Goal: Task Accomplishment & Management: Complete application form

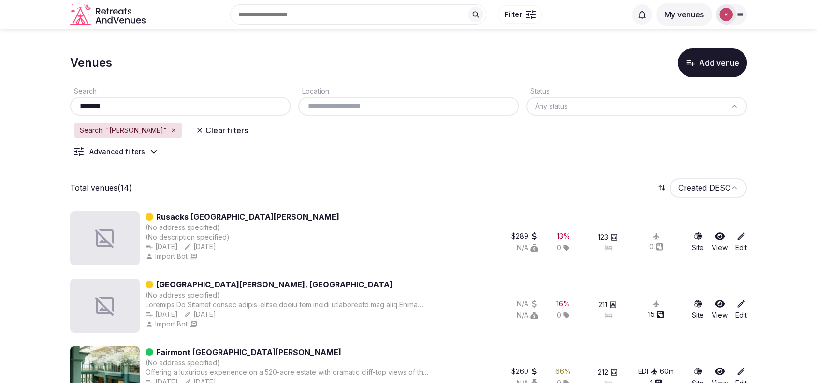
click at [278, 285] on div "Fairmont St Andrews, Scotland" at bounding box center [286, 285] width 283 height 12
drag, startPoint x: 353, startPoint y: 154, endPoint x: 359, endPoint y: 151, distance: 6.7
click at [353, 153] on div "Search ******* Location Status Any status Search: "andrews" Clear filters Advan…" at bounding box center [408, 124] width 677 height 95
drag, startPoint x: 242, startPoint y: 350, endPoint x: 155, endPoint y: 350, distance: 87.0
click at [155, 350] on div "Fairmont St Andrews" at bounding box center [286, 352] width 283 height 12
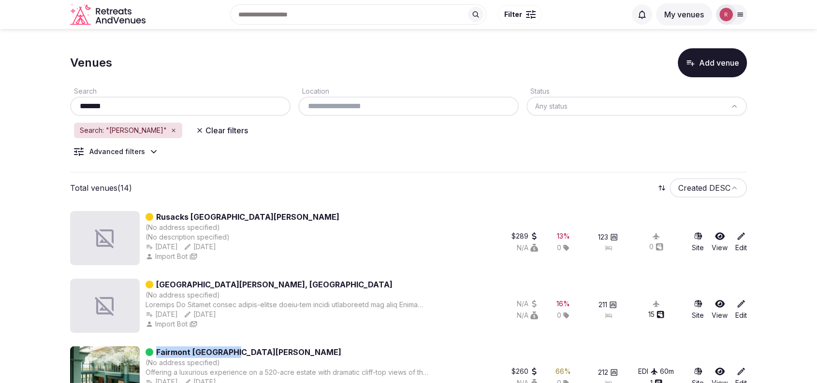
copy link "Fairmont St Andrews"
click at [192, 109] on input "*******" at bounding box center [180, 107] width 213 height 12
paste input "**********"
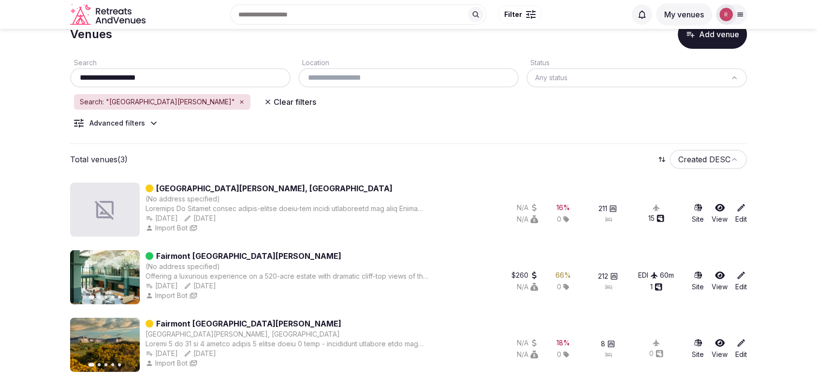
scroll to position [33, 0]
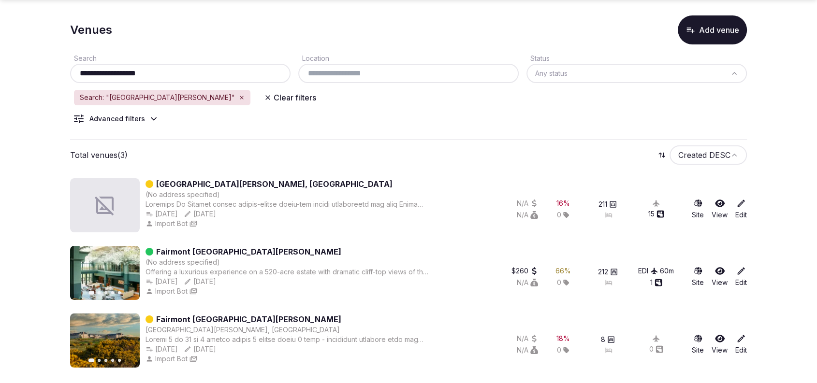
paste input "******"
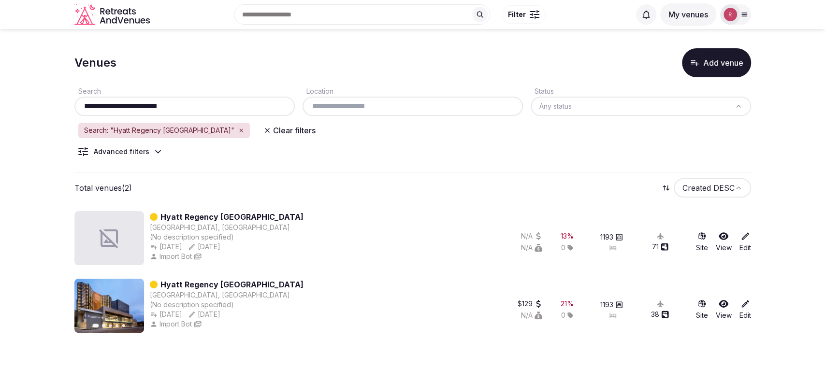
type input "**********"
click at [439, 234] on div "Hyatt Regency New Orleans New Orleans, United States (No description specified)…" at bounding box center [280, 238] width 412 height 54
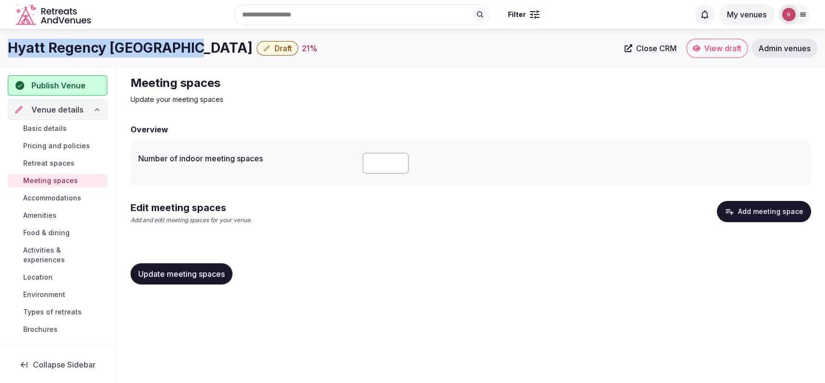
drag, startPoint x: 189, startPoint y: 48, endPoint x: 6, endPoint y: 53, distance: 183.7
click at [6, 53] on div "Hyatt Regency New Orleans Draft 21 % Close CRM View draft Admin venues" at bounding box center [412, 48] width 825 height 19
copy h1 "Hyatt Regency New Orleans"
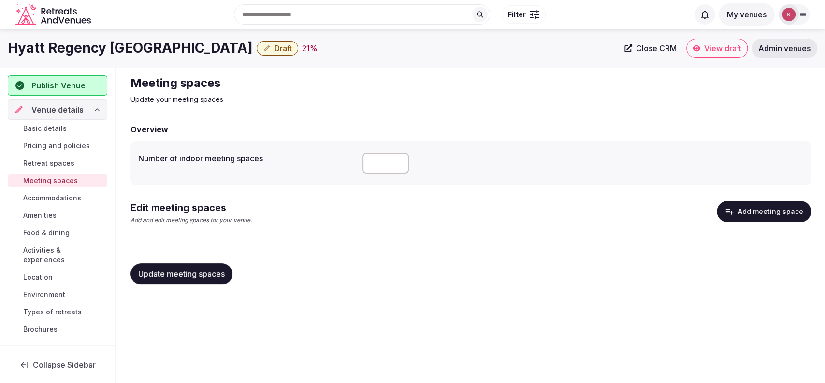
click at [241, 101] on p "Update your meeting spaces" at bounding box center [292, 100] width 325 height 10
click at [337, 129] on div "Overview" at bounding box center [470, 130] width 680 height 12
click at [57, 127] on span "Basic details" at bounding box center [44, 129] width 43 height 10
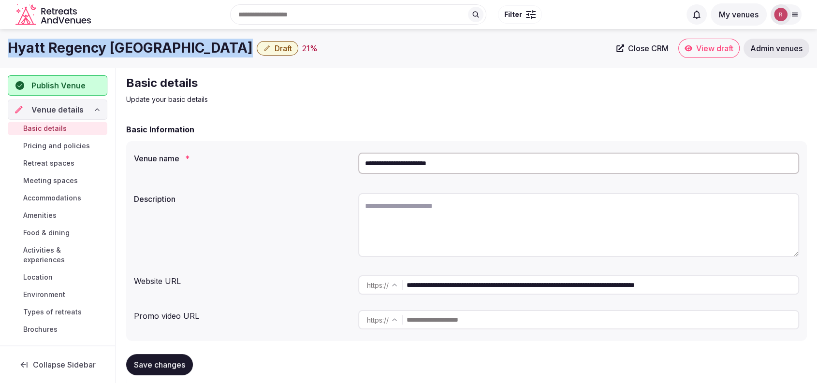
drag, startPoint x: 186, startPoint y: 44, endPoint x: 0, endPoint y: 42, distance: 186.1
click at [0, 42] on div "Hyatt Regency New Orleans Draft 21 % Close CRM View draft Admin venues" at bounding box center [408, 48] width 817 height 19
copy div "Hyatt Regency New Orleans"
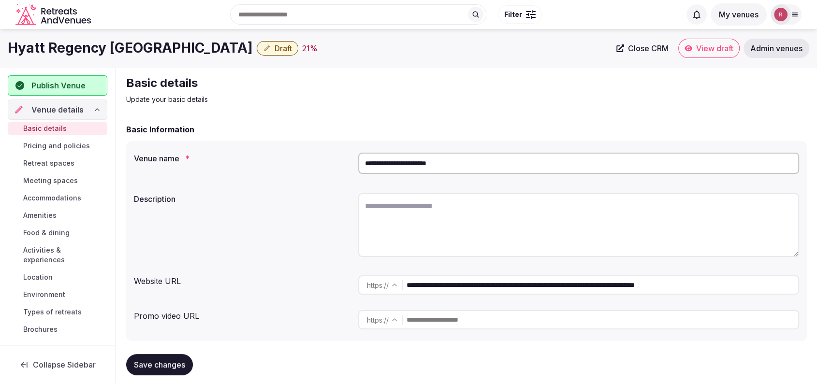
click at [380, 217] on textarea at bounding box center [578, 225] width 441 height 64
paste textarea "**********"
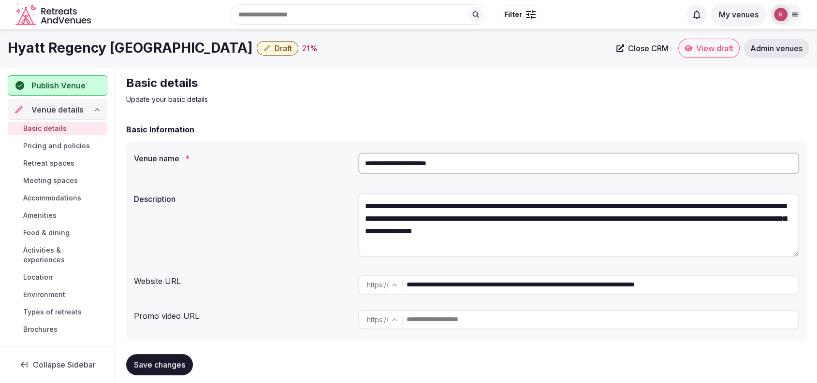
type textarea "**********"
click at [294, 234] on div "**********" at bounding box center [466, 226] width 665 height 74
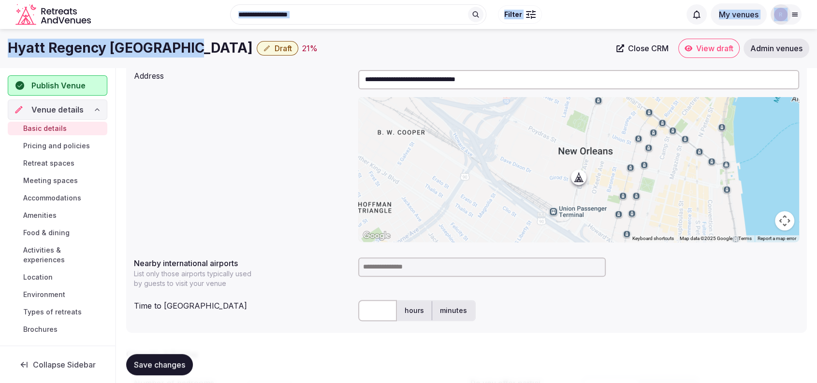
scroll to position [315, 0]
drag, startPoint x: 189, startPoint y: 17, endPoint x: 0, endPoint y: 33, distance: 190.1
click at [0, 33] on div "Hyatt Regency New Orleans Draft 21 % Close CRM View draft Admin venues" at bounding box center [408, 48] width 817 height 39
copy h1 "Hyatt Regency [GEOGRAPHIC_DATA]"
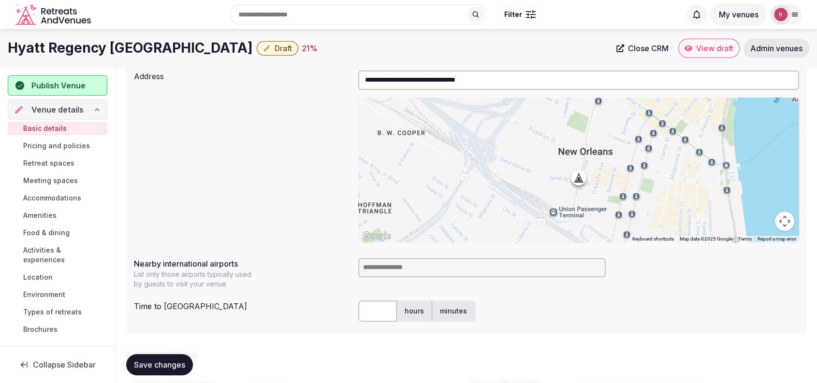
click at [414, 271] on input at bounding box center [481, 267] width 247 height 19
type input "***"
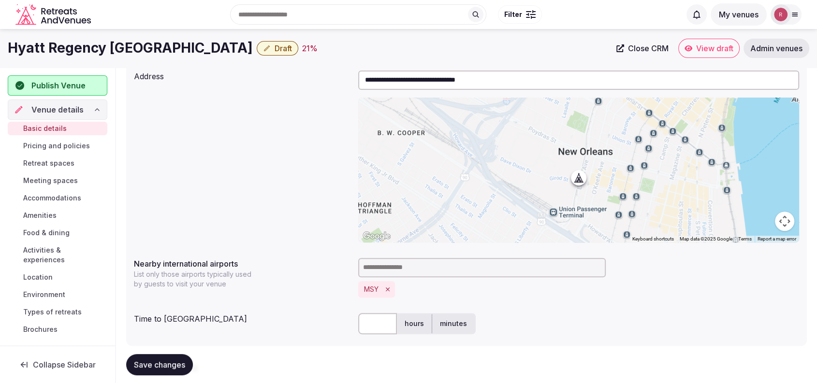
click at [386, 326] on input "text" at bounding box center [377, 323] width 39 height 21
type input "**"
click at [280, 127] on div "**********" at bounding box center [466, 157] width 665 height 180
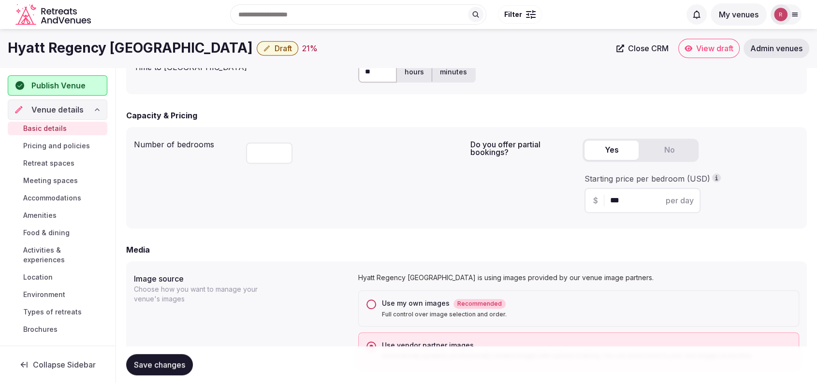
scroll to position [551, 0]
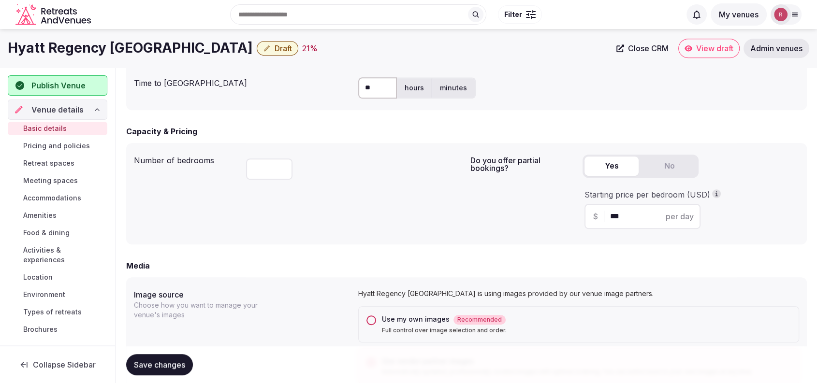
click at [154, 361] on span "Save changes" at bounding box center [159, 365] width 51 height 10
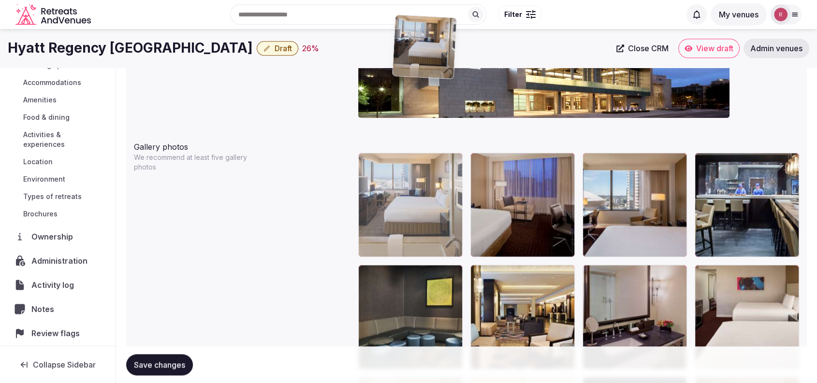
scroll to position [1056, 0]
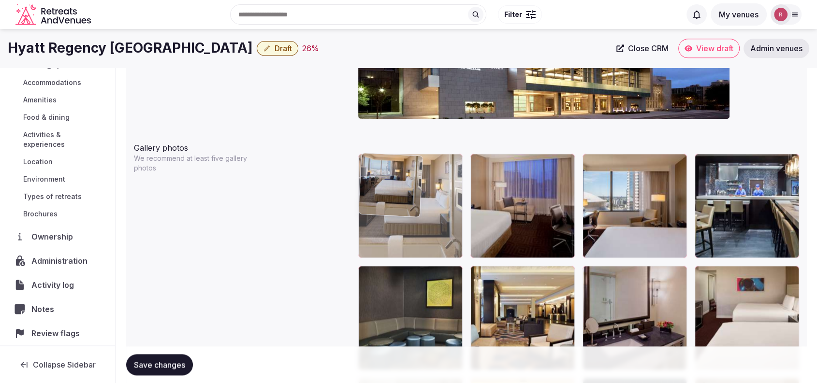
drag, startPoint x: 531, startPoint y: 248, endPoint x: 458, endPoint y: 218, distance: 78.6
click at [458, 218] on body "**********" at bounding box center [408, 309] width 817 height 2731
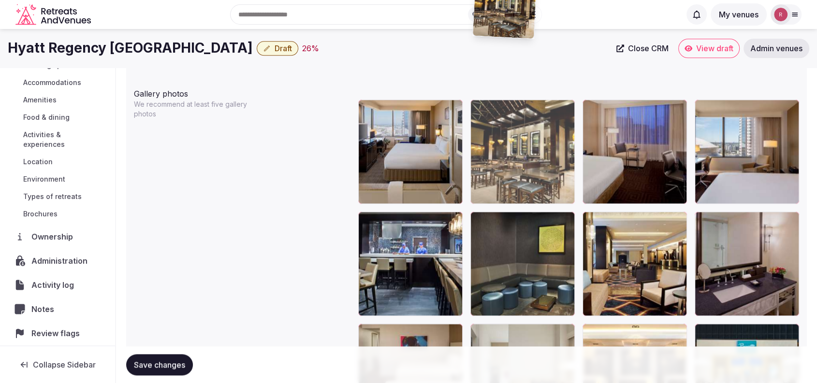
scroll to position [1109, 0]
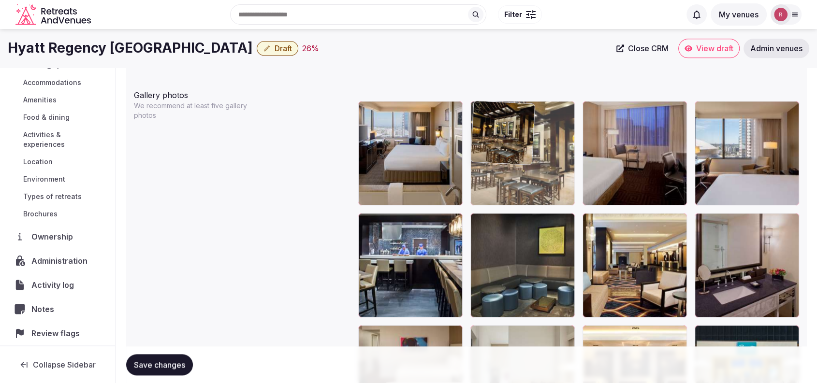
drag, startPoint x: 423, startPoint y: 187, endPoint x: 547, endPoint y: 188, distance: 123.7
click at [547, 188] on body "**********" at bounding box center [408, 256] width 817 height 2731
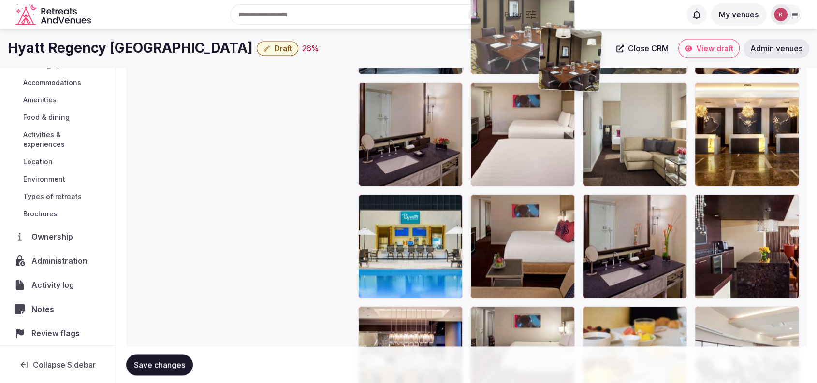
scroll to position [1326, 0]
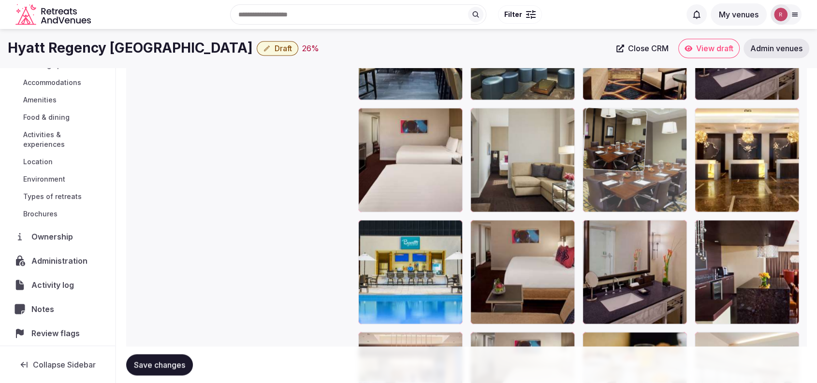
drag, startPoint x: 397, startPoint y: 316, endPoint x: 604, endPoint y: 130, distance: 277.5
click at [604, 130] on body "**********" at bounding box center [408, 39] width 817 height 2731
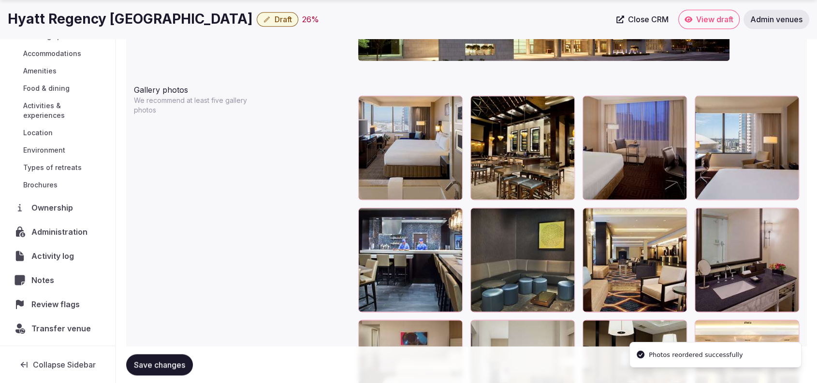
scroll to position [1159, 0]
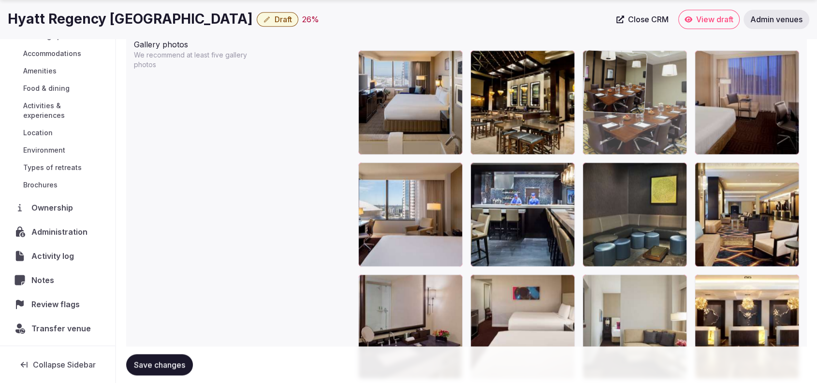
drag, startPoint x: 632, startPoint y: 320, endPoint x: 642, endPoint y: 115, distance: 205.1
click at [642, 115] on body "**********" at bounding box center [408, 206] width 817 height 2731
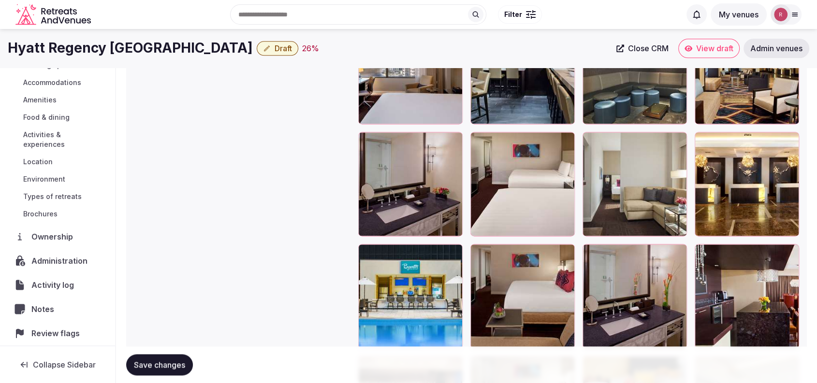
scroll to position [1292, 0]
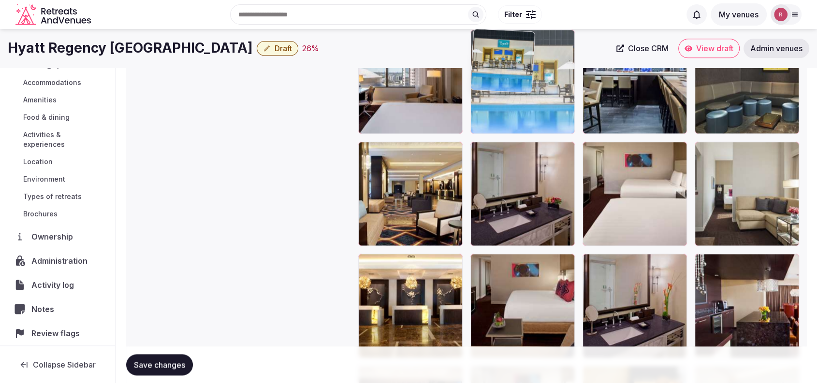
drag, startPoint x: 407, startPoint y: 301, endPoint x: 569, endPoint y: 125, distance: 239.0
click at [569, 125] on body "**********" at bounding box center [408, 73] width 817 height 2731
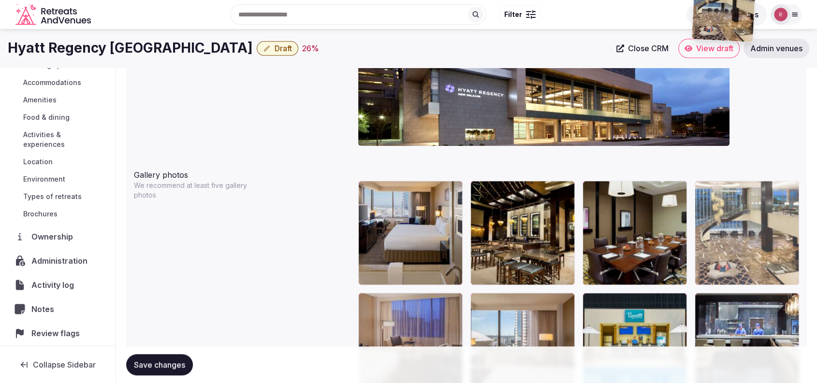
scroll to position [1022, 0]
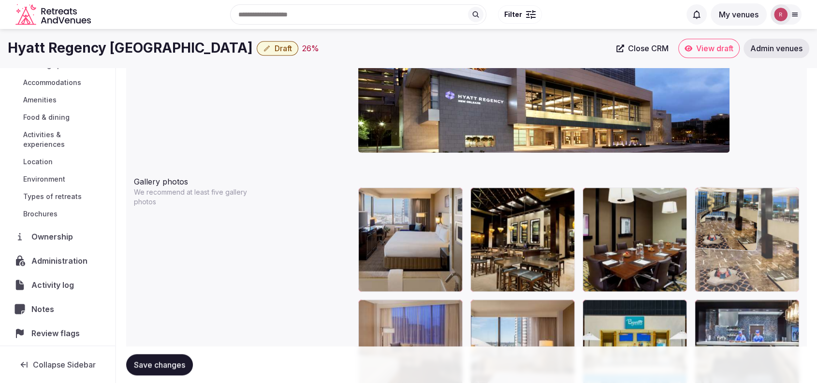
drag, startPoint x: 427, startPoint y: 219, endPoint x: 787, endPoint y: 270, distance: 363.1
click at [788, 270] on body "**********" at bounding box center [408, 343] width 817 height 2731
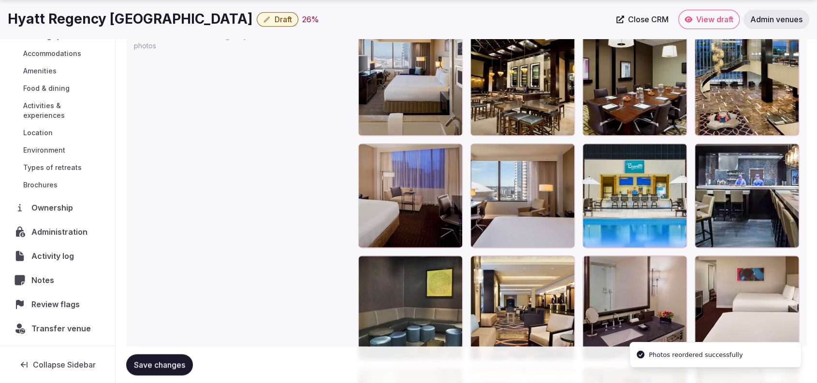
scroll to position [1213, 0]
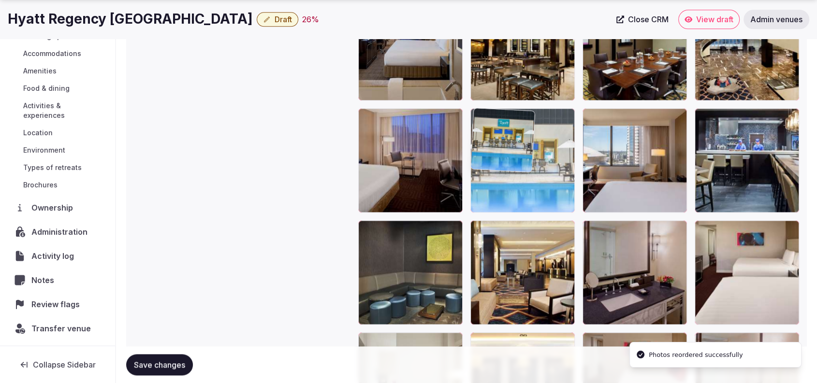
drag, startPoint x: 660, startPoint y: 192, endPoint x: 575, endPoint y: 196, distance: 85.2
click at [575, 196] on body "**********" at bounding box center [408, 152] width 817 height 2731
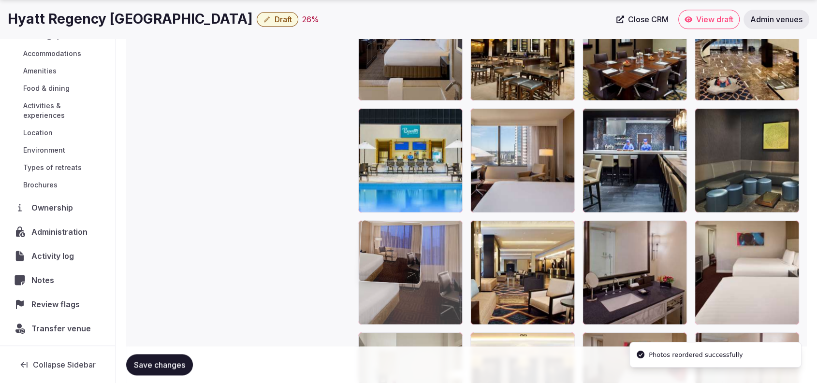
drag, startPoint x: 437, startPoint y: 197, endPoint x: 452, endPoint y: 281, distance: 85.5
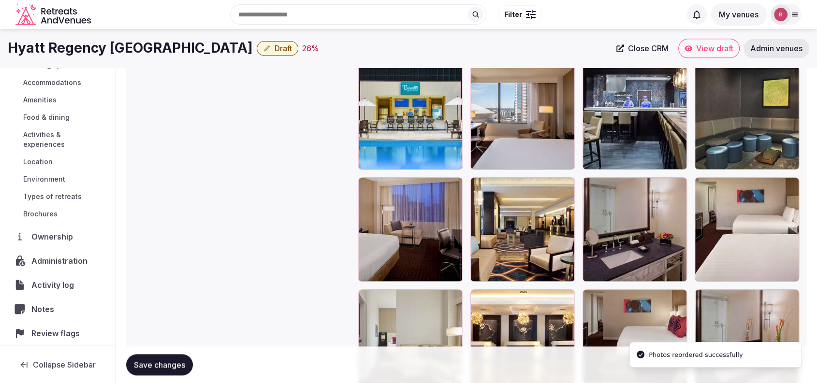
scroll to position [1240, 0]
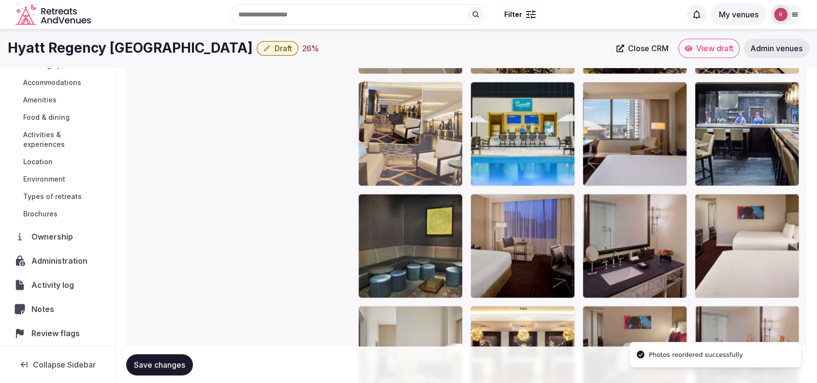
drag, startPoint x: 503, startPoint y: 242, endPoint x: 421, endPoint y: 156, distance: 118.6
click at [421, 156] on body "**********" at bounding box center [408, 125] width 817 height 2731
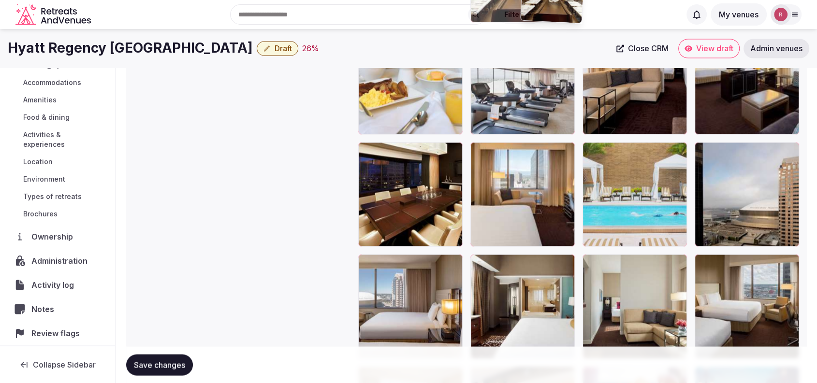
scroll to position [1684, 0]
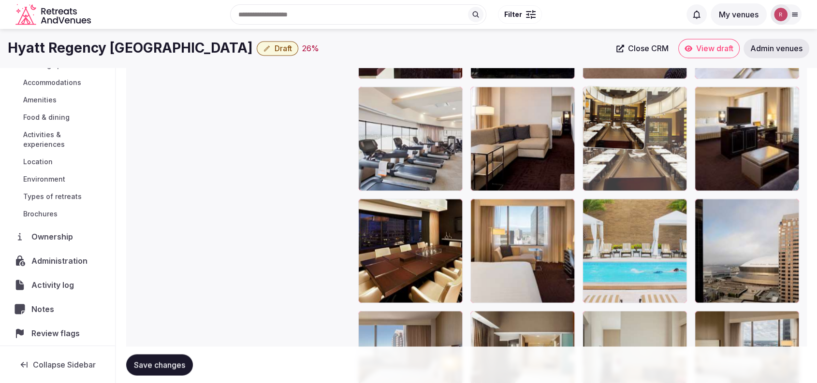
drag, startPoint x: 505, startPoint y: 163, endPoint x: 658, endPoint y: 172, distance: 153.0
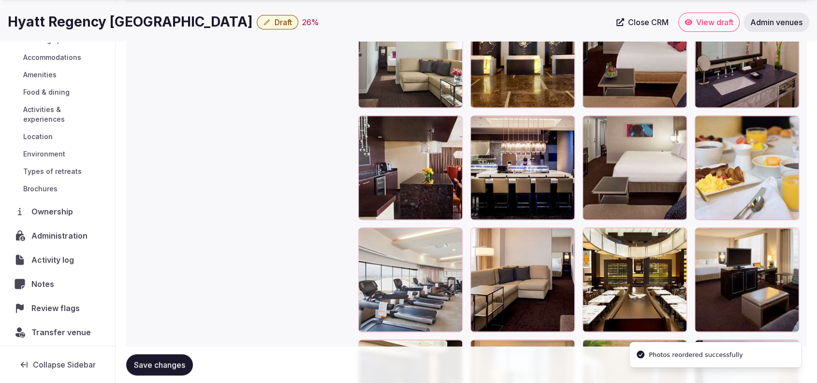
scroll to position [1568, 0]
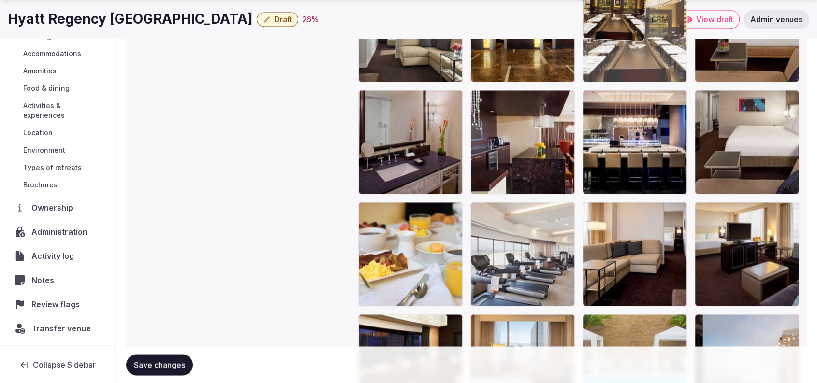
drag, startPoint x: 649, startPoint y: 181, endPoint x: 651, endPoint y: 109, distance: 71.5
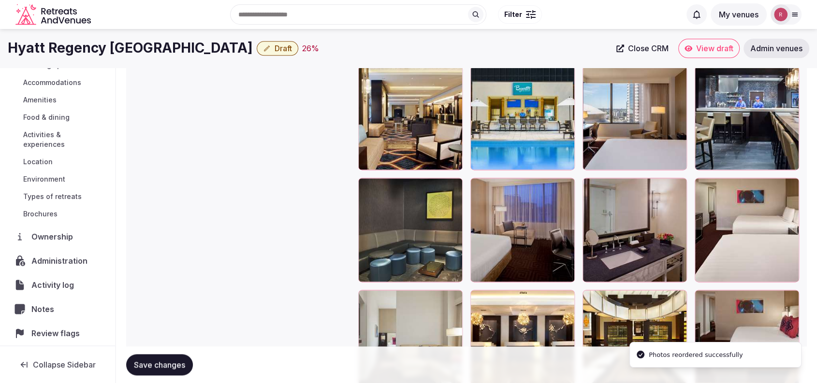
scroll to position [1314, 0]
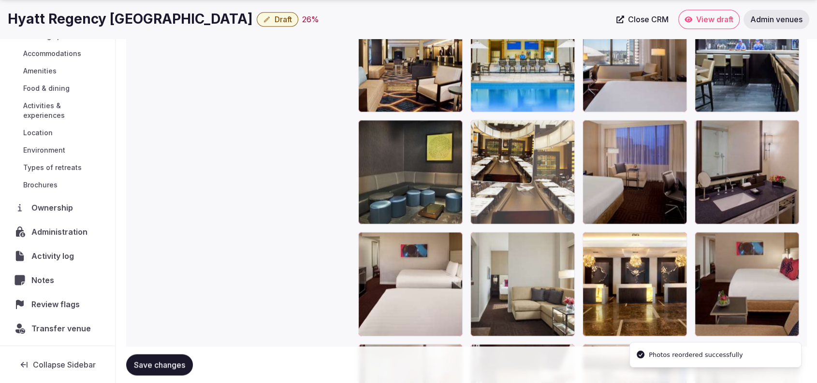
drag, startPoint x: 641, startPoint y: 300, endPoint x: 576, endPoint y: 226, distance: 98.6
click at [576, 226] on body "**********" at bounding box center [408, 51] width 817 height 2731
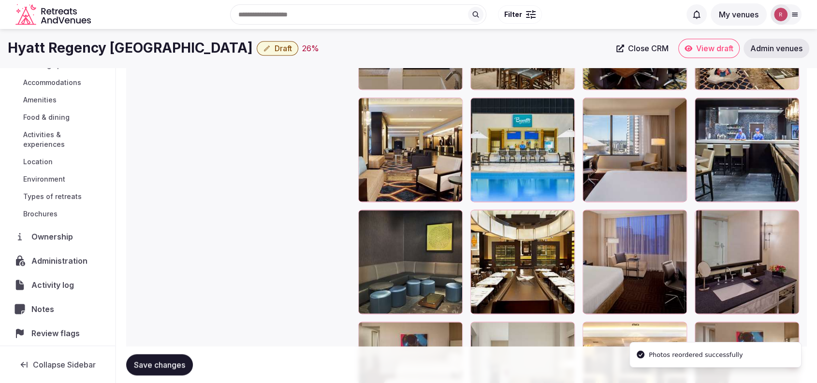
scroll to position [1230, 0]
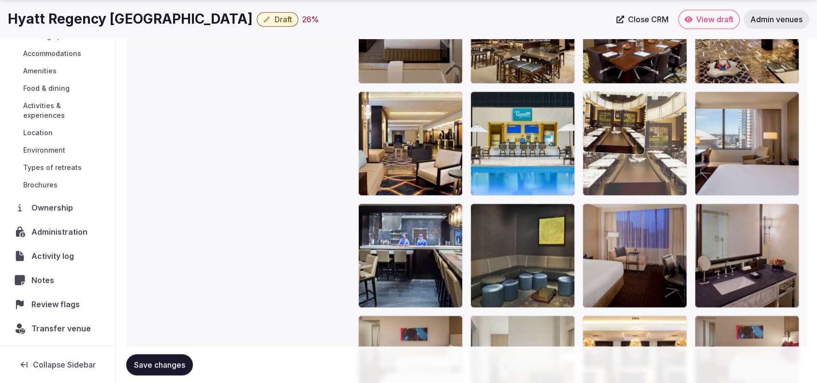
drag, startPoint x: 530, startPoint y: 247, endPoint x: 653, endPoint y: 193, distance: 134.6
click at [653, 193] on body "**********" at bounding box center [408, 135] width 817 height 2731
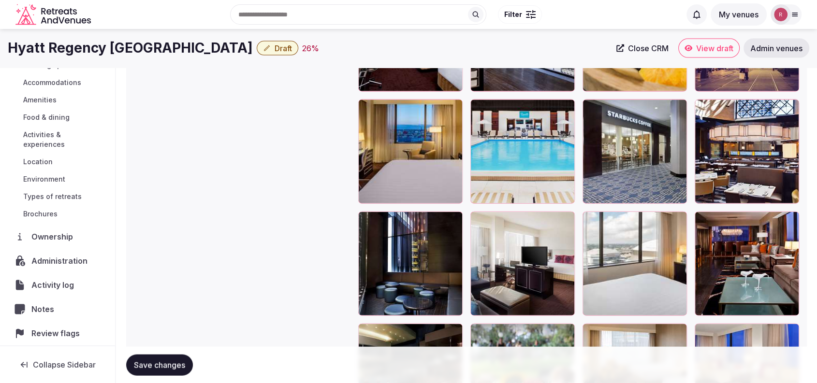
scroll to position [2106, 0]
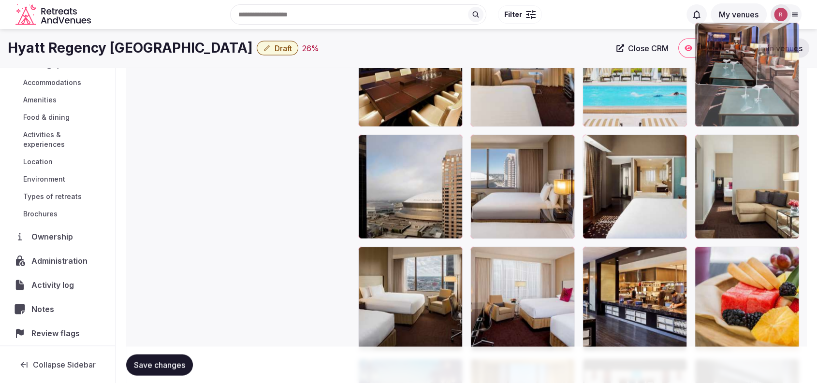
drag, startPoint x: 766, startPoint y: 284, endPoint x: 769, endPoint y: 72, distance: 211.7
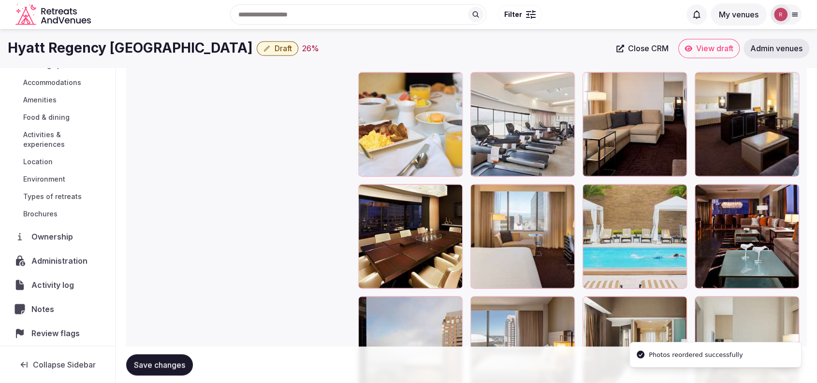
scroll to position [1689, 0]
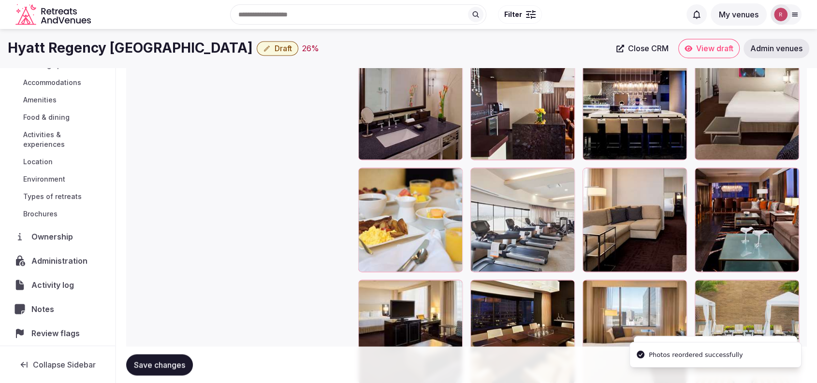
scroll to position [1512, 0]
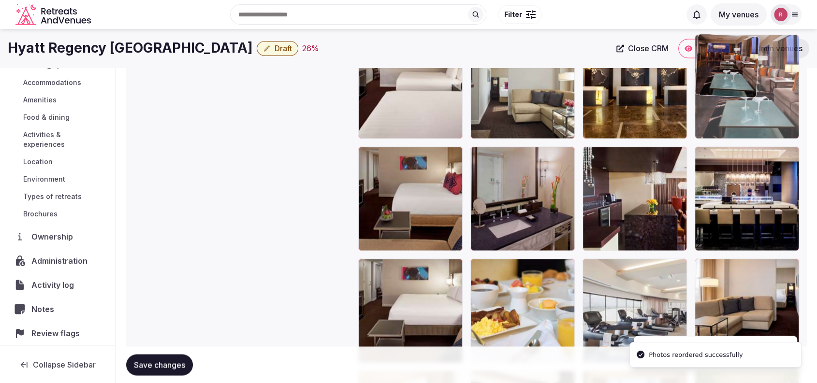
drag, startPoint x: 779, startPoint y: 305, endPoint x: 775, endPoint y: 125, distance: 179.8
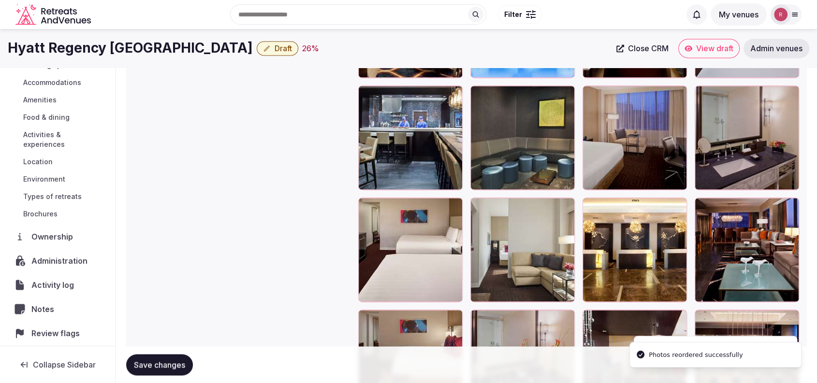
scroll to position [1345, 0]
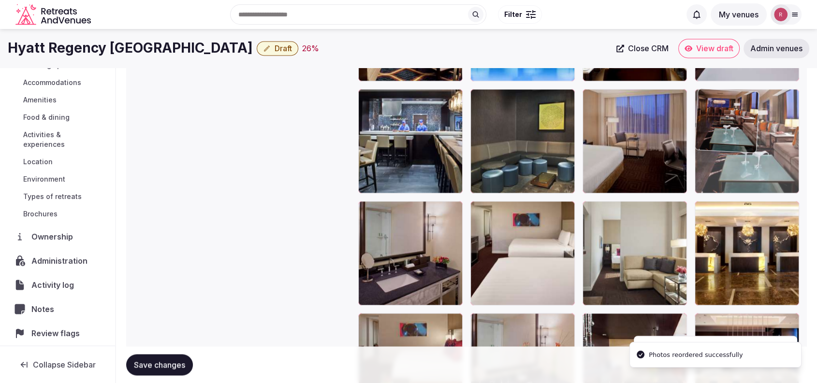
drag, startPoint x: 766, startPoint y: 263, endPoint x: 769, endPoint y: 169, distance: 94.3
click at [769, 169] on body "**********" at bounding box center [408, 20] width 817 height 2731
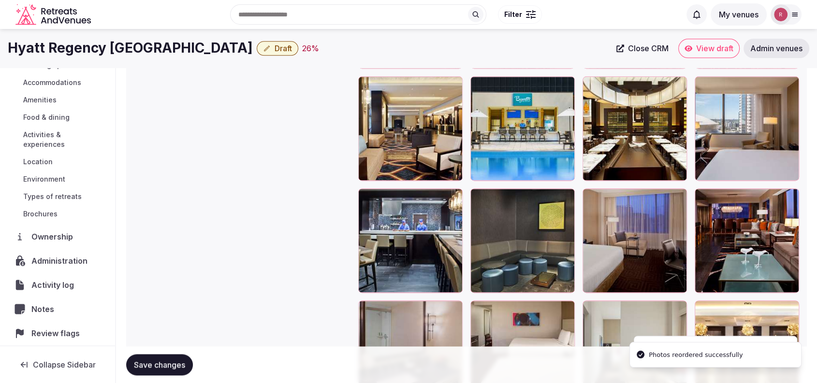
scroll to position [1242, 0]
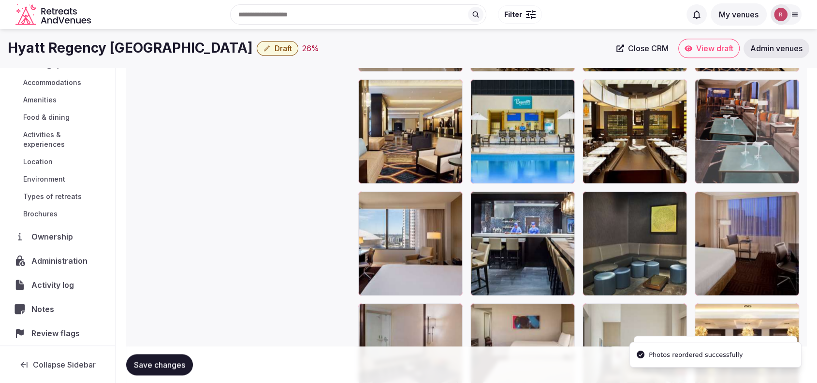
click at [776, 182] on body "**********" at bounding box center [408, 123] width 817 height 2731
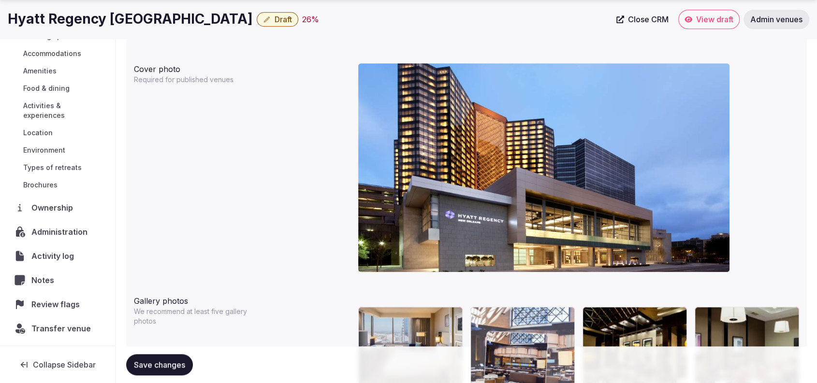
scroll to position [982, 0]
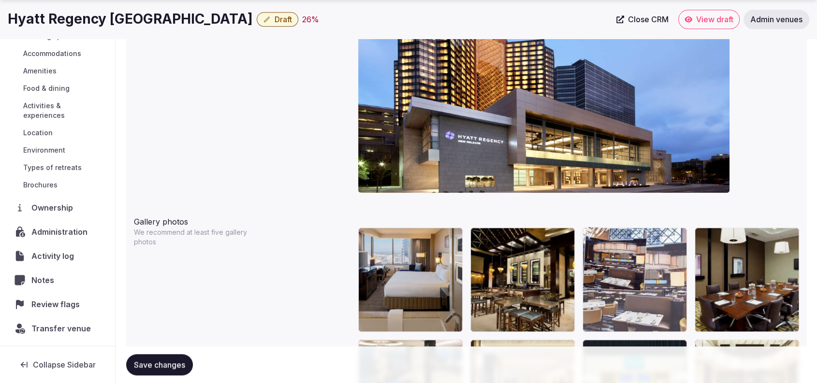
drag, startPoint x: 502, startPoint y: 196, endPoint x: 618, endPoint y: 298, distance: 154.1
click at [619, 297] on body "**********" at bounding box center [408, 383] width 817 height 2731
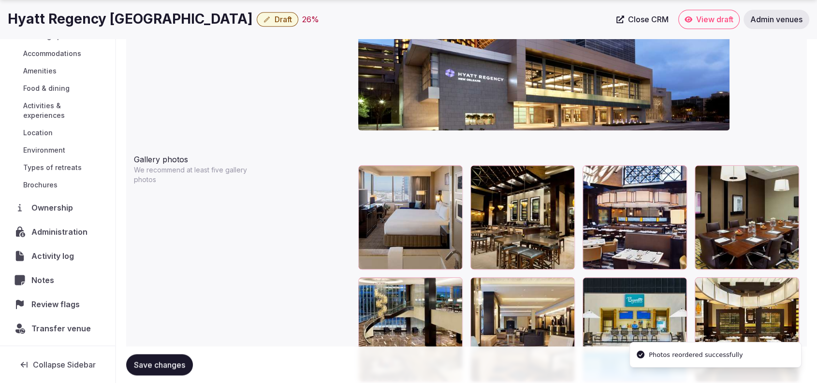
scroll to position [1080, 0]
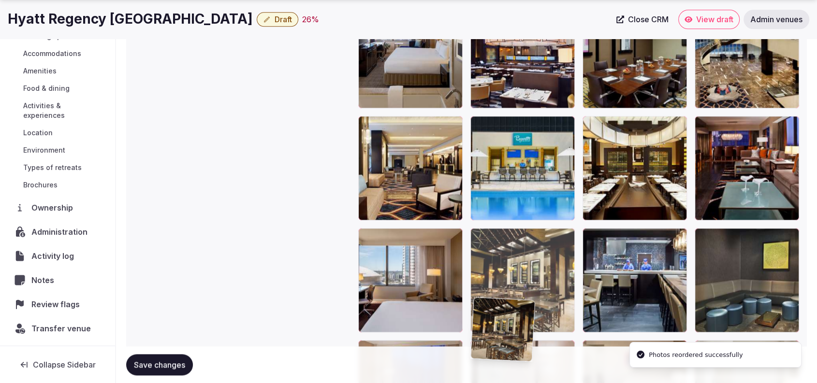
drag, startPoint x: 539, startPoint y: 210, endPoint x: 542, endPoint y: 365, distance: 155.1
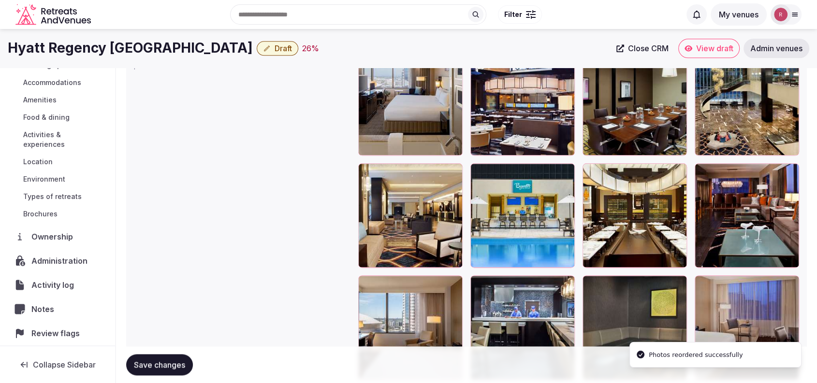
scroll to position [1133, 0]
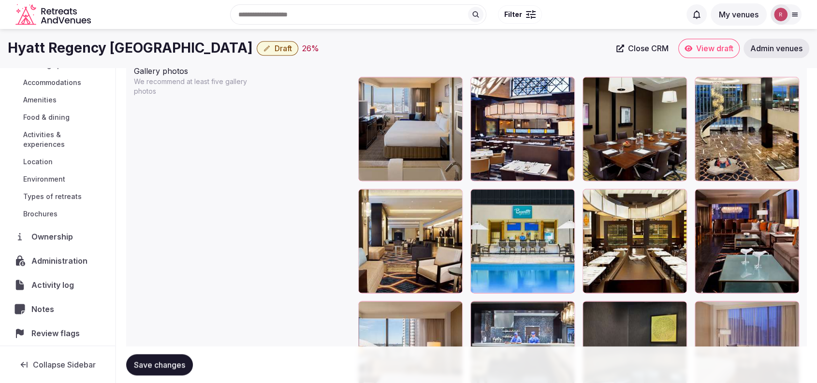
drag, startPoint x: 706, startPoint y: 44, endPoint x: 280, endPoint y: 174, distance: 446.1
click at [143, 364] on span "Save changes" at bounding box center [159, 365] width 51 height 10
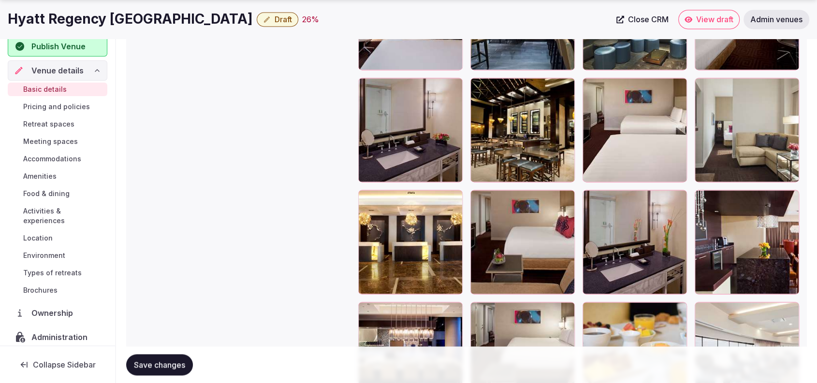
scroll to position [0, 0]
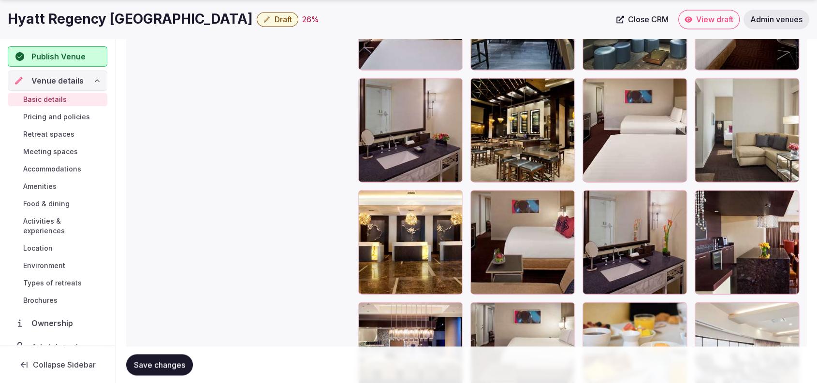
click at [48, 130] on span "Retreat spaces" at bounding box center [48, 135] width 51 height 10
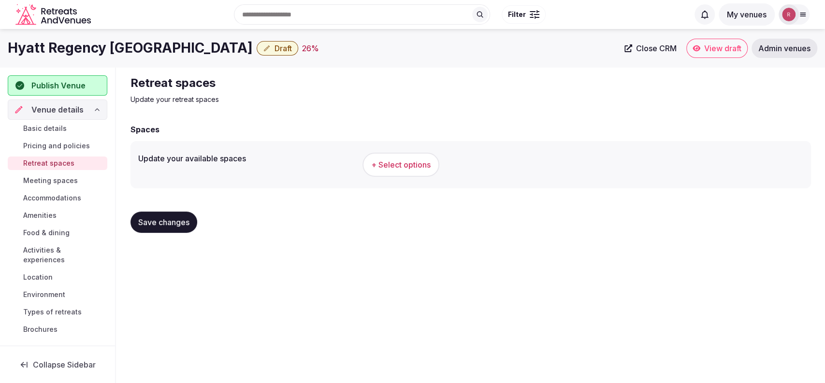
click at [389, 169] on span "+ Select options" at bounding box center [400, 164] width 59 height 11
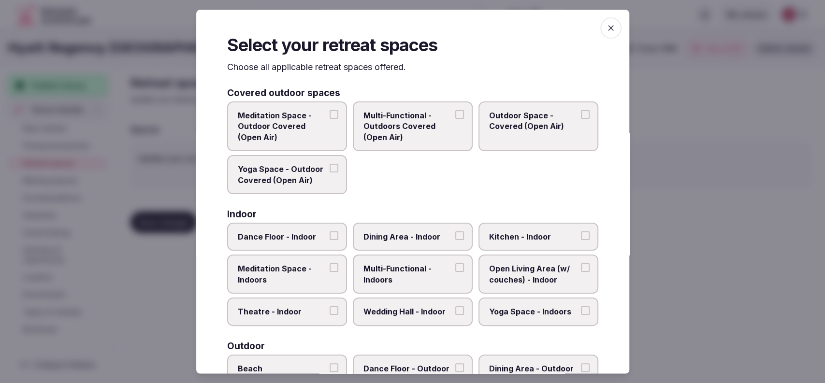
click at [437, 264] on span "Multi-Functional - Indoors" at bounding box center [407, 275] width 89 height 22
click at [455, 264] on button "Multi-Functional - Indoors" at bounding box center [459, 268] width 9 height 9
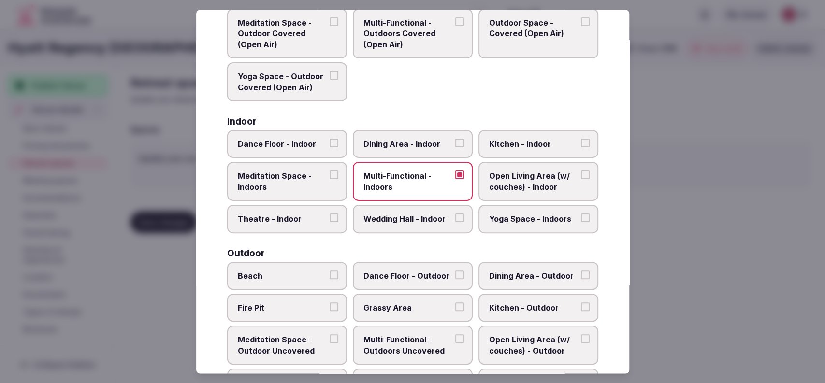
scroll to position [110, 0]
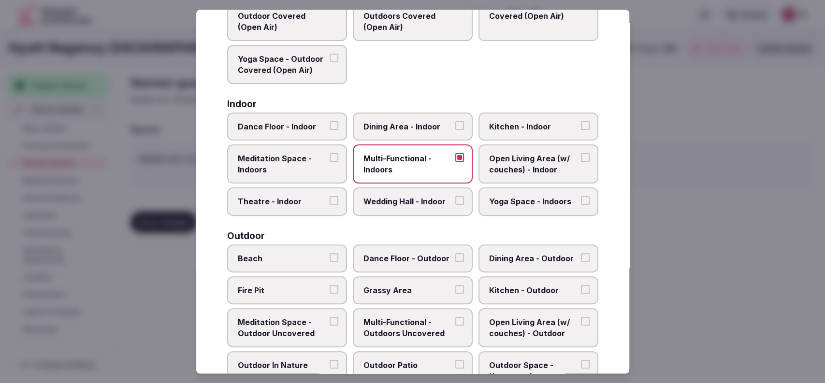
click at [405, 124] on span "Dining Area - Indoor" at bounding box center [407, 126] width 89 height 11
click at [455, 124] on button "Dining Area - Indoor" at bounding box center [459, 125] width 9 height 9
click at [410, 205] on span "Wedding Hall - Indoor" at bounding box center [407, 202] width 89 height 11
click at [455, 205] on button "Wedding Hall - Indoor" at bounding box center [459, 201] width 9 height 9
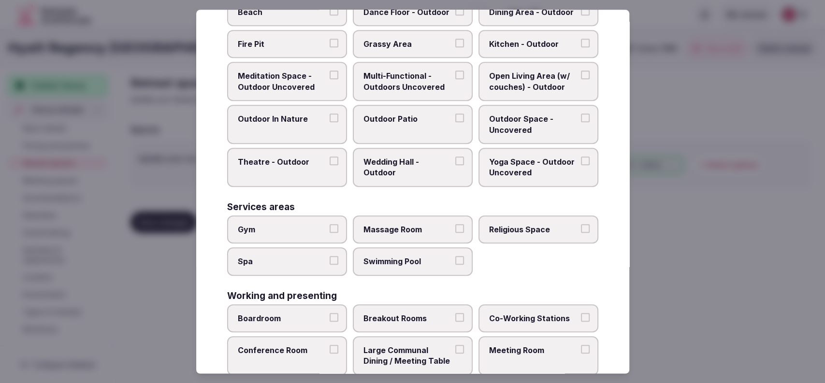
scroll to position [410, 0]
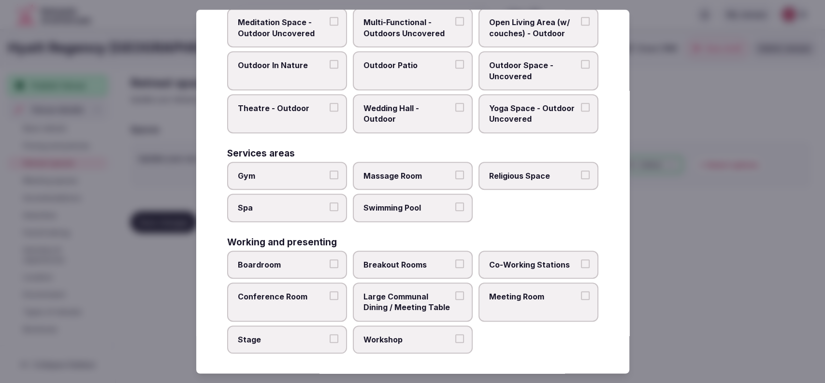
click at [498, 285] on label "Meeting Room" at bounding box center [538, 302] width 120 height 39
click at [581, 291] on button "Meeting Room" at bounding box center [585, 295] width 9 height 9
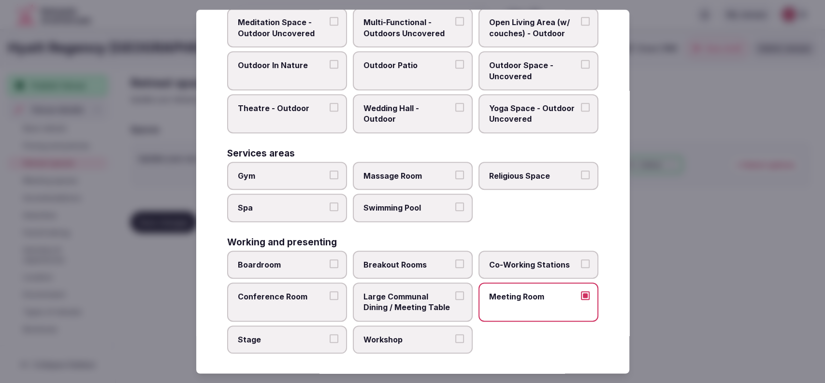
click at [422, 297] on span "Large Communal Dining / Meeting Table" at bounding box center [407, 302] width 89 height 22
click at [455, 297] on button "Large Communal Dining / Meeting Table" at bounding box center [459, 295] width 9 height 9
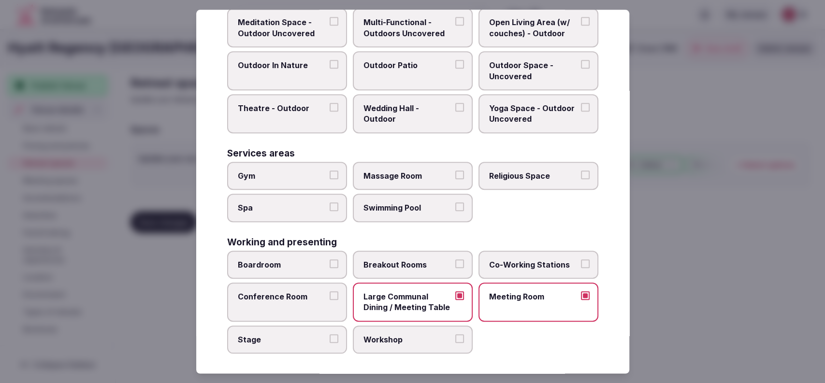
click at [394, 261] on span "Breakout Rooms" at bounding box center [407, 264] width 89 height 11
click at [455, 261] on button "Breakout Rooms" at bounding box center [459, 263] width 9 height 9
click at [288, 269] on label "Boardroom" at bounding box center [287, 265] width 120 height 28
click at [330, 268] on button "Boardroom" at bounding box center [334, 263] width 9 height 9
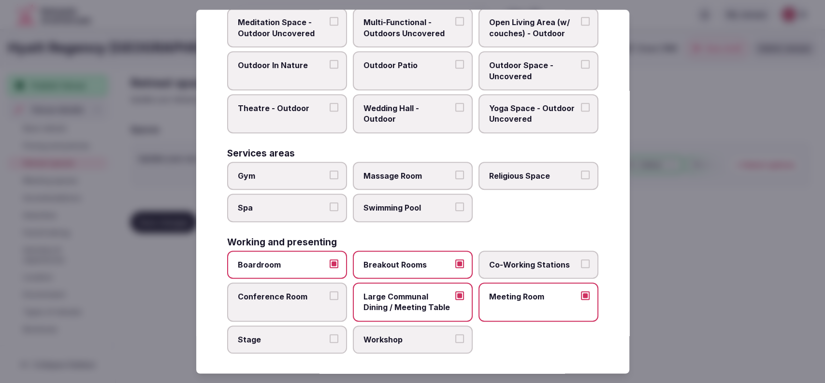
click at [283, 300] on label "Conference Room" at bounding box center [287, 302] width 120 height 39
click at [330, 300] on button "Conference Room" at bounding box center [334, 295] width 9 height 9
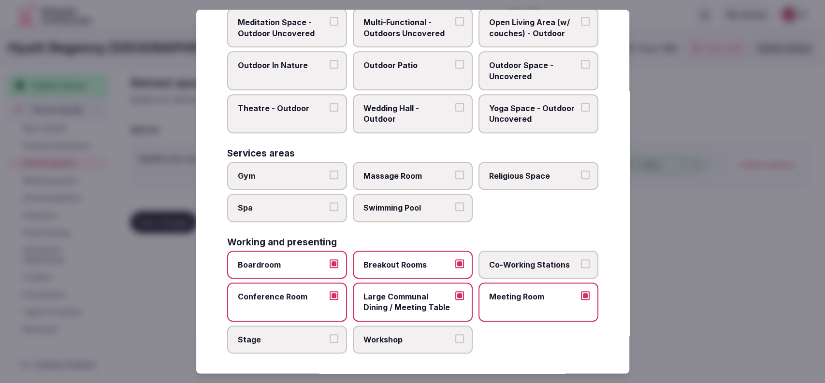
click at [519, 259] on span "Co-Working Stations" at bounding box center [533, 264] width 89 height 11
click at [581, 259] on button "Co-Working Stations" at bounding box center [585, 263] width 9 height 9
click at [519, 262] on span "Co-Working Stations" at bounding box center [533, 264] width 89 height 11
click at [581, 262] on button "Co-Working Stations" at bounding box center [585, 263] width 9 height 9
click at [420, 259] on span "Breakout Rooms" at bounding box center [407, 264] width 89 height 11
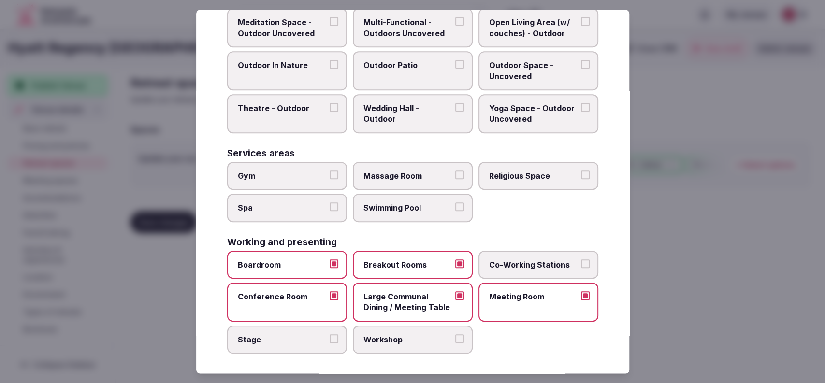
click at [455, 259] on button "Breakout Rooms" at bounding box center [459, 263] width 9 height 9
click at [504, 262] on span "Co-Working Stations" at bounding box center [533, 264] width 89 height 11
click at [581, 262] on button "Co-Working Stations" at bounding box center [585, 263] width 9 height 9
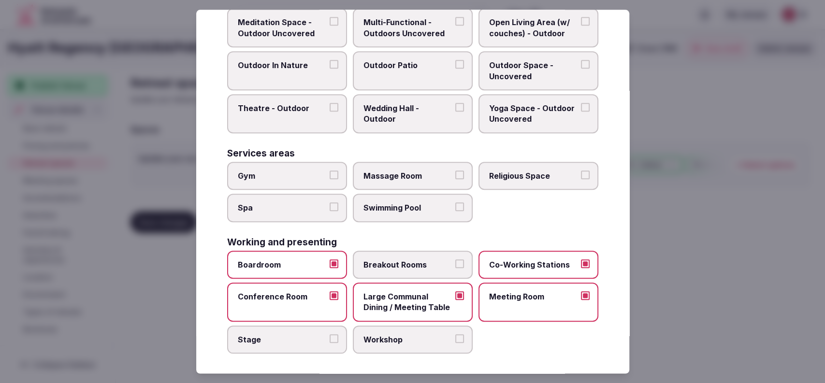
click at [663, 226] on div at bounding box center [412, 191] width 825 height 383
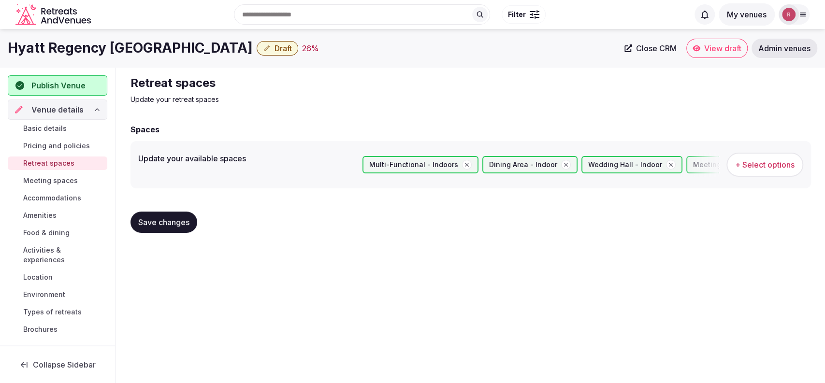
click at [175, 225] on span "Save changes" at bounding box center [163, 222] width 51 height 10
click at [49, 181] on span "Meeting spaces" at bounding box center [50, 181] width 55 height 10
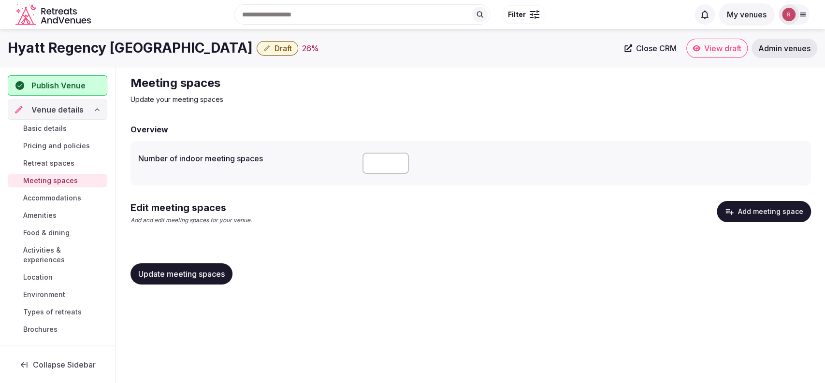
click at [756, 211] on button "Add meeting space" at bounding box center [764, 211] width 94 height 21
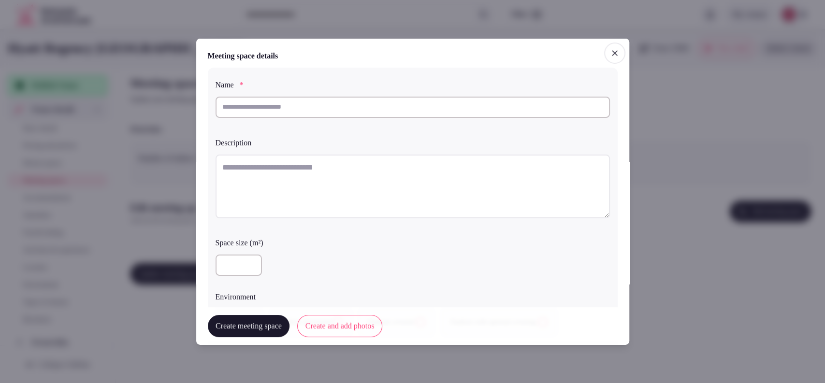
drag, startPoint x: 607, startPoint y: 49, endPoint x: 539, endPoint y: 53, distance: 68.3
click at [610, 50] on icon "button" at bounding box center [615, 53] width 10 height 10
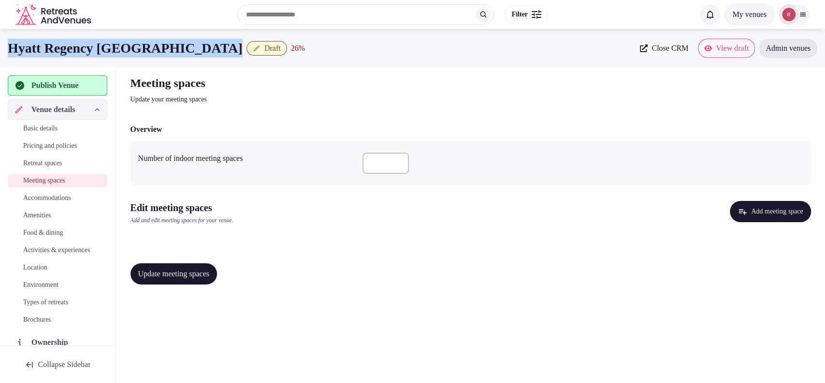
drag, startPoint x: 194, startPoint y: 51, endPoint x: 11, endPoint y: 50, distance: 183.1
click at [11, 50] on div "Hyatt Regency New Orleans Draft 26 %" at bounding box center [321, 48] width 626 height 19
copy div "Hyatt Regency [GEOGRAPHIC_DATA]"
click at [730, 217] on button "Add meeting space" at bounding box center [770, 211] width 81 height 21
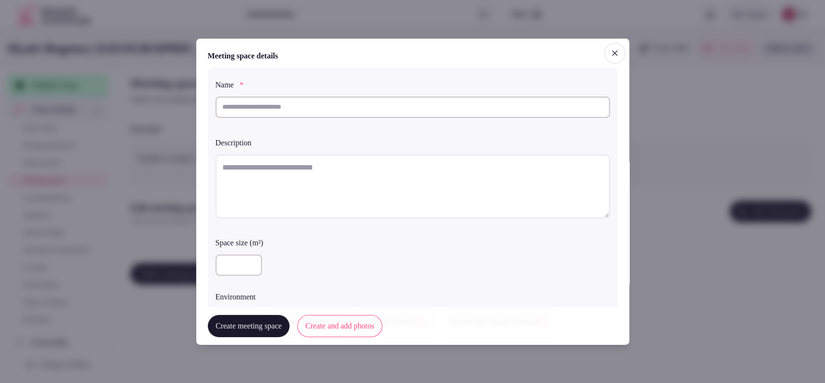
click at [306, 101] on input "text" at bounding box center [413, 106] width 394 height 21
paste input "**********"
type input "**********"
click at [300, 172] on textarea at bounding box center [413, 186] width 394 height 64
paste textarea "**********"
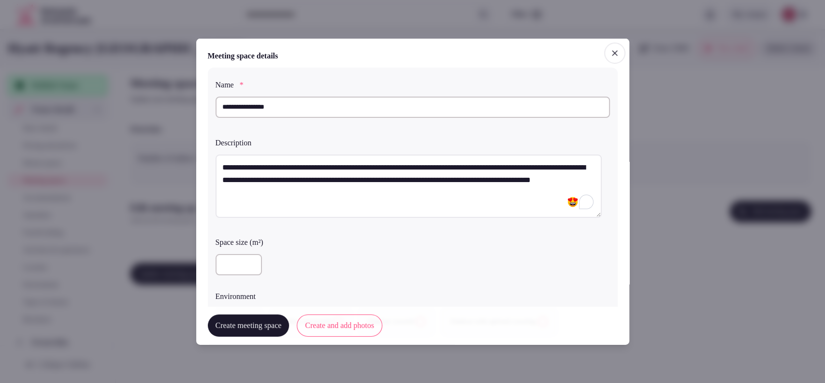
drag, startPoint x: 265, startPoint y: 169, endPoint x: 240, endPoint y: 170, distance: 24.7
click at [240, 170] on textarea "**********" at bounding box center [409, 186] width 386 height 64
type textarea "**********"
drag, startPoint x: 315, startPoint y: 167, endPoint x: 240, endPoint y: 169, distance: 74.4
click at [240, 169] on textarea "**********" at bounding box center [409, 186] width 386 height 64
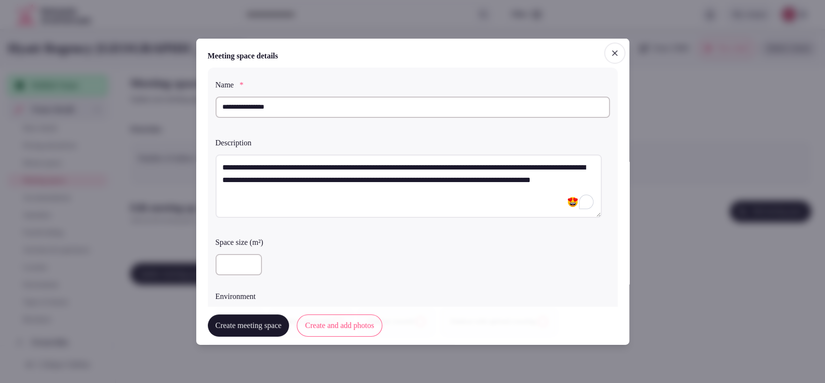
click at [228, 259] on input "number" at bounding box center [239, 264] width 46 height 21
type input "****"
click at [383, 281] on div "**********" at bounding box center [413, 207] width 410 height 280
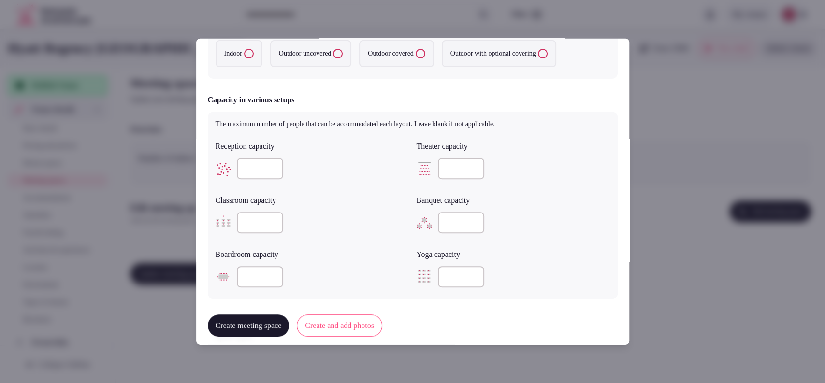
click at [236, 54] on label "Indoor" at bounding box center [239, 53] width 47 height 27
click at [244, 54] on button "Indoor" at bounding box center [249, 54] width 10 height 10
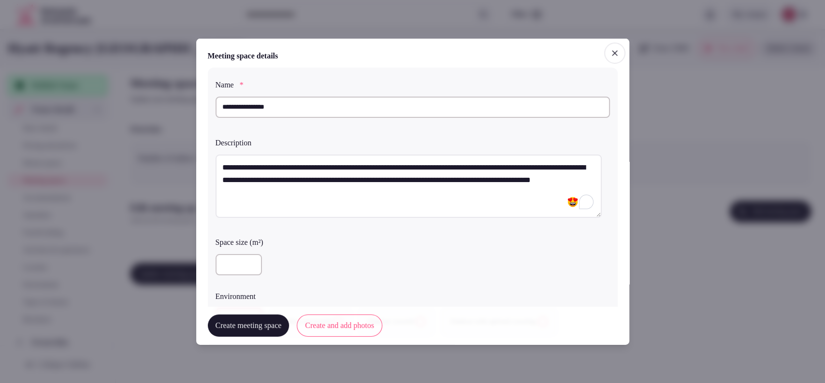
click at [270, 328] on button "Create meeting space" at bounding box center [249, 326] width 82 height 22
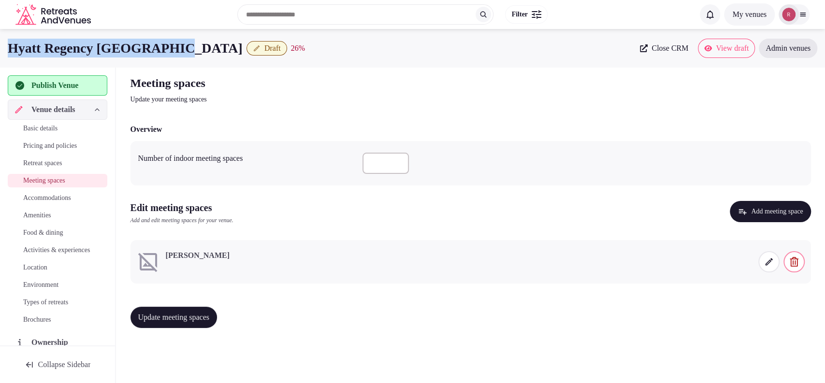
drag, startPoint x: 192, startPoint y: 47, endPoint x: 0, endPoint y: 40, distance: 192.4
click at [0, 40] on div "Hyatt Regency New Orleans Draft 26 % Close CRM View draft Admin venues" at bounding box center [412, 48] width 825 height 19
copy h1 "Hyatt Regency [GEOGRAPHIC_DATA]"
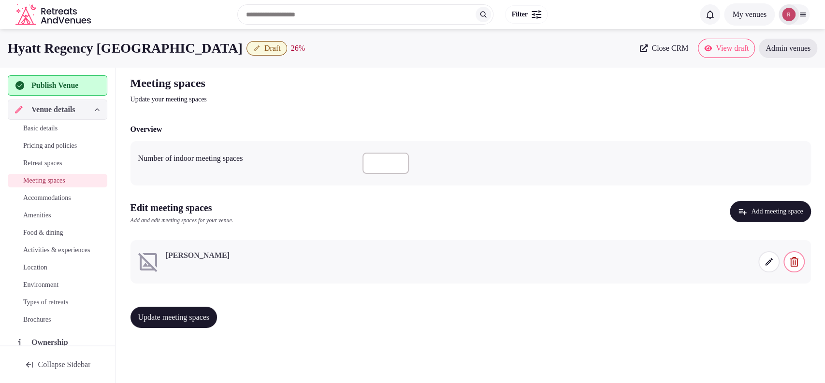
click at [763, 262] on span at bounding box center [768, 261] width 21 height 21
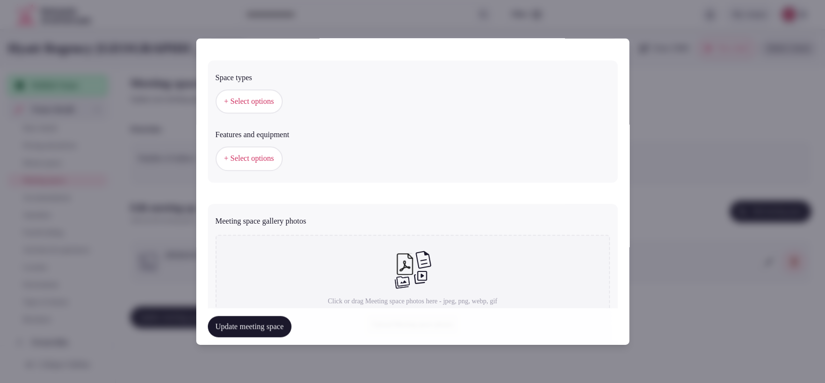
scroll to position [537, 0]
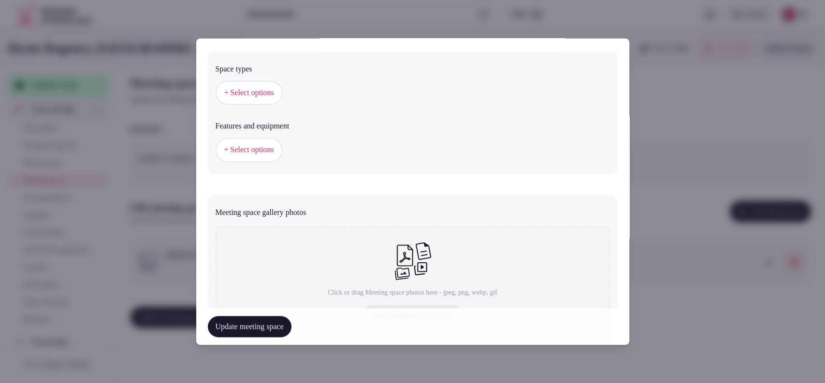
click at [274, 94] on span "+ Select options" at bounding box center [249, 92] width 50 height 11
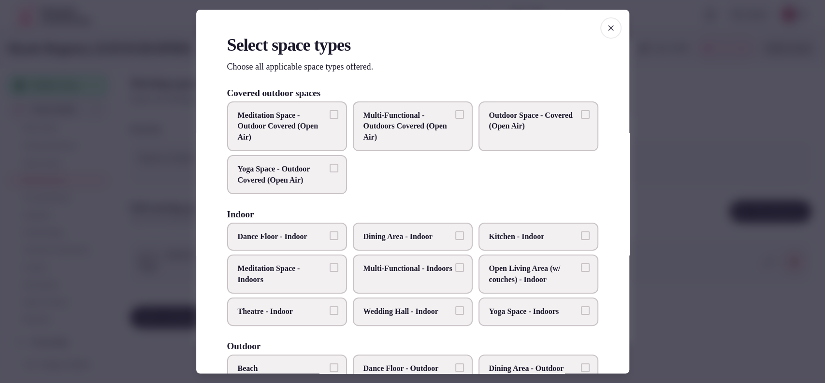
click at [415, 271] on span "Multi-Functional - Indoors" at bounding box center [407, 269] width 89 height 11
click at [455, 271] on button "Multi-Functional - Indoors" at bounding box center [459, 268] width 9 height 9
click at [409, 308] on span "Wedding Hall - Indoor" at bounding box center [407, 312] width 89 height 11
click at [455, 308] on button "Wedding Hall - Indoor" at bounding box center [459, 311] width 9 height 9
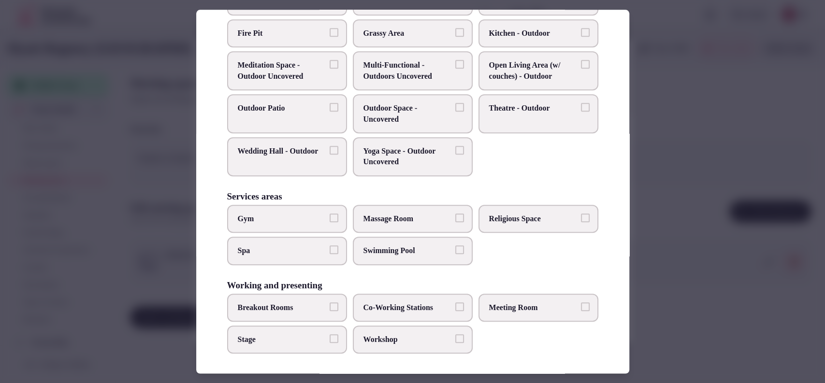
scroll to position [368, 0]
click at [381, 334] on span "Workshop" at bounding box center [407, 339] width 89 height 11
click at [455, 334] on button "Workshop" at bounding box center [459, 338] width 9 height 9
click at [510, 309] on span "Meeting Room" at bounding box center [533, 307] width 89 height 11
click at [581, 309] on button "Meeting Room" at bounding box center [585, 306] width 9 height 9
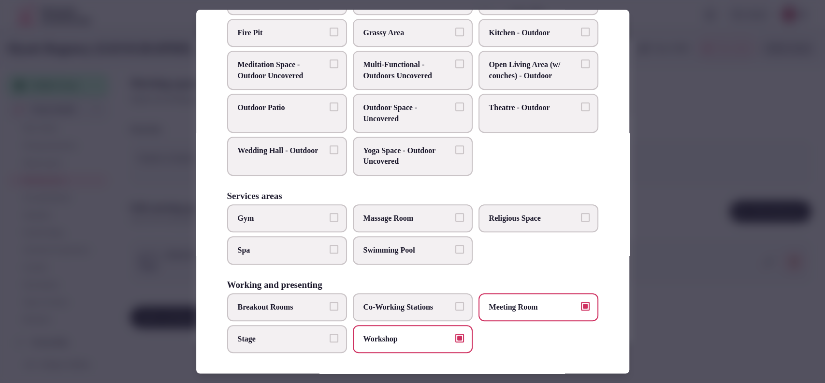
click at [365, 308] on span "Co-Working Stations" at bounding box center [407, 307] width 89 height 11
click at [455, 308] on button "Co-Working Stations" at bounding box center [459, 306] width 9 height 9
click at [643, 234] on div at bounding box center [412, 191] width 825 height 383
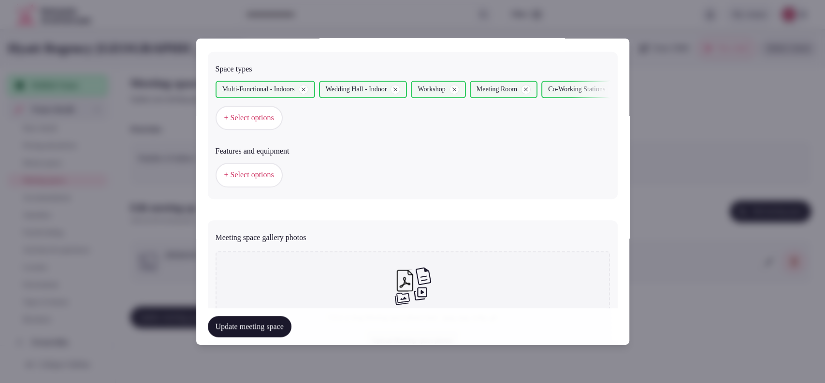
click at [267, 177] on span "+ Select options" at bounding box center [249, 175] width 50 height 11
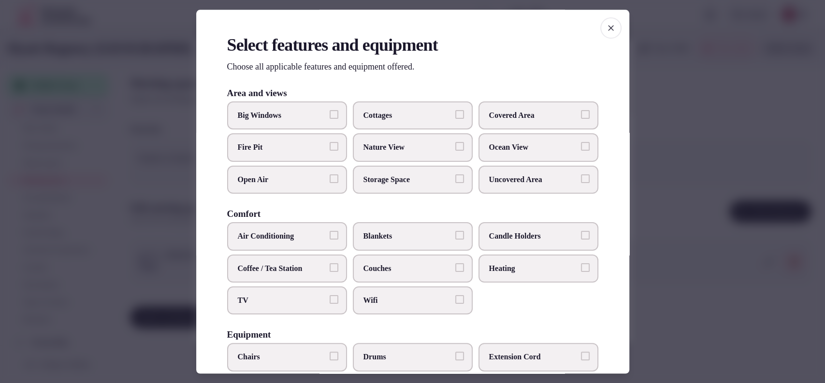
click at [317, 231] on span "Air Conditioning" at bounding box center [282, 236] width 89 height 11
click at [330, 231] on button "Air Conditioning" at bounding box center [334, 235] width 9 height 9
click at [312, 262] on label "Coffee / Tea Station" at bounding box center [287, 269] width 120 height 28
click at [330, 263] on button "Coffee / Tea Station" at bounding box center [334, 267] width 9 height 9
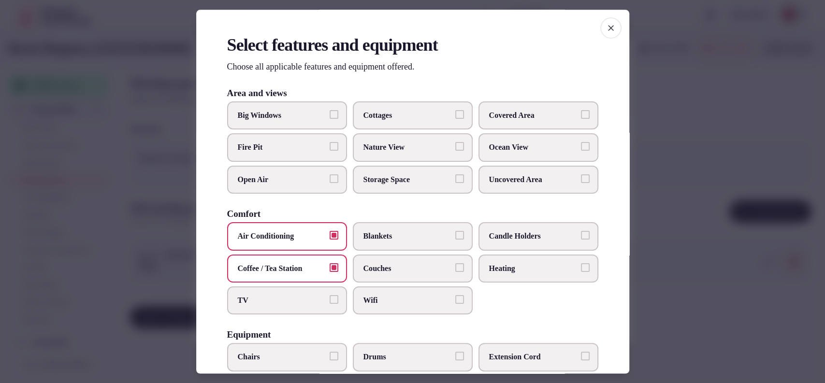
click at [298, 299] on span "TV" at bounding box center [282, 300] width 89 height 11
click at [330, 299] on button "TV" at bounding box center [334, 299] width 9 height 9
click at [411, 304] on span "Wifi" at bounding box center [407, 300] width 89 height 11
click at [455, 304] on button "Wifi" at bounding box center [459, 299] width 9 height 9
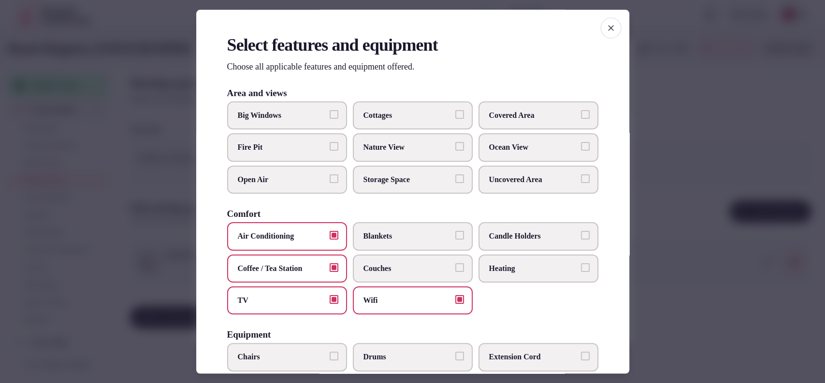
click at [516, 110] on span "Covered Area" at bounding box center [533, 115] width 89 height 11
click at [581, 110] on button "Covered Area" at bounding box center [585, 114] width 9 height 9
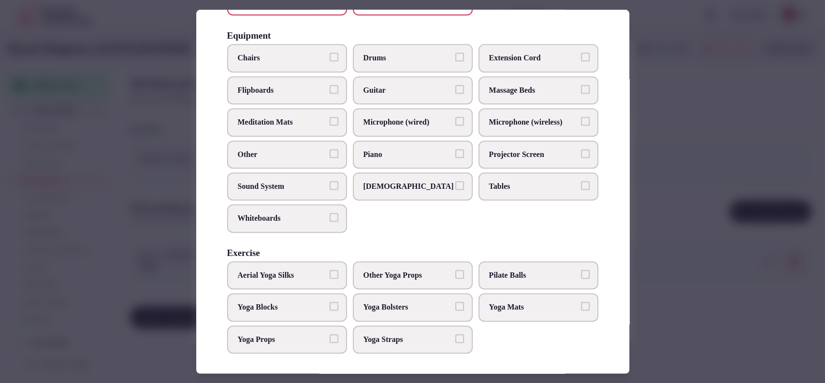
click at [323, 191] on label "Sound System" at bounding box center [287, 187] width 120 height 28
click at [330, 190] on button "Sound System" at bounding box center [334, 185] width 9 height 9
click at [303, 60] on span "Chairs" at bounding box center [282, 58] width 89 height 11
click at [330, 60] on button "Chairs" at bounding box center [334, 57] width 9 height 9
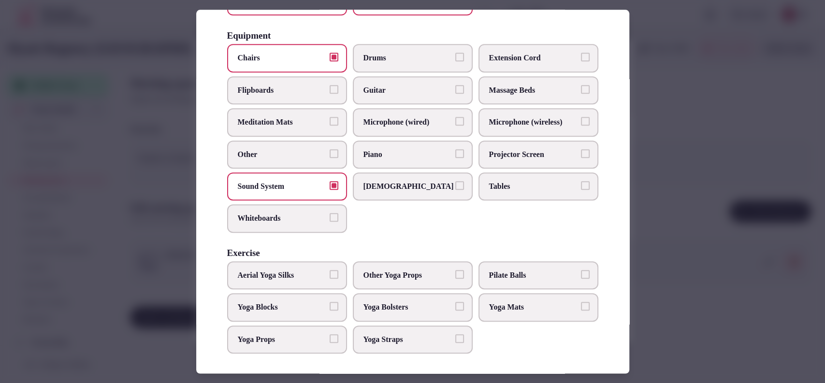
click at [489, 149] on span "Projector Screen" at bounding box center [533, 154] width 89 height 11
click at [581, 149] on button "Projector Screen" at bounding box center [585, 153] width 9 height 9
click at [498, 181] on span "Tables" at bounding box center [533, 186] width 89 height 11
click at [581, 181] on button "Tables" at bounding box center [585, 185] width 9 height 9
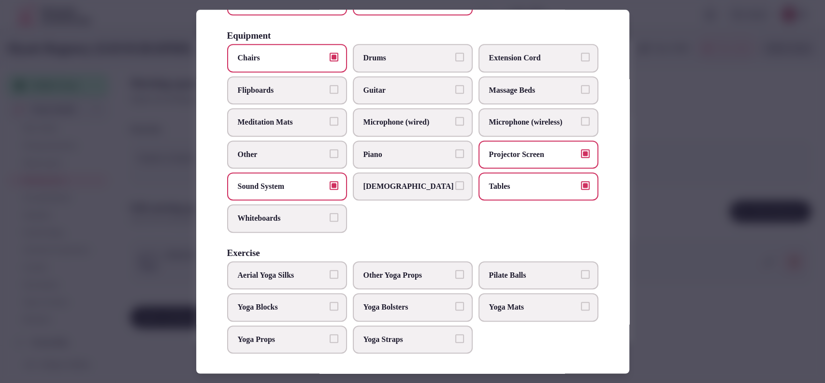
click at [381, 118] on span "Microphone (wired)" at bounding box center [407, 122] width 89 height 11
click at [455, 118] on button "Microphone (wired)" at bounding box center [459, 121] width 9 height 9
click at [502, 124] on span "Microphone (wireless)" at bounding box center [533, 122] width 89 height 11
click at [581, 124] on button "Microphone (wireless)" at bounding box center [585, 121] width 9 height 9
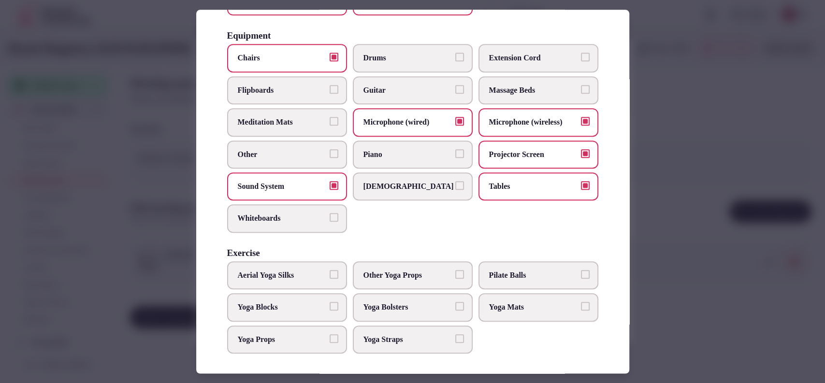
click at [689, 158] on div at bounding box center [412, 191] width 825 height 383
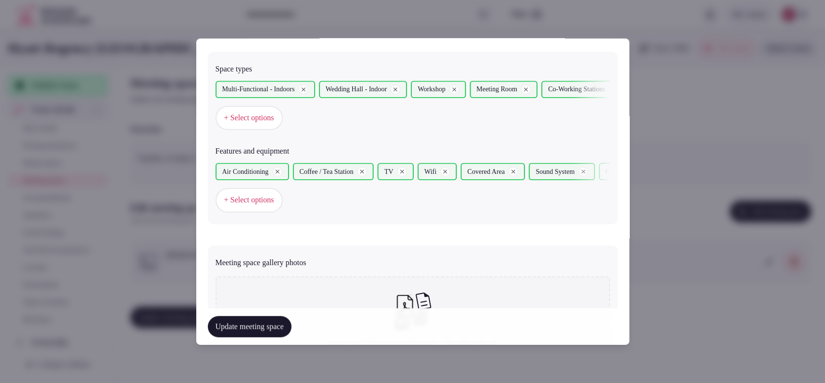
click at [283, 113] on button "+ Select options" at bounding box center [249, 118] width 67 height 24
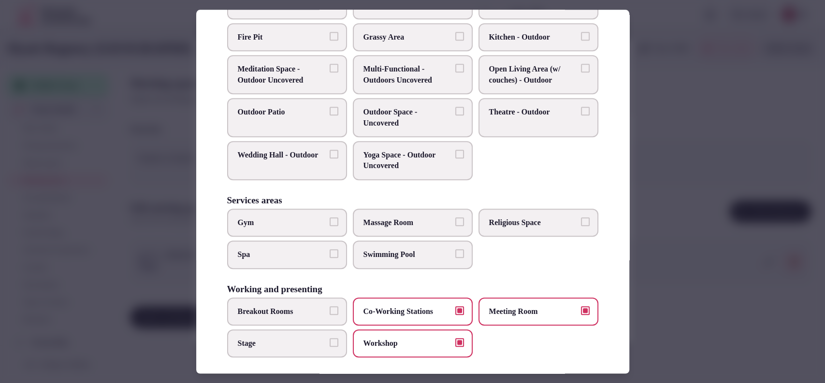
scroll to position [368, 0]
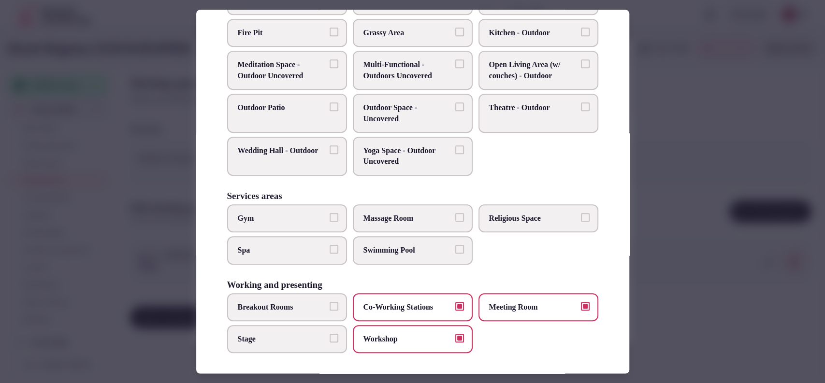
click at [271, 329] on label "Stage" at bounding box center [287, 339] width 120 height 28
click at [330, 334] on button "Stage" at bounding box center [334, 338] width 9 height 9
click at [700, 181] on div at bounding box center [412, 191] width 825 height 383
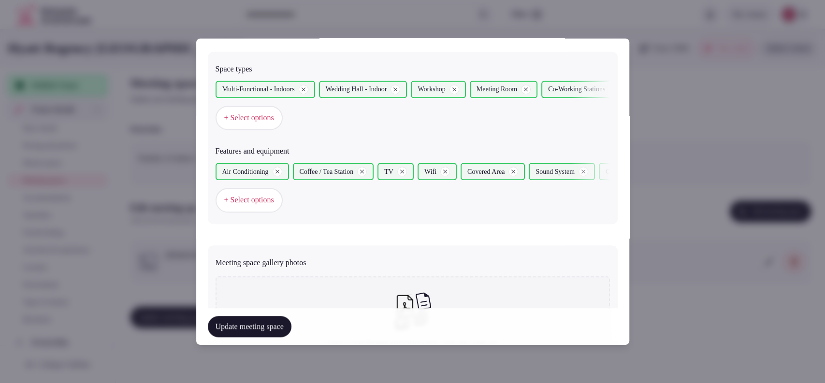
scroll to position [649, 0]
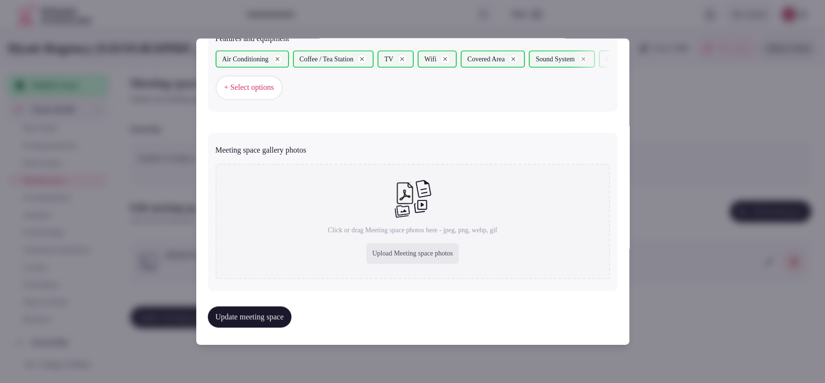
click at [407, 250] on div "Upload Meeting space photos" at bounding box center [412, 253] width 92 height 21
type input "**********"
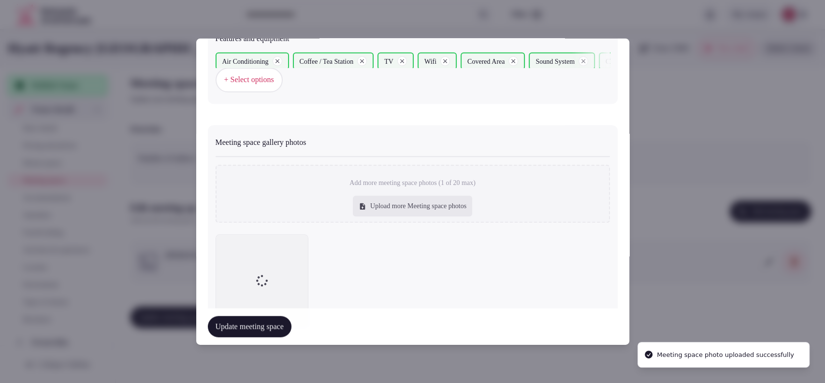
scroll to position [625, 0]
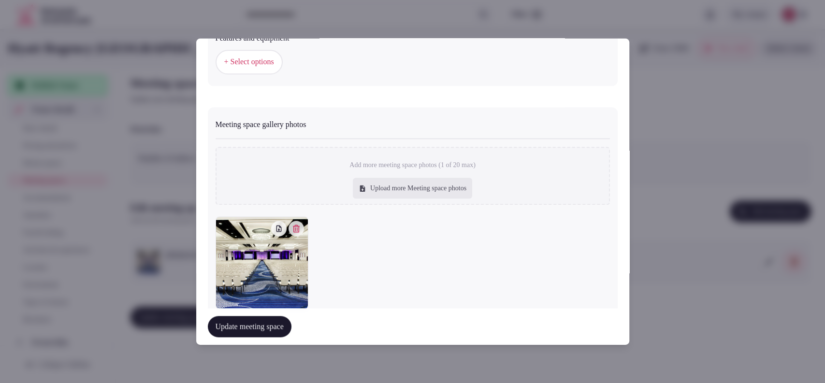
click at [276, 328] on button "Update meeting space" at bounding box center [250, 326] width 84 height 21
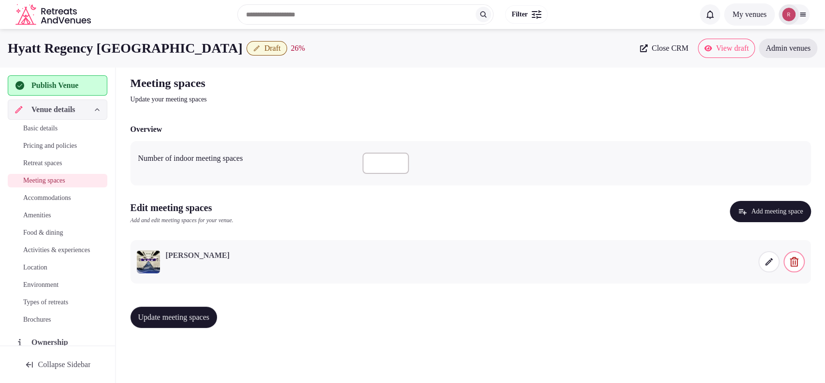
click at [193, 313] on span "Update meeting spaces" at bounding box center [174, 318] width 72 height 10
click at [27, 200] on span "Accommodations" at bounding box center [47, 198] width 48 height 10
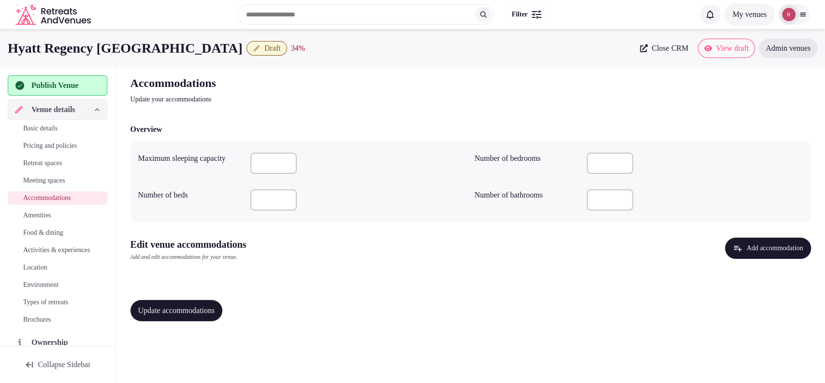
click at [741, 243] on button "Add accommodation" at bounding box center [768, 248] width 86 height 21
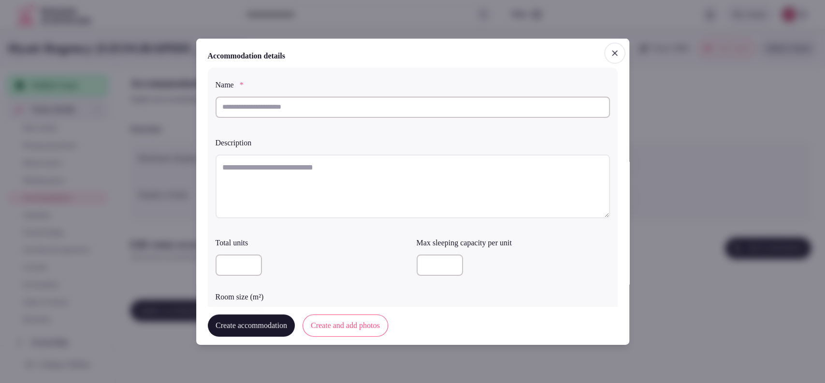
click at [321, 112] on input "text" at bounding box center [413, 106] width 394 height 21
type input "**********"
click at [346, 197] on textarea at bounding box center [413, 186] width 394 height 64
click at [301, 187] on textarea "To enrich screen reader interactions, please activate Accessibility in Grammarl…" at bounding box center [413, 186] width 394 height 64
paste textarea "**********"
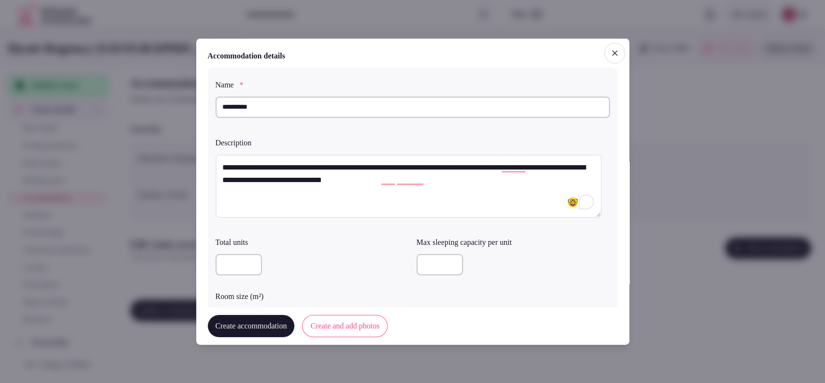
drag, startPoint x: 344, startPoint y: 166, endPoint x: 285, endPoint y: 169, distance: 59.0
click at [285, 169] on textarea "**********" at bounding box center [409, 186] width 386 height 64
type textarea "**********"
click at [389, 239] on label "Total units" at bounding box center [312, 243] width 193 height 8
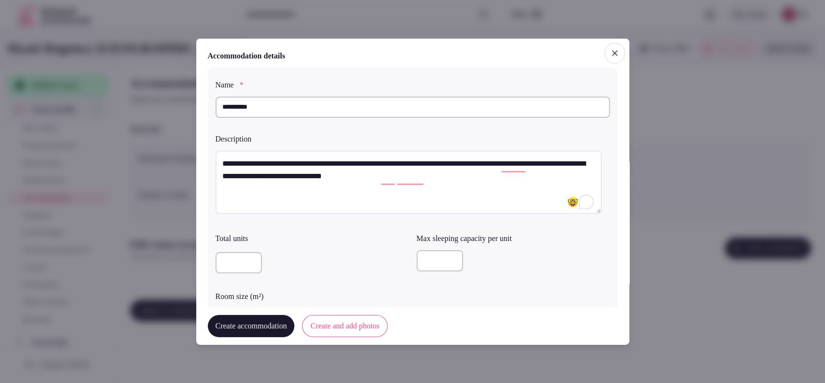
click at [420, 258] on input "number" at bounding box center [440, 260] width 46 height 21
type input "*"
click at [345, 254] on div at bounding box center [312, 262] width 193 height 21
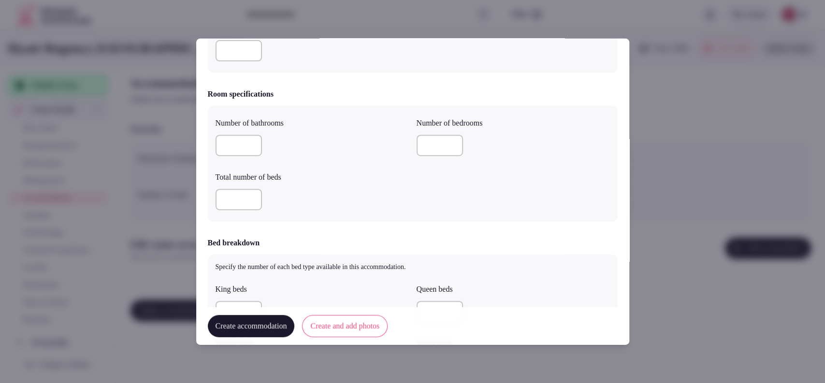
click at [234, 143] on input "number" at bounding box center [239, 145] width 46 height 21
type input "*"
click at [233, 200] on input "number" at bounding box center [239, 199] width 46 height 21
type input "*"
click at [435, 146] on input "number" at bounding box center [440, 145] width 46 height 21
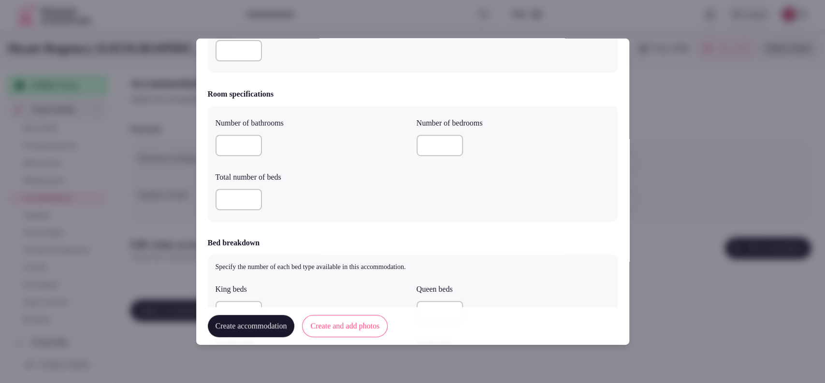
type input "*"
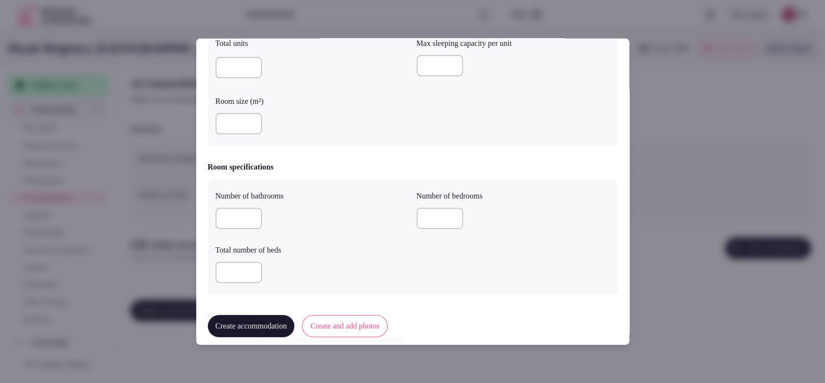
click at [230, 118] on input "number" at bounding box center [239, 123] width 46 height 21
type input "**"
click at [337, 122] on div "**" at bounding box center [312, 123] width 193 height 21
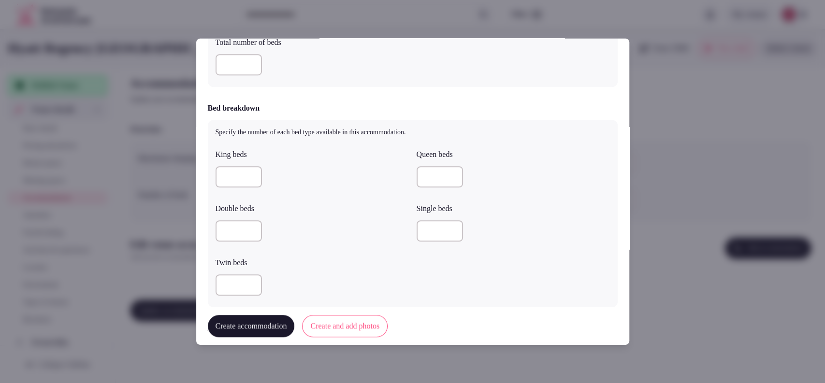
scroll to position [408, 0]
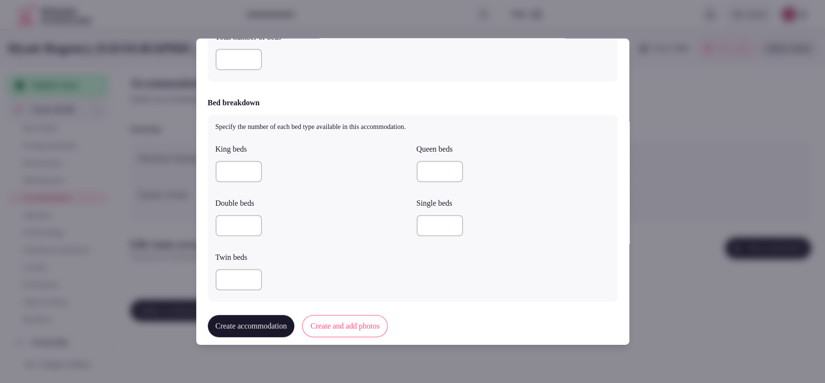
click at [229, 178] on input "number" at bounding box center [239, 171] width 46 height 21
type input "*"
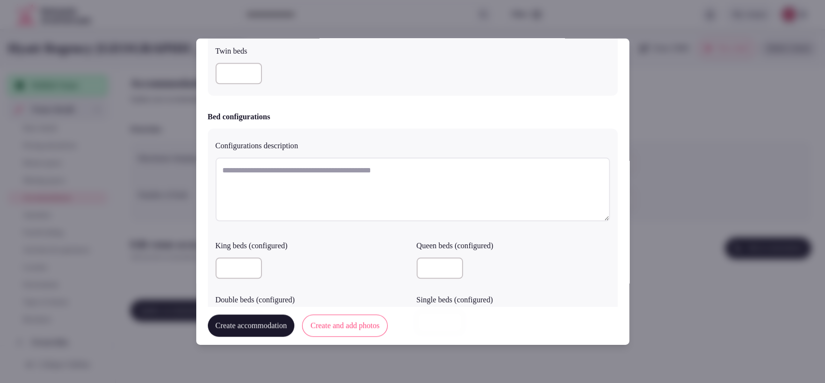
scroll to position [857, 0]
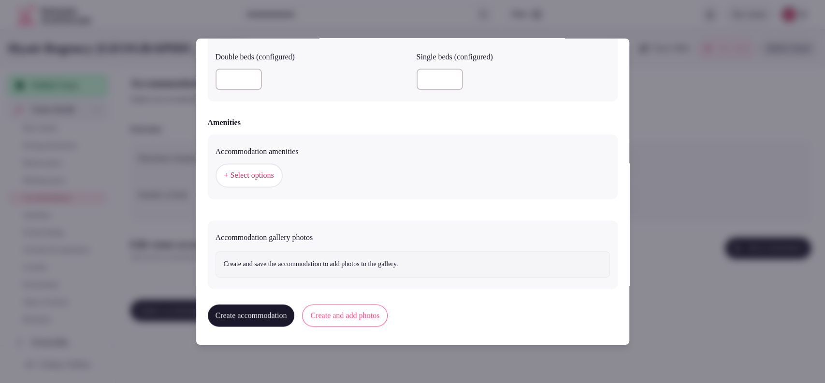
click at [224, 164] on div "+ Select options" at bounding box center [413, 176] width 394 height 24
click at [224, 172] on span "+ Select options" at bounding box center [249, 176] width 50 height 11
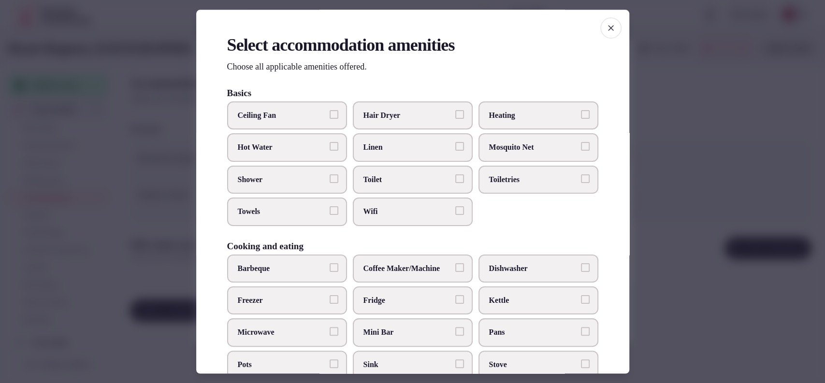
drag, startPoint x: 375, startPoint y: 119, endPoint x: 376, endPoint y: 163, distance: 44.0
click at [375, 119] on span "Hair Dryer" at bounding box center [407, 115] width 89 height 11
click at [455, 119] on button "Hair Dryer" at bounding box center [459, 114] width 9 height 9
click at [374, 203] on label "Wifi" at bounding box center [413, 212] width 120 height 28
click at [455, 207] on button "Wifi" at bounding box center [459, 211] width 9 height 9
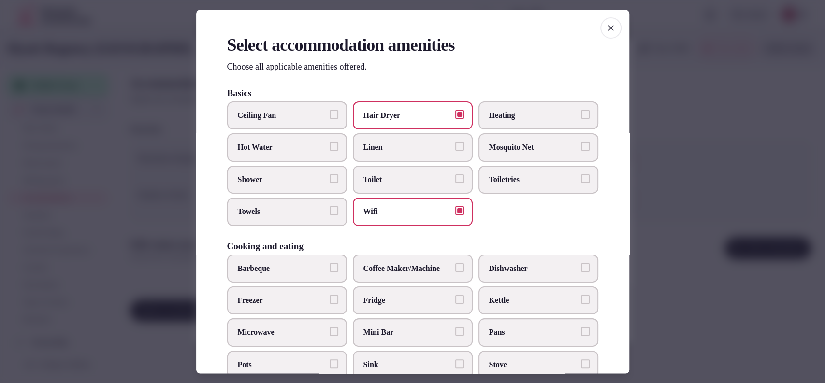
click at [374, 185] on label "Toilet" at bounding box center [413, 180] width 120 height 28
click at [455, 183] on button "Toilet" at bounding box center [459, 178] width 9 height 9
click at [407, 150] on span "Linen" at bounding box center [407, 148] width 89 height 11
click at [455, 150] on button "Linen" at bounding box center [459, 147] width 9 height 9
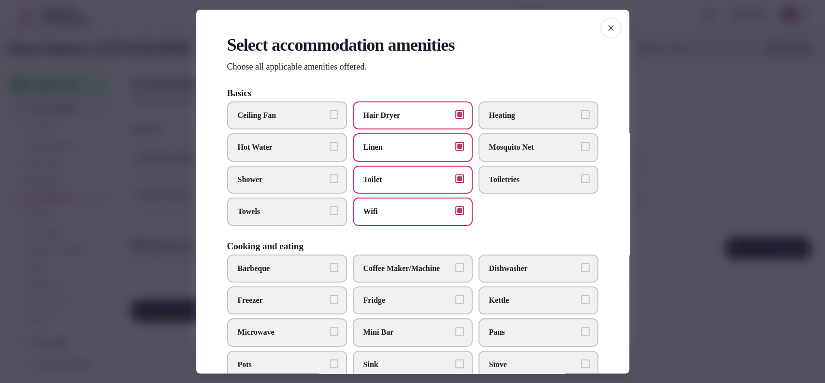
click at [297, 182] on span "Shower" at bounding box center [282, 179] width 89 height 11
click at [330, 182] on button "Shower" at bounding box center [334, 178] width 9 height 9
click at [283, 215] on span "Towels" at bounding box center [282, 212] width 89 height 11
click at [330, 215] on button "Towels" at bounding box center [334, 211] width 9 height 9
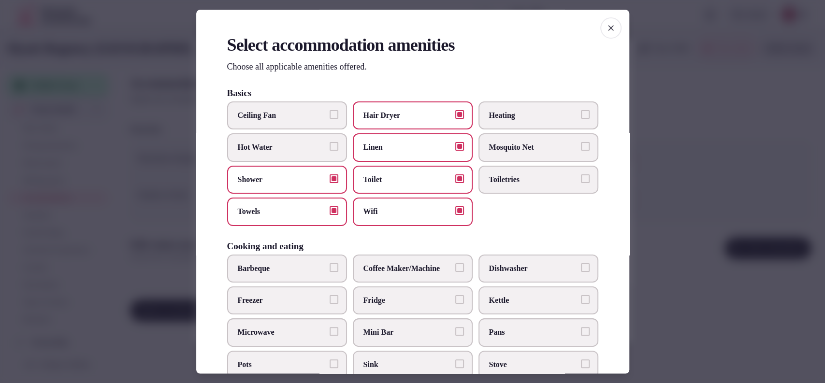
click at [392, 271] on span "Coffee Maker/Machine" at bounding box center [407, 268] width 89 height 11
click at [455, 271] on button "Coffee Maker/Machine" at bounding box center [459, 267] width 9 height 9
click at [390, 297] on span "Fridge" at bounding box center [407, 300] width 89 height 11
click at [455, 297] on button "Fridge" at bounding box center [459, 299] width 9 height 9
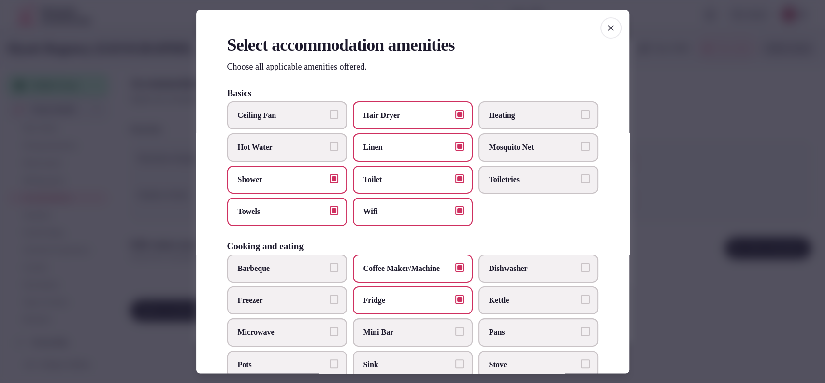
scroll to position [318, 0]
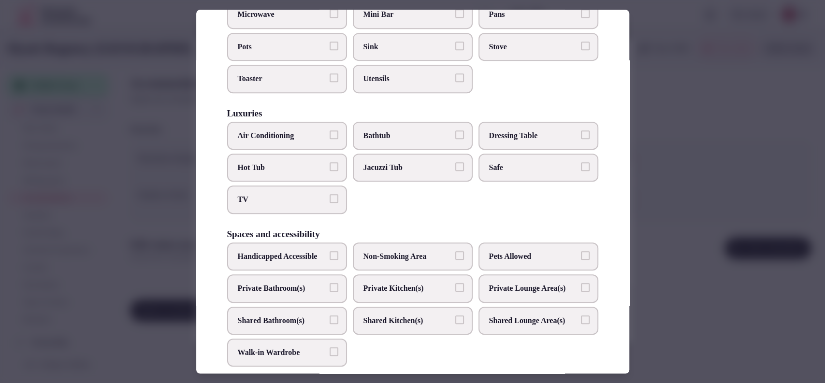
click at [302, 130] on span "Air Conditioning" at bounding box center [282, 135] width 89 height 11
click at [330, 130] on button "Air Conditioning" at bounding box center [334, 134] width 9 height 9
click at [286, 201] on span "TV" at bounding box center [282, 200] width 89 height 11
click at [330, 201] on button "TV" at bounding box center [334, 199] width 9 height 9
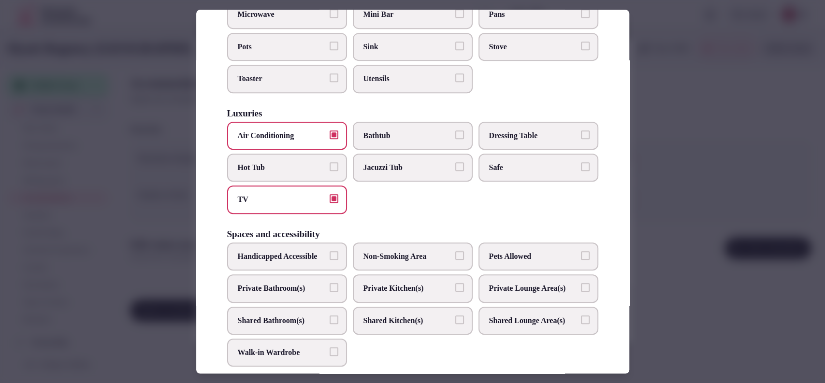
click at [499, 174] on label "Safe" at bounding box center [538, 168] width 120 height 28
click at [581, 171] on button "Safe" at bounding box center [585, 166] width 9 height 9
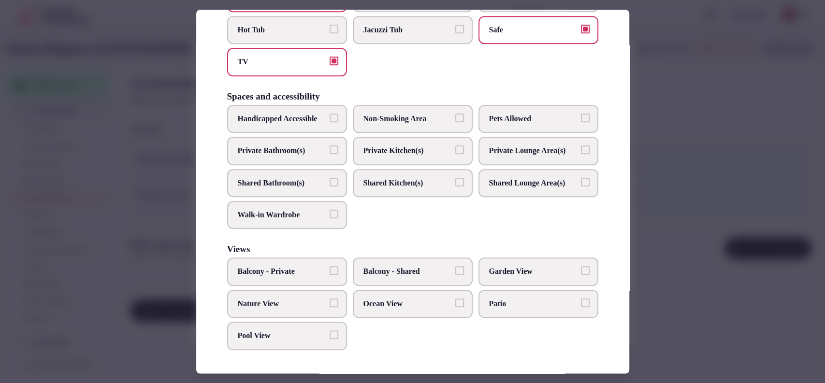
click at [252, 137] on label "Private Bathroom(s)" at bounding box center [287, 151] width 120 height 28
click at [330, 145] on button "Private Bathroom(s)" at bounding box center [334, 149] width 9 height 9
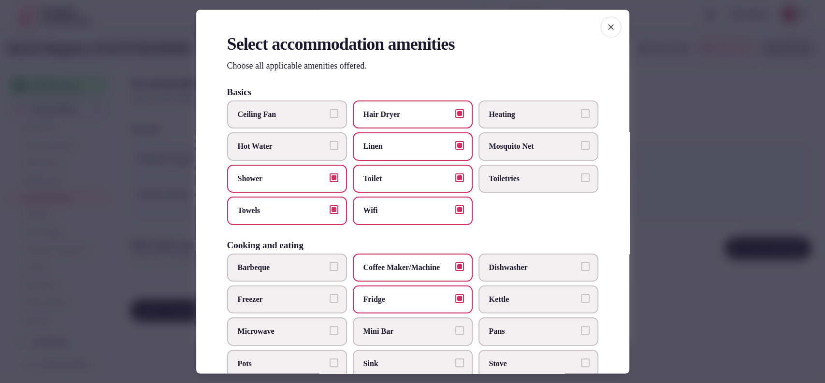
scroll to position [0, 0]
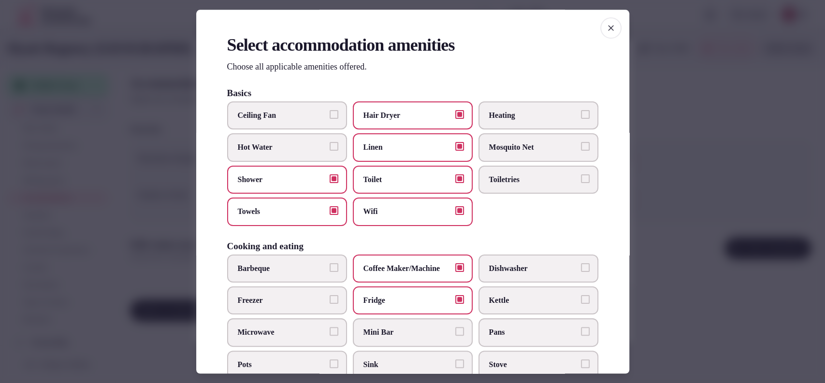
click at [492, 177] on span "Toiletries" at bounding box center [533, 179] width 89 height 11
click at [581, 177] on button "Toiletries" at bounding box center [585, 178] width 9 height 9
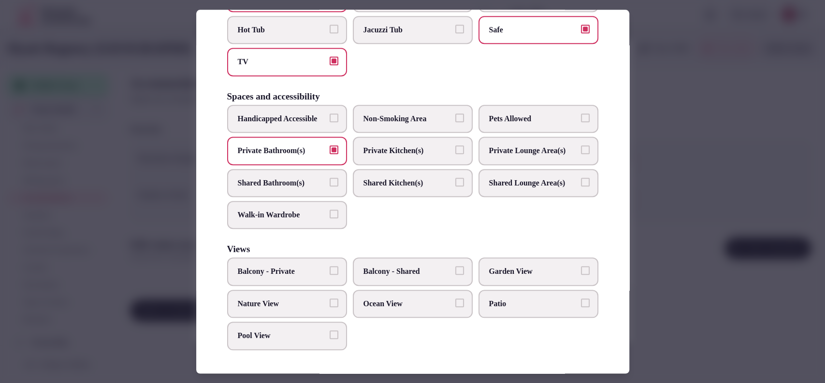
scroll to position [484, 0]
click at [649, 175] on div at bounding box center [412, 191] width 825 height 383
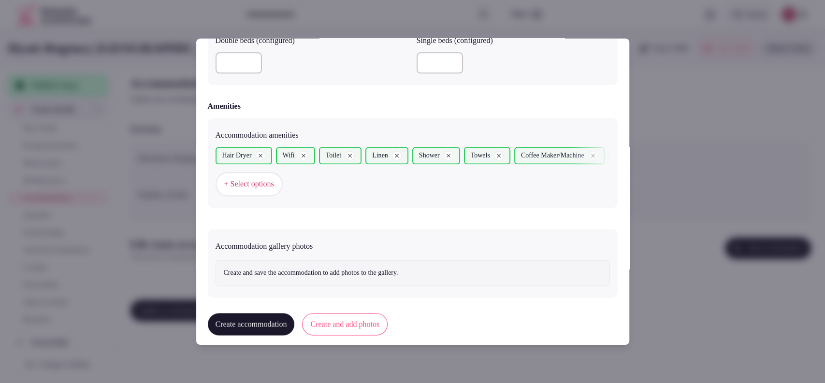
scroll to position [882, 0]
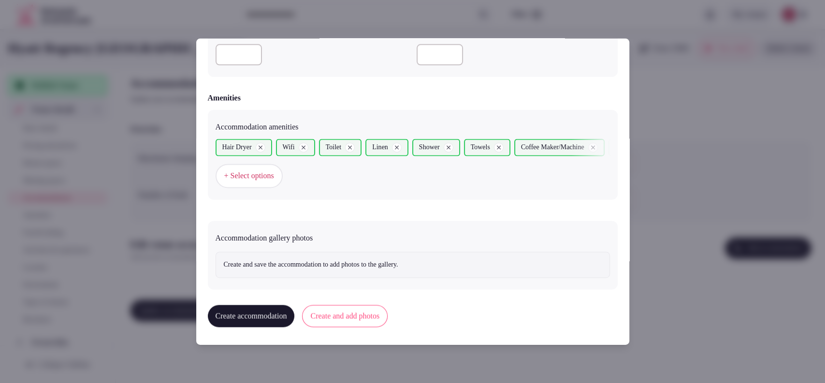
click at [379, 314] on button "Create and add photos" at bounding box center [345, 316] width 86 height 22
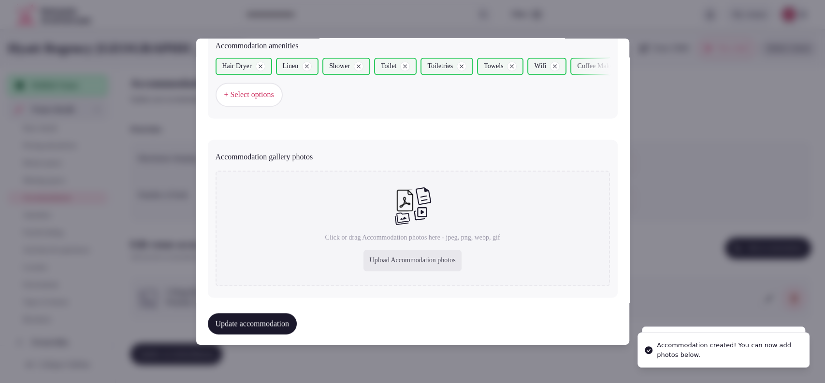
scroll to position [971, 0]
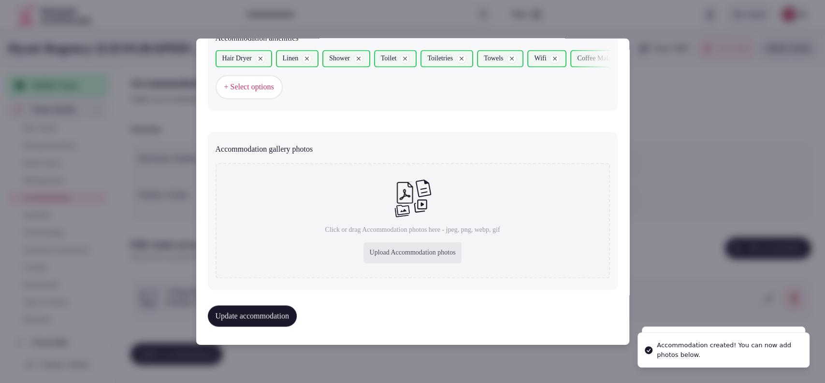
click at [387, 259] on div "Upload Accommodation photos" at bounding box center [412, 253] width 98 height 21
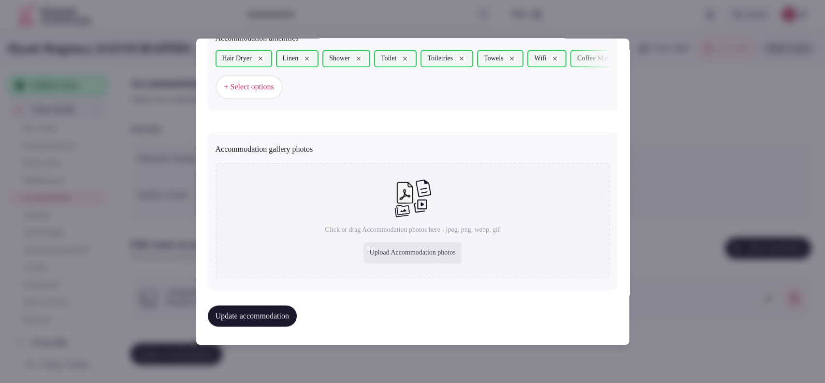
type input "**********"
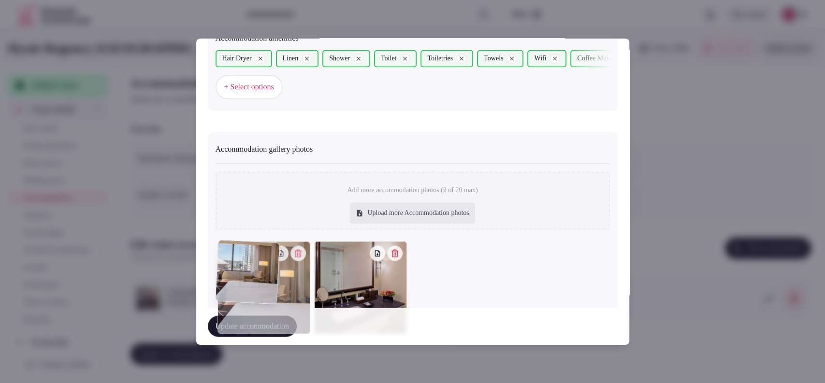
drag, startPoint x: 324, startPoint y: 267, endPoint x: 278, endPoint y: 266, distance: 45.9
click at [278, 266] on div at bounding box center [263, 288] width 93 height 93
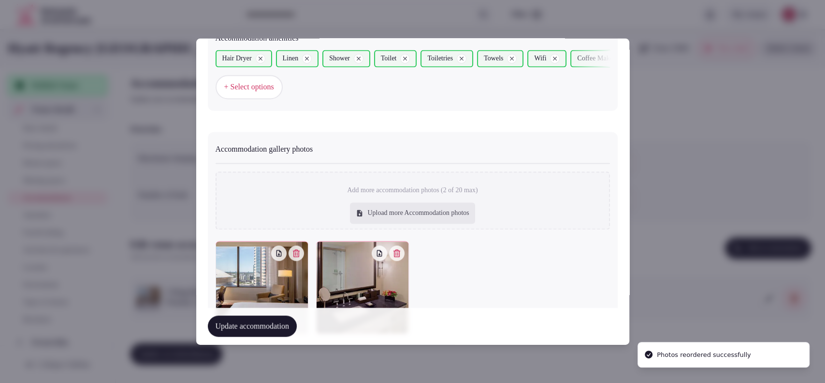
click at [267, 326] on button "Update accommodation" at bounding box center [252, 326] width 89 height 21
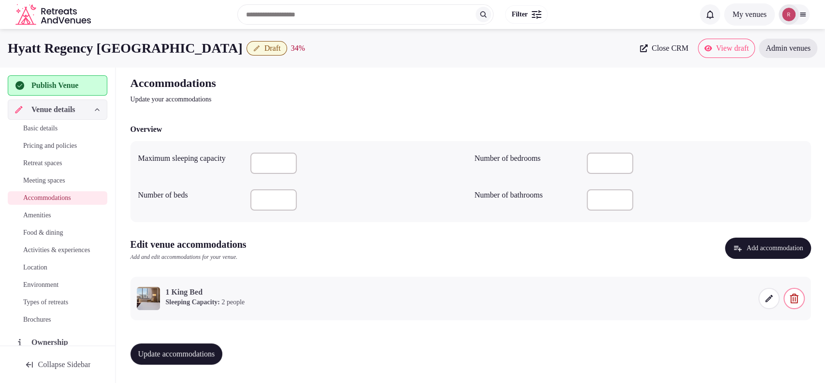
click at [209, 351] on span "Update accommodations" at bounding box center [176, 354] width 77 height 10
click at [35, 211] on span "Amenities" at bounding box center [37, 216] width 28 height 10
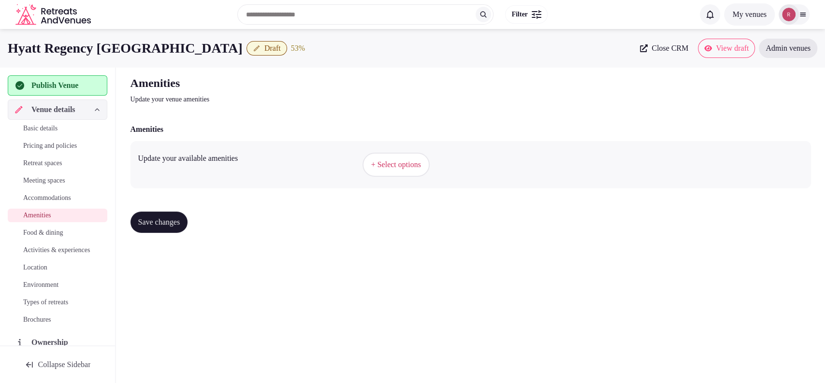
click at [404, 166] on span "+ Select options" at bounding box center [396, 164] width 50 height 11
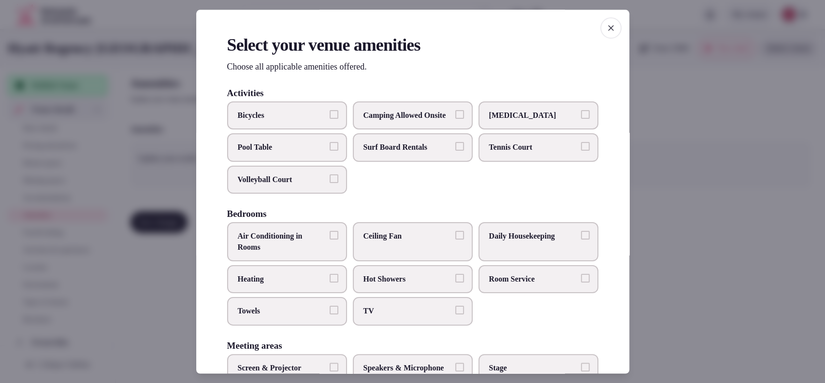
click at [329, 256] on label "Air Conditioning in Rooms" at bounding box center [287, 242] width 120 height 39
click at [330, 240] on button "Air Conditioning in Rooms" at bounding box center [334, 235] width 9 height 9
click at [507, 253] on label "Daily Housekeeping" at bounding box center [538, 242] width 120 height 39
click at [581, 240] on button "Daily Housekeeping" at bounding box center [585, 235] width 9 height 9
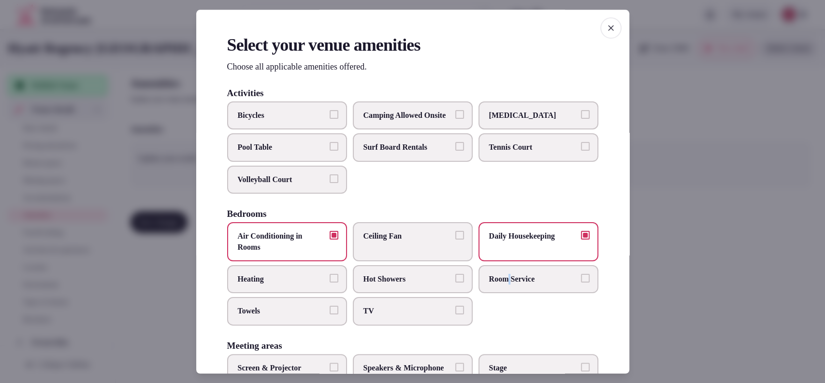
click at [505, 279] on label "Room Service" at bounding box center [538, 279] width 120 height 28
click at [489, 285] on span "Room Service" at bounding box center [533, 279] width 89 height 11
click at [581, 283] on button "Room Service" at bounding box center [585, 278] width 9 height 9
click at [405, 317] on span "TV" at bounding box center [407, 311] width 89 height 11
click at [455, 315] on button "TV" at bounding box center [459, 310] width 9 height 9
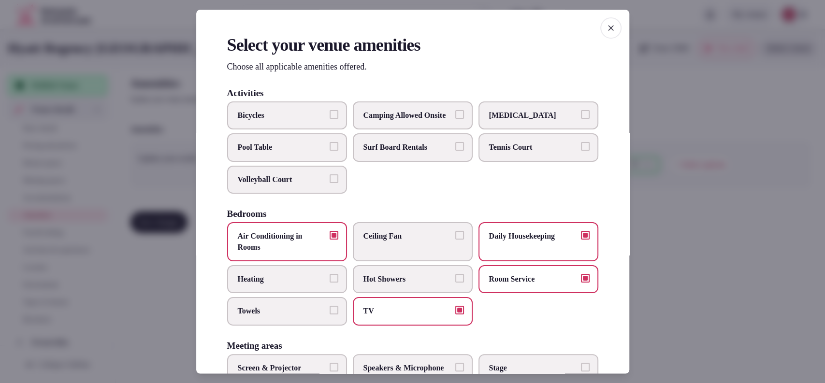
click at [280, 310] on label "Towels" at bounding box center [287, 312] width 120 height 28
click at [330, 310] on button "Towels" at bounding box center [334, 310] width 9 height 9
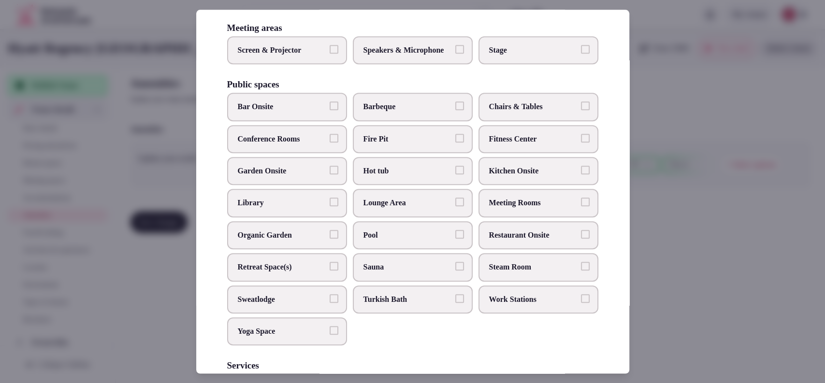
click at [494, 144] on span "Fitness Center" at bounding box center [533, 139] width 89 height 11
click at [581, 143] on button "Fitness Center" at bounding box center [585, 138] width 9 height 9
click at [495, 209] on span "Meeting Rooms" at bounding box center [533, 203] width 89 height 11
click at [581, 207] on button "Meeting Rooms" at bounding box center [585, 202] width 9 height 9
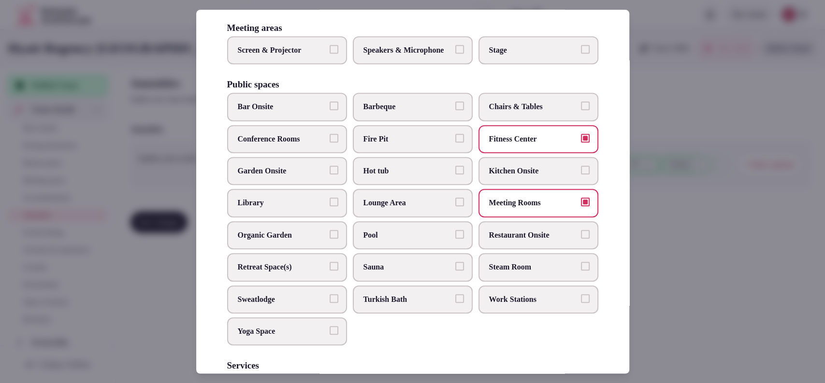
click at [497, 245] on label "Restaurant Onsite" at bounding box center [538, 235] width 120 height 28
click at [581, 239] on button "Restaurant Onsite" at bounding box center [585, 234] width 9 height 9
click at [304, 121] on label "Bar Onsite" at bounding box center [287, 107] width 120 height 28
click at [330, 111] on button "Bar Onsite" at bounding box center [334, 106] width 9 height 9
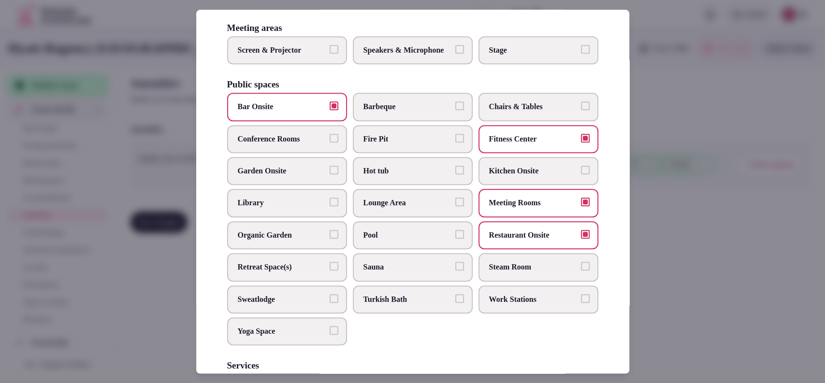
click at [380, 246] on label "Pool" at bounding box center [413, 235] width 120 height 28
click at [455, 239] on button "Pool" at bounding box center [459, 234] width 9 height 9
click at [320, 144] on span "Conference Rooms" at bounding box center [282, 139] width 89 height 11
click at [330, 143] on button "Conference Rooms" at bounding box center [334, 138] width 9 height 9
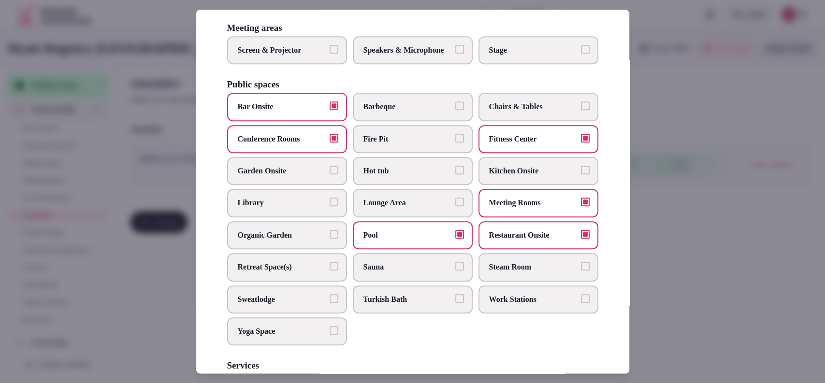
click at [495, 121] on label "Chairs & Tables" at bounding box center [538, 107] width 120 height 28
click at [581, 111] on button "Chairs & Tables" at bounding box center [585, 106] width 9 height 9
drag, startPoint x: 325, startPoint y: 59, endPoint x: 387, endPoint y: 58, distance: 61.4
click at [327, 59] on label "Screen & Projector" at bounding box center [287, 50] width 120 height 28
drag, startPoint x: 408, startPoint y: 62, endPoint x: 452, endPoint y: 70, distance: 44.6
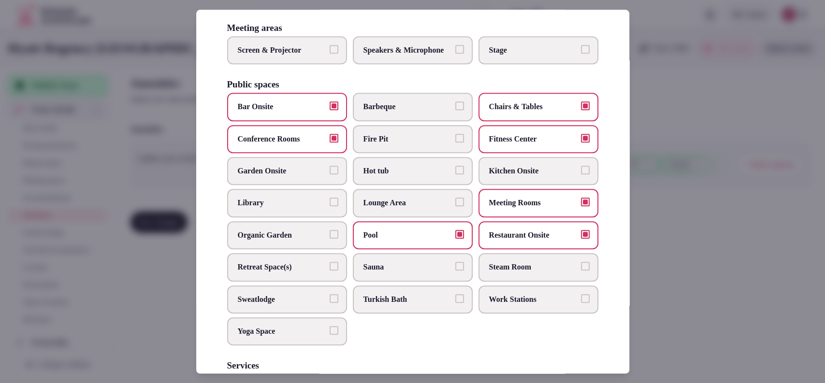
click at [410, 56] on span "Speakers & Microphone" at bounding box center [407, 50] width 89 height 11
click at [452, 64] on label "Speakers & Microphone" at bounding box center [413, 50] width 120 height 28
click at [455, 54] on button "Speakers & Microphone" at bounding box center [459, 49] width 9 height 9
click at [514, 56] on span "Stage" at bounding box center [533, 50] width 89 height 11
click at [581, 54] on button "Stage" at bounding box center [585, 49] width 9 height 9
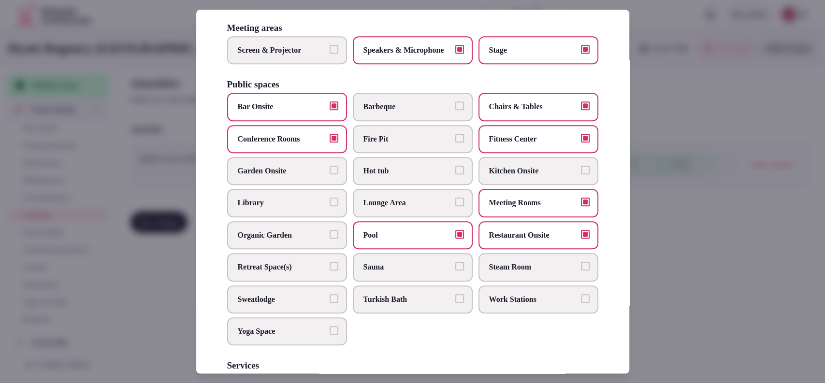
click at [278, 56] on span "Screen & Projector" at bounding box center [282, 50] width 89 height 11
click at [330, 54] on button "Screen & Projector" at bounding box center [334, 49] width 9 height 9
click at [505, 305] on span "Work Stations" at bounding box center [533, 299] width 89 height 11
click at [581, 303] on button "Work Stations" at bounding box center [585, 298] width 9 height 9
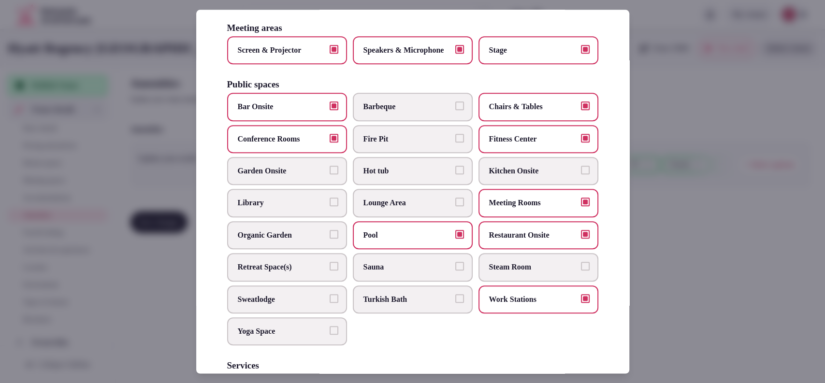
scroll to position [495, 0]
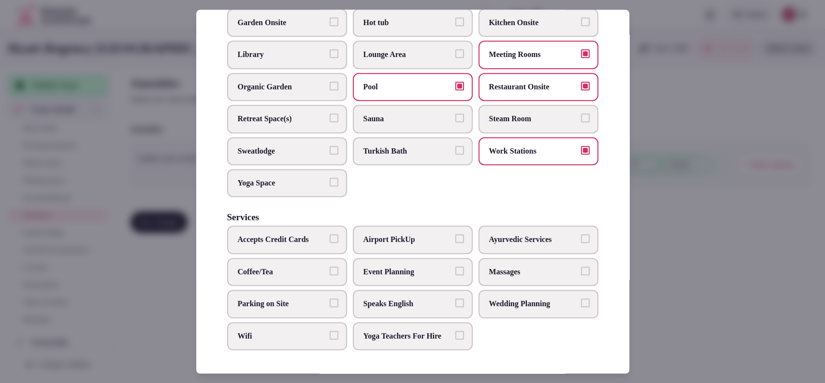
click at [302, 235] on span "Accepts Credit Cards" at bounding box center [282, 240] width 89 height 11
click at [330, 235] on button "Accepts Credit Cards" at bounding box center [334, 239] width 9 height 9
click at [303, 258] on label "Coffee/Tea" at bounding box center [287, 272] width 120 height 28
click at [330, 267] on button "Coffee/Tea" at bounding box center [334, 271] width 9 height 9
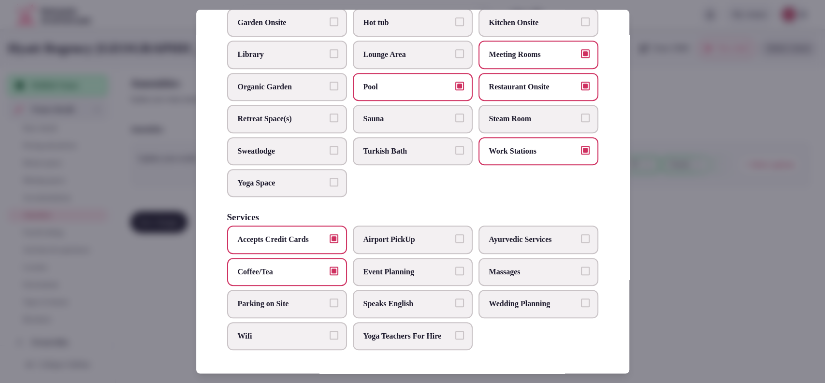
click at [396, 299] on span "Speaks English" at bounding box center [407, 304] width 89 height 11
click at [455, 299] on button "Speaks English" at bounding box center [459, 303] width 9 height 9
click at [395, 267] on span "Event Planning" at bounding box center [407, 272] width 89 height 11
click at [455, 267] on button "Event Planning" at bounding box center [459, 271] width 9 height 9
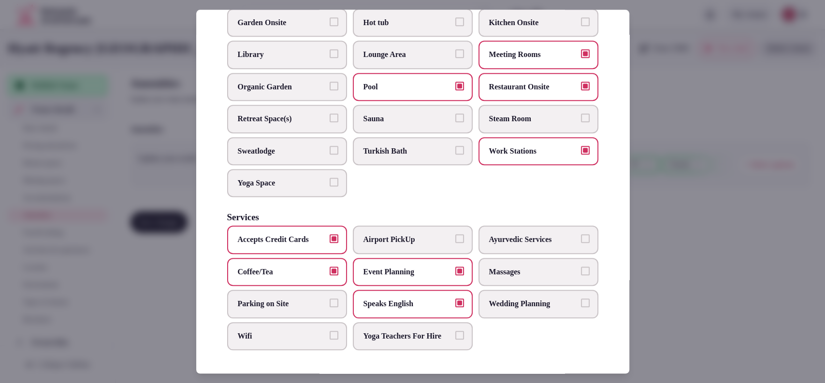
click at [483, 301] on label "Wedding Planning" at bounding box center [538, 304] width 120 height 28
click at [581, 301] on button "Wedding Planning" at bounding box center [585, 303] width 9 height 9
click at [317, 331] on label "Wifi" at bounding box center [287, 336] width 120 height 28
click at [330, 331] on button "Wifi" at bounding box center [334, 335] width 9 height 9
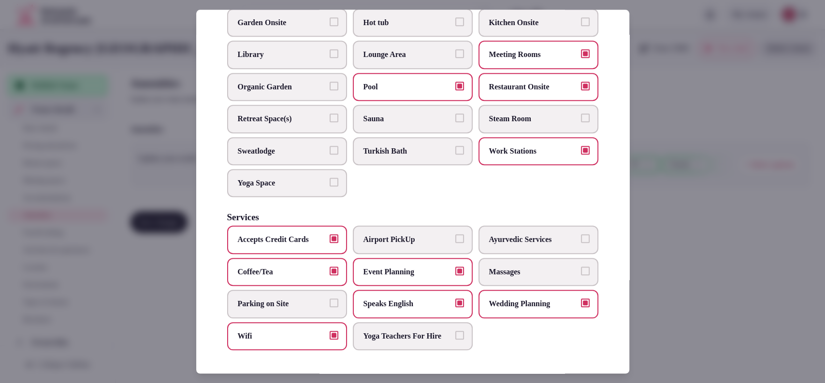
click at [309, 303] on label "Parking on Site" at bounding box center [287, 304] width 120 height 28
click at [330, 303] on button "Parking on Site" at bounding box center [334, 303] width 9 height 9
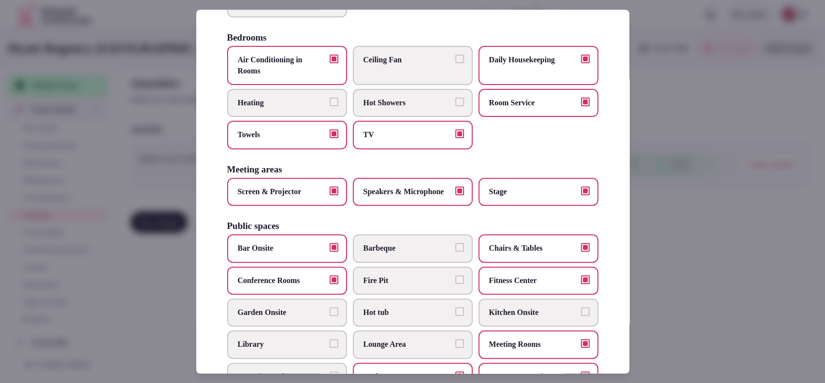
drag, startPoint x: 707, startPoint y: 173, endPoint x: 702, endPoint y: 177, distance: 6.7
click at [708, 174] on div at bounding box center [412, 191] width 825 height 383
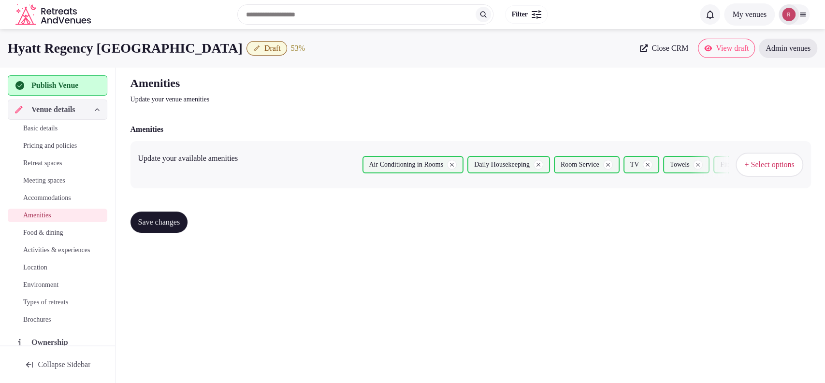
click at [174, 221] on span "Save changes" at bounding box center [159, 222] width 42 height 10
click at [56, 231] on span "Food & dining" at bounding box center [43, 233] width 40 height 10
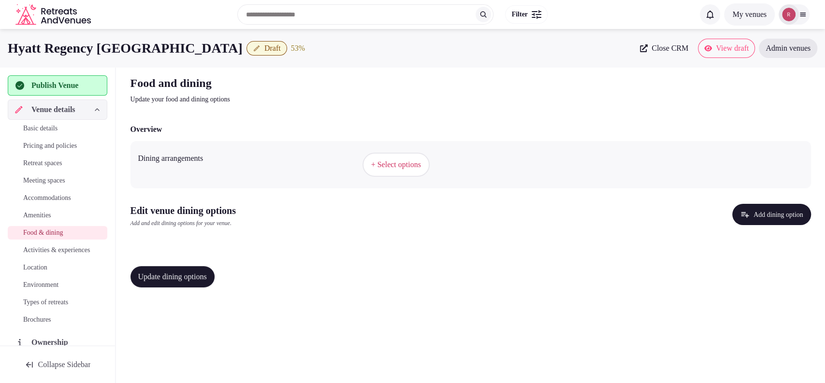
click at [417, 162] on span "+ Select options" at bounding box center [396, 164] width 50 height 11
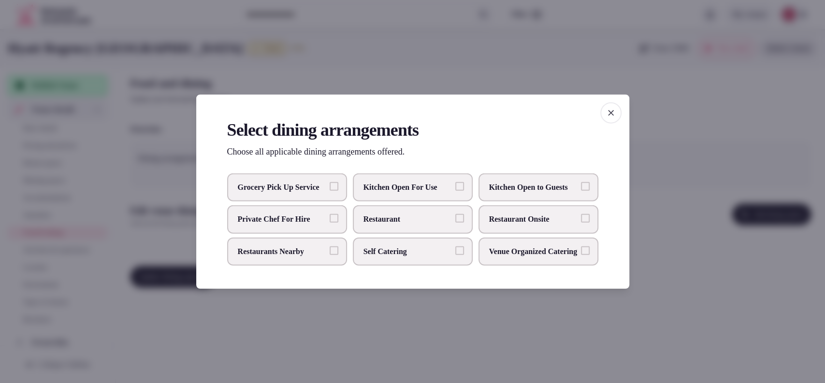
click at [517, 226] on label "Restaurant Onsite" at bounding box center [538, 219] width 120 height 28
click at [581, 223] on button "Restaurant Onsite" at bounding box center [585, 218] width 9 height 9
click at [521, 310] on div at bounding box center [412, 191] width 825 height 383
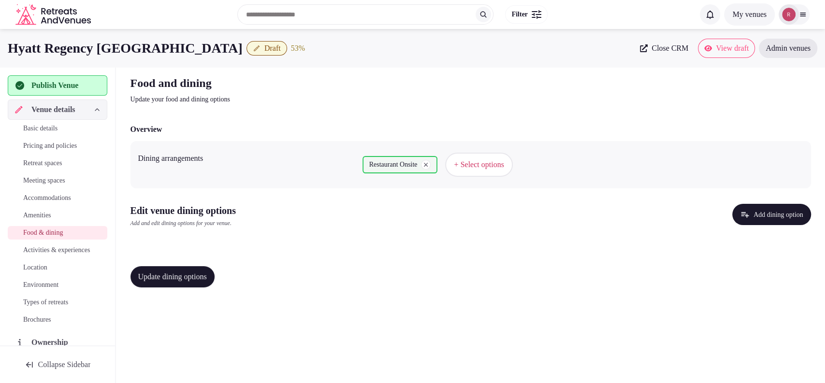
click at [711, 220] on div "Edit venue dining options Add and edit dining options for your venue. Add dinin…" at bounding box center [470, 219] width 680 height 31
click at [740, 212] on icon "button" at bounding box center [745, 215] width 10 height 10
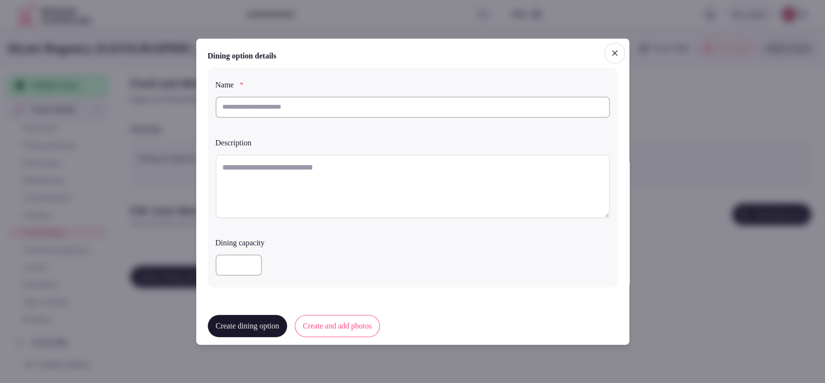
click at [368, 108] on input "text" at bounding box center [413, 106] width 394 height 21
paste input "**********"
click at [337, 168] on textarea at bounding box center [413, 186] width 394 height 64
click at [339, 101] on input "**********" at bounding box center [413, 106] width 394 height 21
paste input "*******"
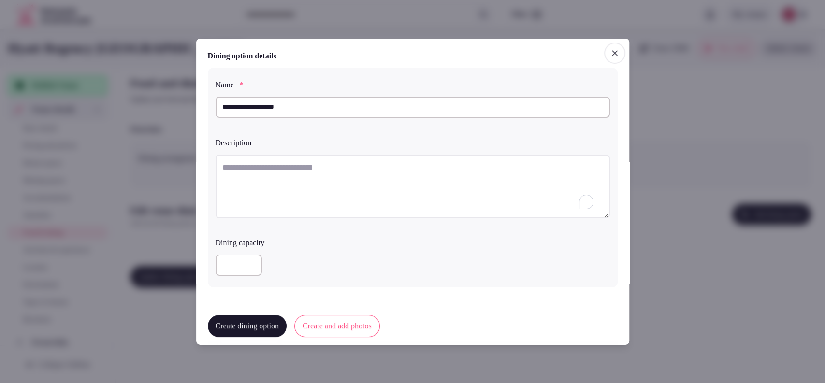
type input "**********"
click at [330, 180] on textarea "To enrich screen reader interactions, please activate Accessibility in Grammarl…" at bounding box center [413, 186] width 394 height 64
paste textarea "**********"
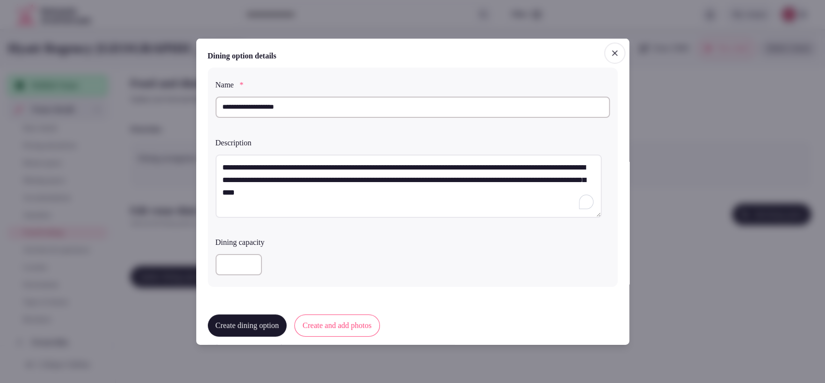
scroll to position [231, 0]
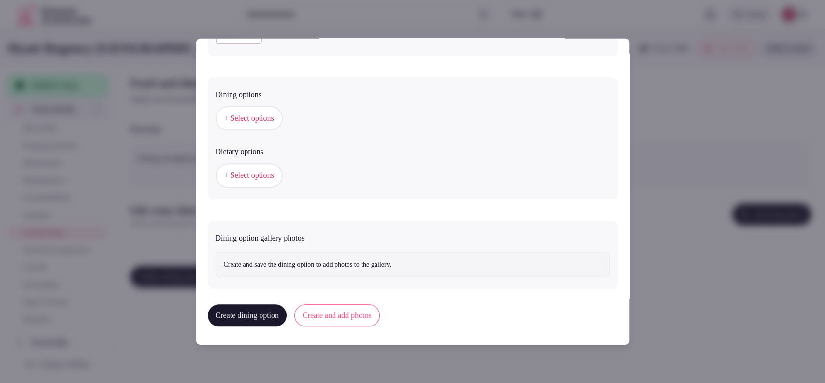
type textarea "**********"
click at [255, 170] on span "+ Select options" at bounding box center [249, 175] width 50 height 11
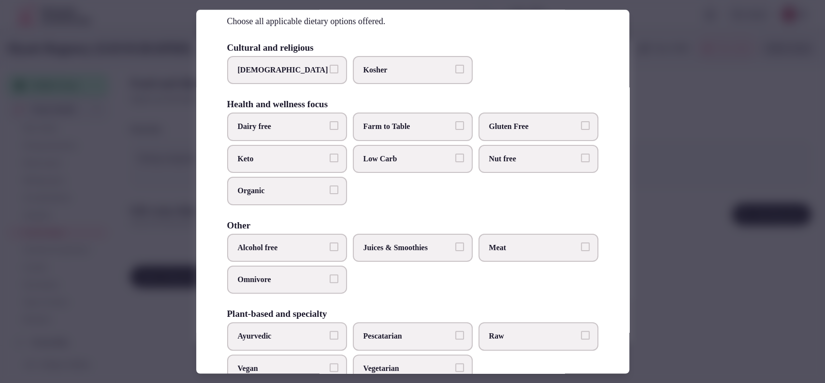
scroll to position [76, 0]
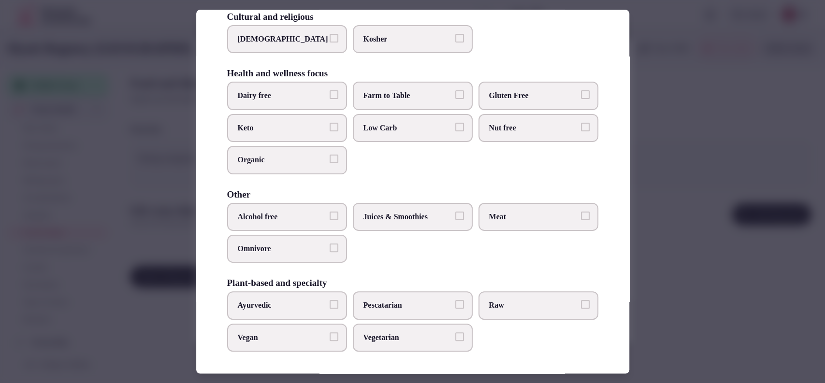
click at [678, 158] on div at bounding box center [412, 191] width 825 height 383
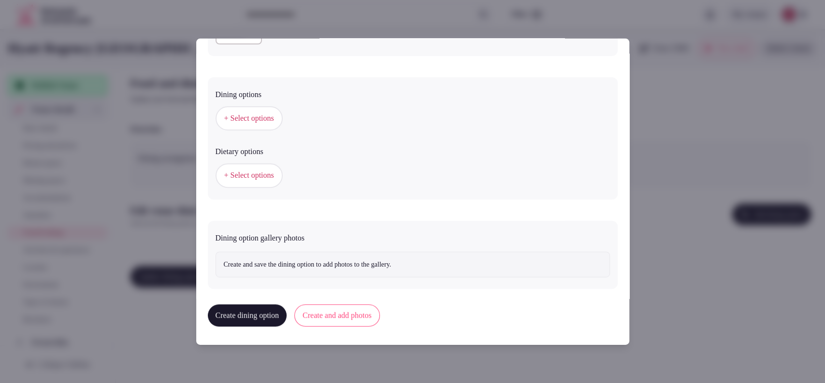
click at [240, 115] on span "+ Select options" at bounding box center [249, 118] width 50 height 11
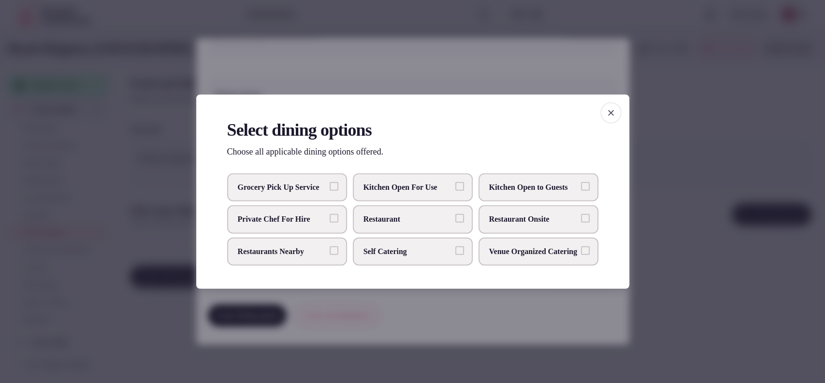
click at [498, 218] on span "Restaurant Onsite" at bounding box center [533, 219] width 89 height 11
click at [581, 218] on button "Restaurant Onsite" at bounding box center [585, 218] width 9 height 9
click at [658, 114] on div at bounding box center [412, 191] width 825 height 383
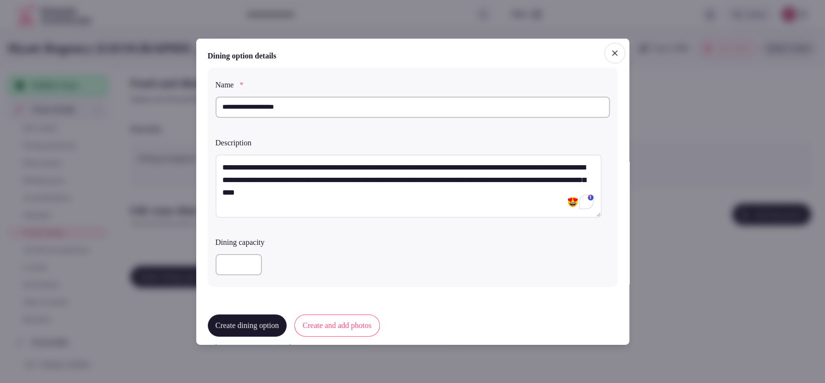
scroll to position [231, 0]
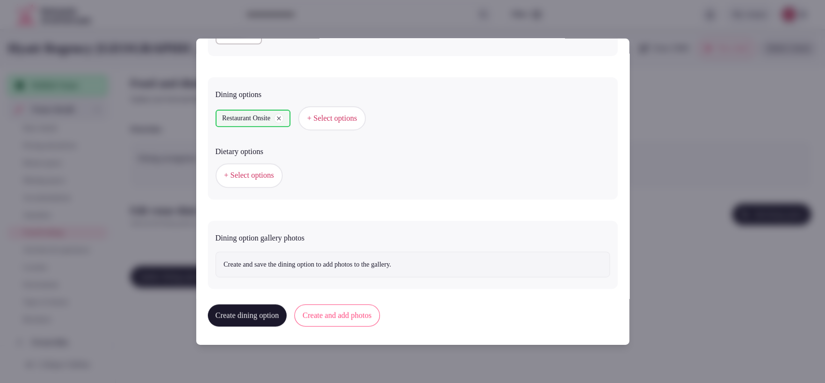
click at [344, 307] on button "Create and add photos" at bounding box center [337, 315] width 86 height 22
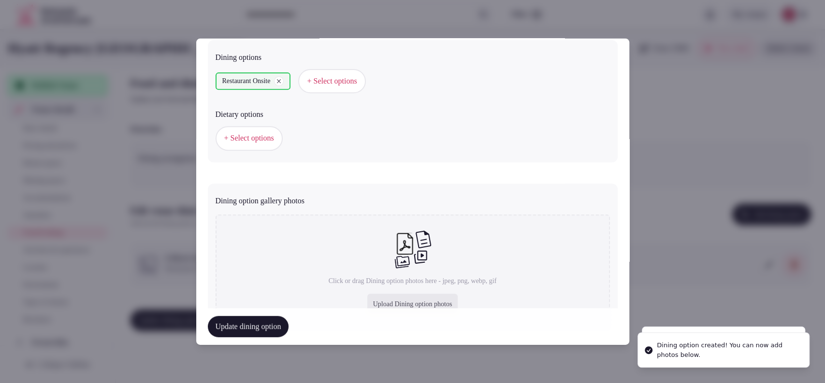
scroll to position [320, 0]
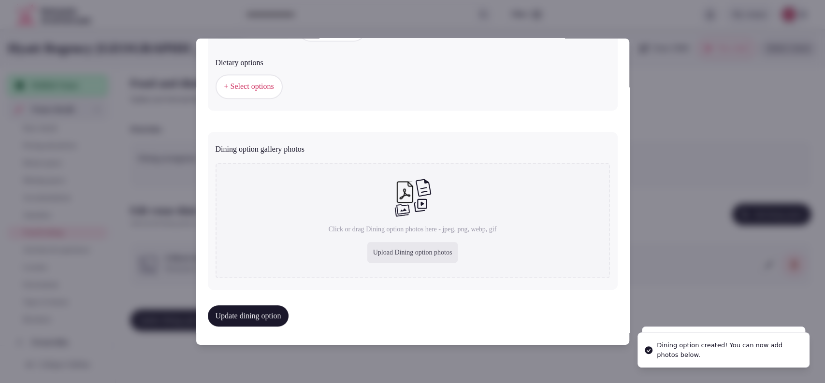
click at [367, 250] on div "Upload Dining option photos" at bounding box center [412, 252] width 91 height 21
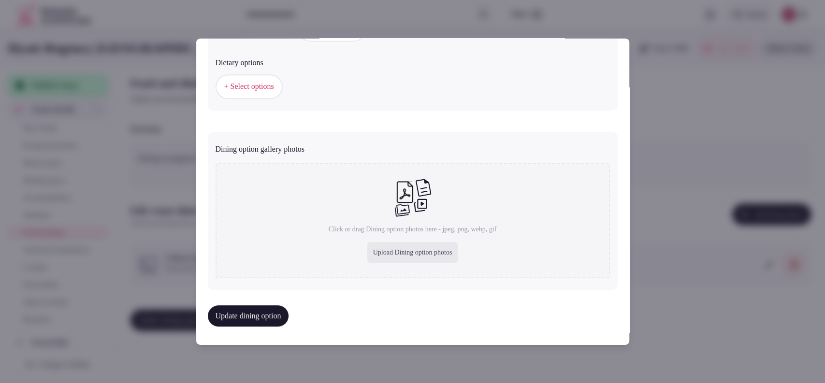
type input "**********"
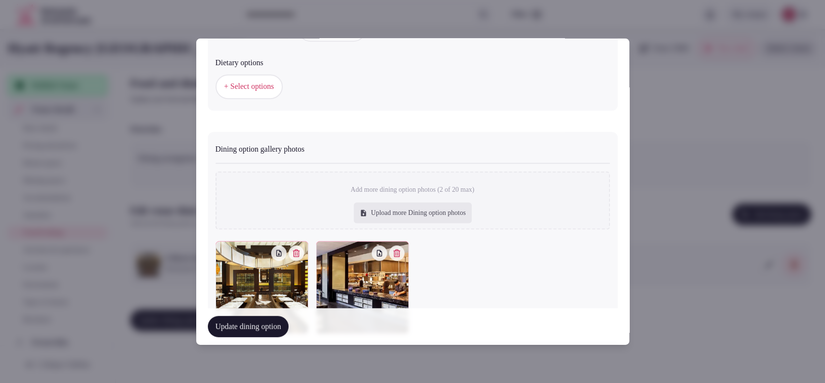
click at [282, 324] on button "Update dining option" at bounding box center [248, 326] width 81 height 21
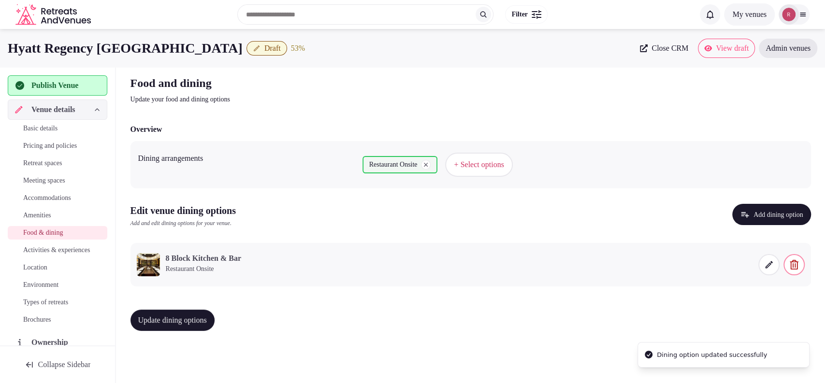
click at [191, 310] on button "Update dining options" at bounding box center [172, 320] width 84 height 21
click at [50, 244] on link "Activities & experiences" at bounding box center [58, 251] width 100 height 14
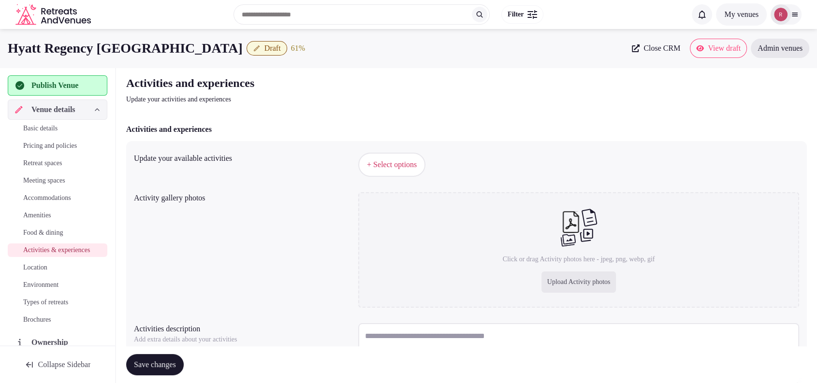
click at [395, 169] on span "+ Select options" at bounding box center [392, 164] width 50 height 11
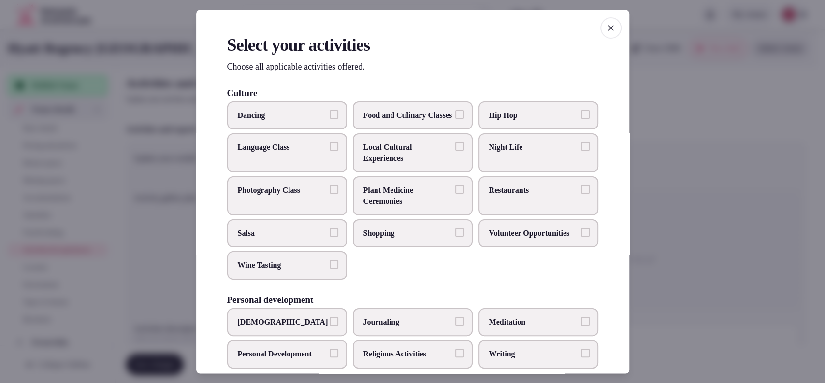
click at [387, 156] on span "Local Cultural Experiences" at bounding box center [407, 154] width 89 height 22
click at [455, 151] on button "Local Cultural Experiences" at bounding box center [459, 147] width 9 height 9
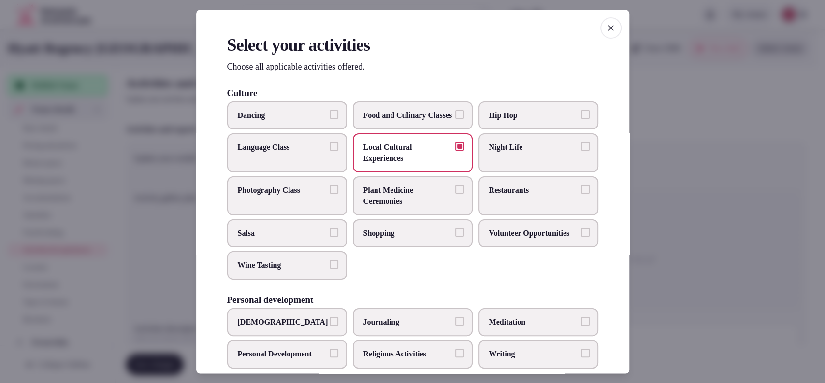
click at [515, 196] on span "Restaurants" at bounding box center [533, 191] width 89 height 11
click at [581, 194] on button "Restaurants" at bounding box center [585, 190] width 9 height 9
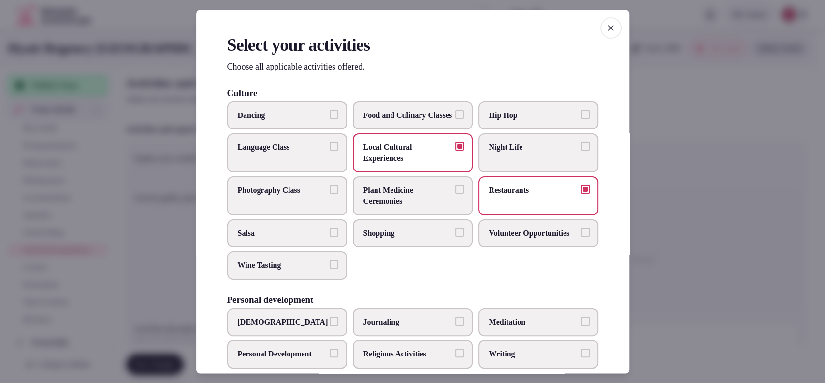
click at [508, 153] on span "Night Life" at bounding box center [533, 148] width 89 height 11
click at [581, 151] on button "Night Life" at bounding box center [585, 147] width 9 height 9
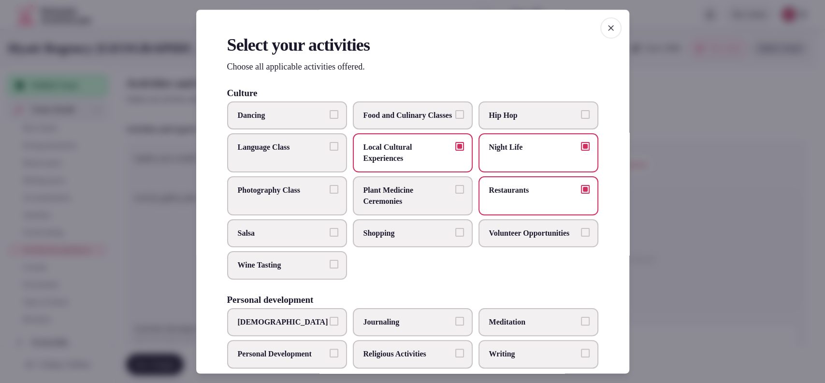
click at [387, 239] on span "Shopping" at bounding box center [407, 233] width 89 height 11
click at [455, 237] on button "Shopping" at bounding box center [459, 232] width 9 height 9
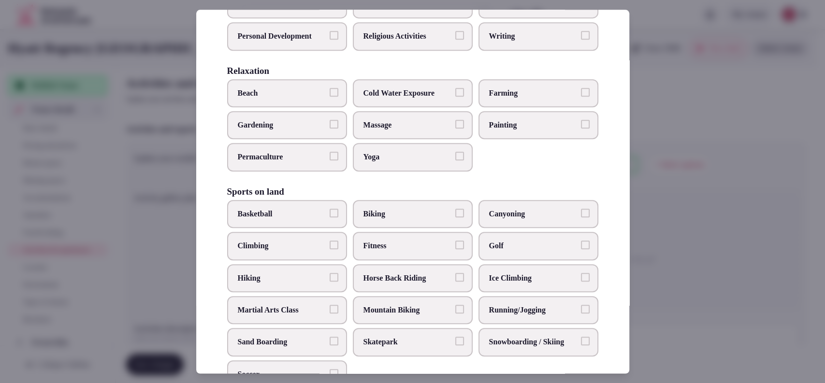
scroll to position [636, 0]
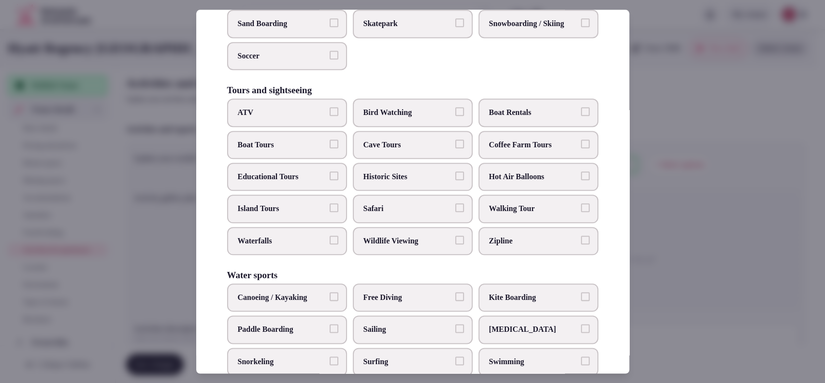
click at [385, 182] on span "Historic Sites" at bounding box center [407, 177] width 89 height 11
click at [455, 180] on button "Historic Sites" at bounding box center [459, 176] width 9 height 9
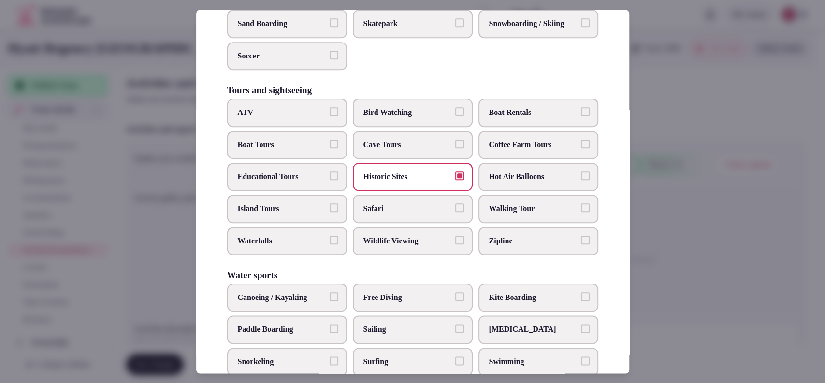
click at [315, 182] on span "Educational Tours" at bounding box center [282, 177] width 89 height 11
click at [330, 180] on button "Educational Tours" at bounding box center [334, 176] width 9 height 9
click at [503, 215] on span "Walking Tour" at bounding box center [533, 209] width 89 height 11
click at [581, 213] on button "Walking Tour" at bounding box center [585, 208] width 9 height 9
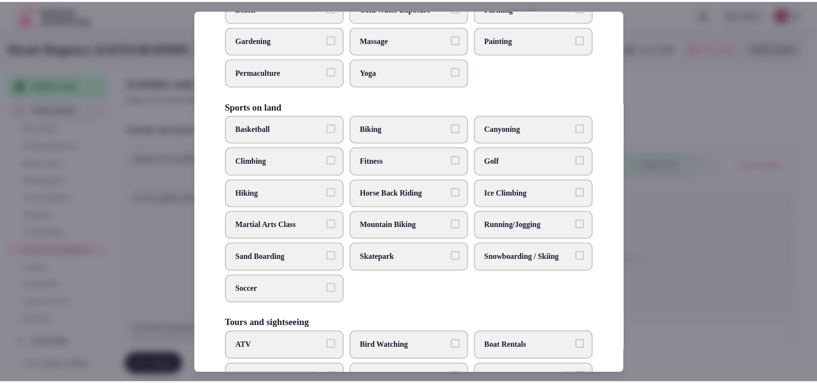
scroll to position [721, 0]
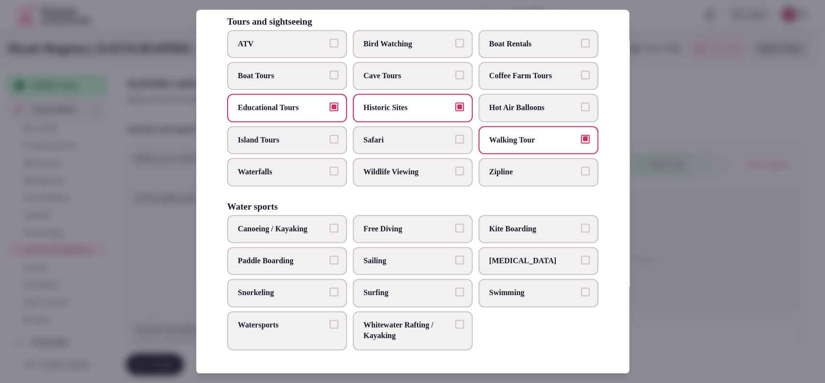
click at [639, 213] on div at bounding box center [412, 191] width 825 height 383
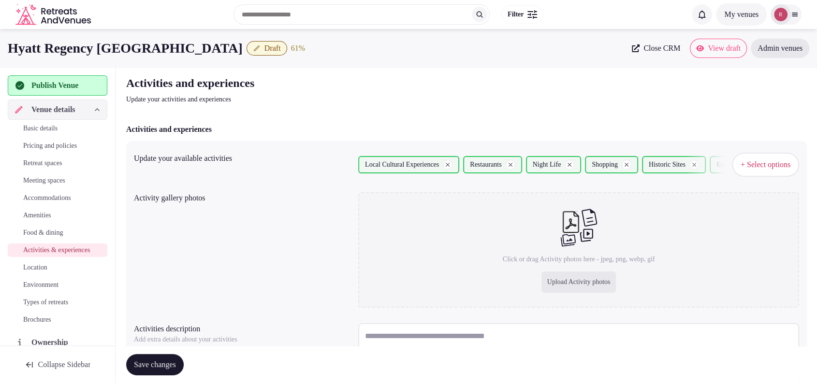
click at [557, 277] on div "Upload Activity photos" at bounding box center [578, 282] width 75 height 21
type input "**********"
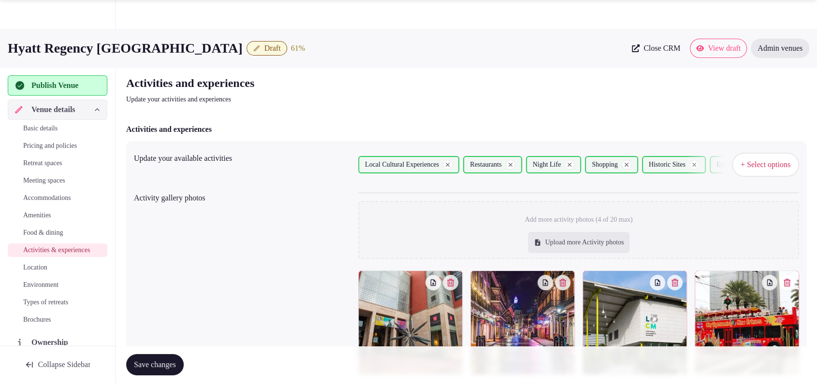
scroll to position [145, 0]
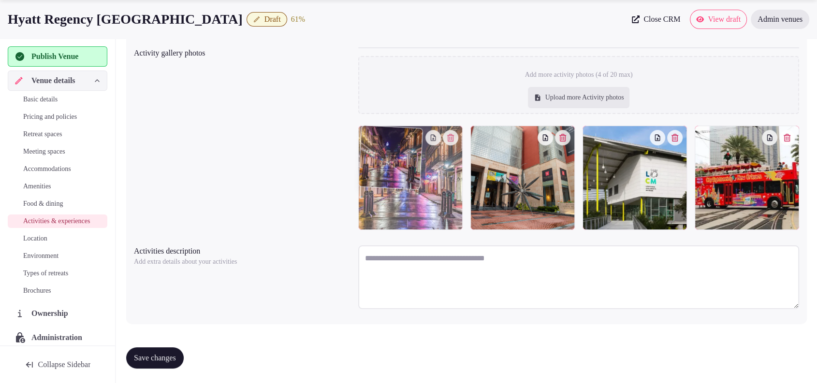
drag, startPoint x: 522, startPoint y: 186, endPoint x: 445, endPoint y: 188, distance: 77.8
click at [445, 188] on body "Search Popular Destinations Toscana, Italy Riviera Maya, Mexico Indonesia, Bali…" at bounding box center [408, 119] width 817 height 529
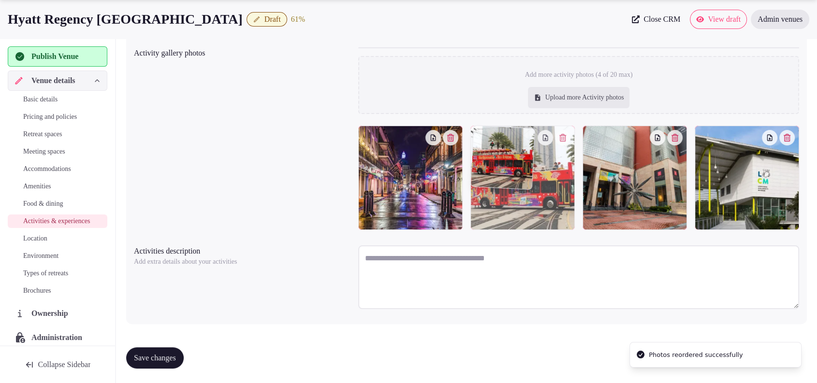
drag, startPoint x: 731, startPoint y: 185, endPoint x: 525, endPoint y: 195, distance: 206.1
click at [525, 195] on body "Search Popular Destinations Toscana, Italy Riviera Maya, Mexico Indonesia, Bali…" at bounding box center [408, 119] width 817 height 529
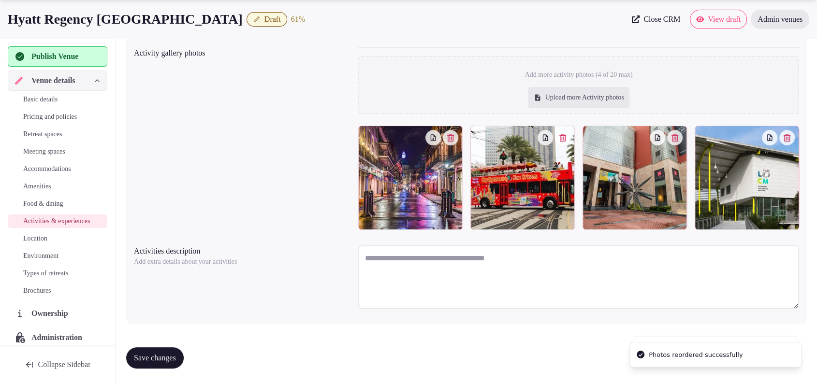
click at [562, 98] on div "Upload more Activity photos" at bounding box center [579, 97] width 102 height 21
type input "**********"
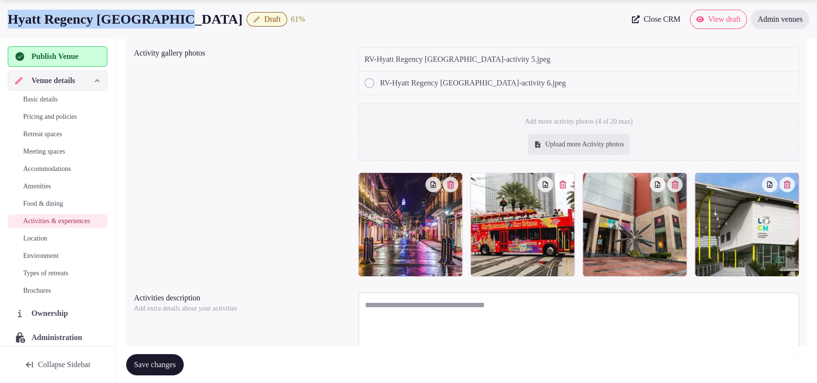
drag, startPoint x: 189, startPoint y: 18, endPoint x: 0, endPoint y: 22, distance: 189.5
click at [0, 22] on div "Hyatt Regency New Orleans Draft 61 % Close CRM View draft Admin venues" at bounding box center [408, 19] width 817 height 19
copy h1 "Hyatt Regency [GEOGRAPHIC_DATA]"
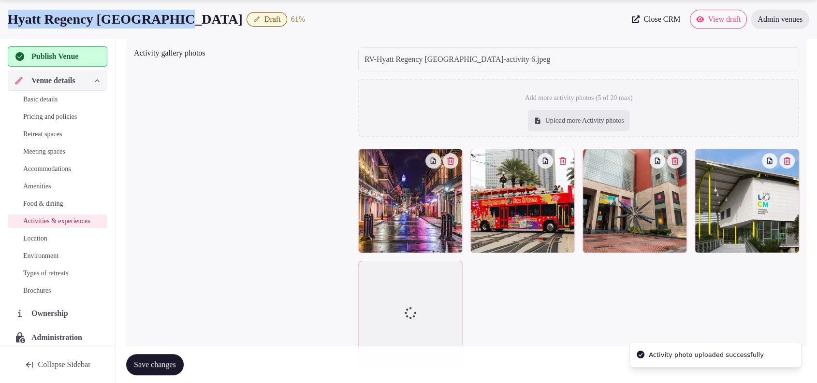
scroll to position [280, 0]
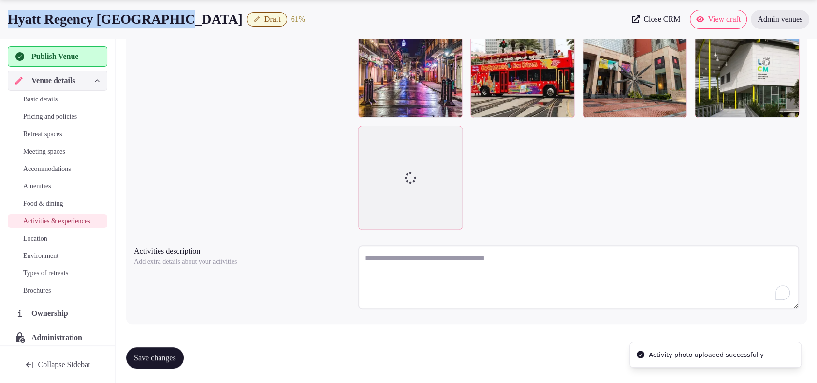
click at [528, 261] on textarea "To enrich screen reader interactions, please activate Accessibility in Grammarl…" at bounding box center [578, 277] width 441 height 64
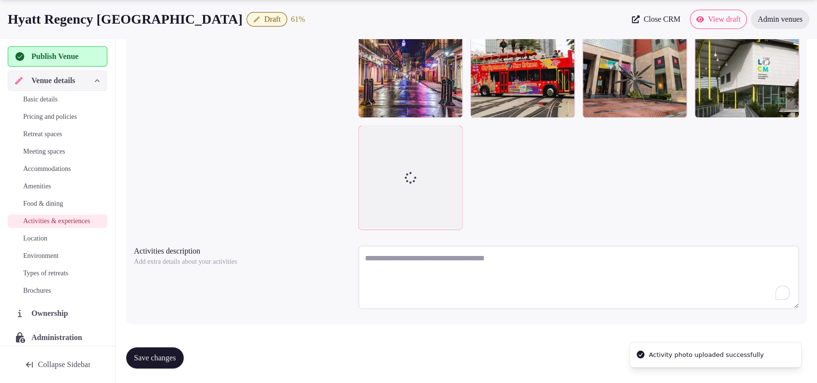
paste textarea "**********"
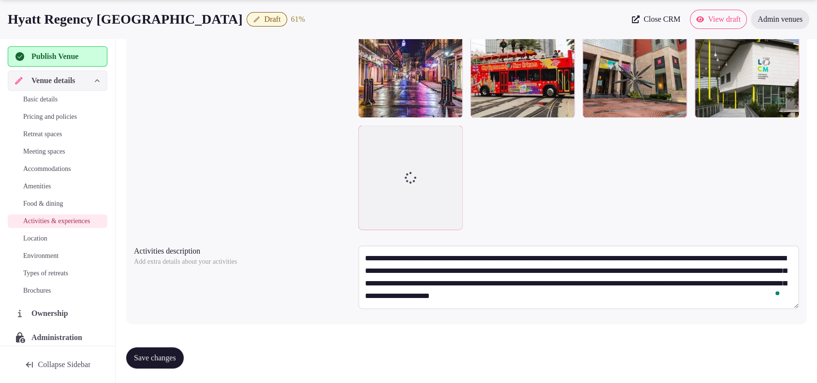
scroll to position [0, 0]
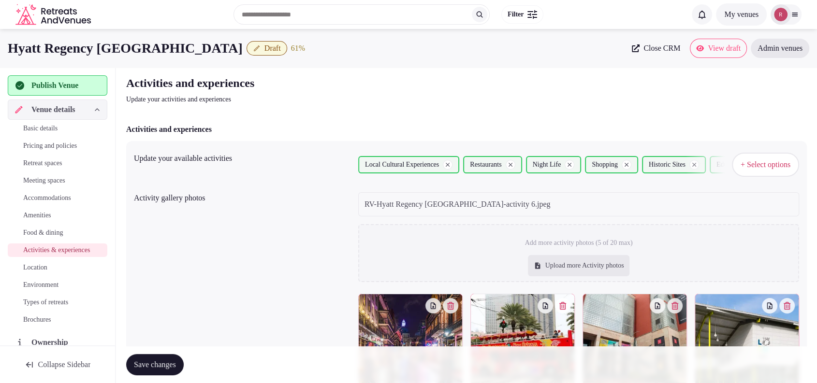
type textarea "**********"
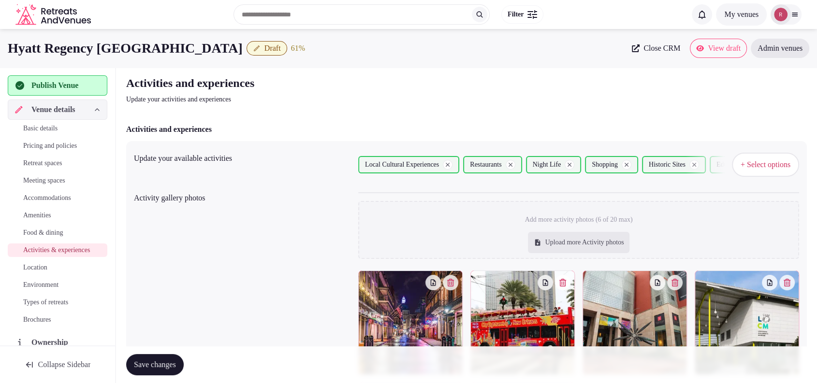
scroll to position [257, 0]
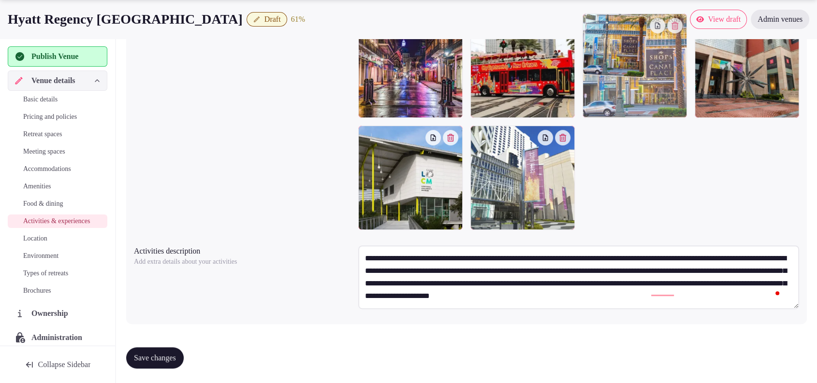
drag, startPoint x: 413, startPoint y: 177, endPoint x: 645, endPoint y: 107, distance: 242.3
click at [645, 107] on body "Search Popular Destinations Toscana, Italy Riviera Maya, Mexico Indonesia, Bali…" at bounding box center [408, 63] width 817 height 641
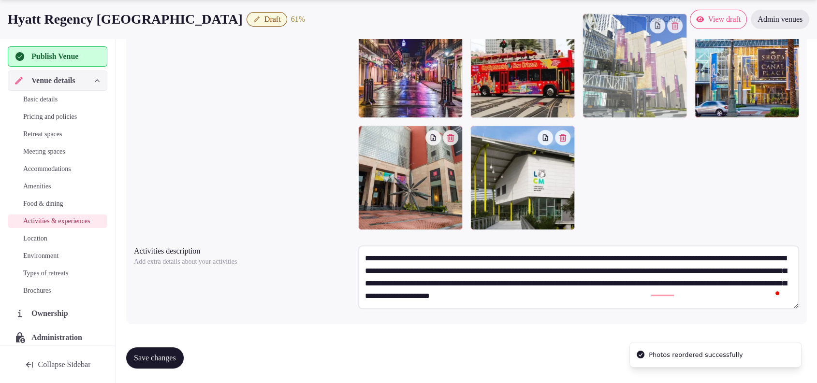
drag, startPoint x: 552, startPoint y: 183, endPoint x: 731, endPoint y: 109, distance: 193.0
click at [731, 109] on body "Search Popular Destinations Toscana, Italy Riviera Maya, Mexico Indonesia, Bali…" at bounding box center [408, 63] width 817 height 641
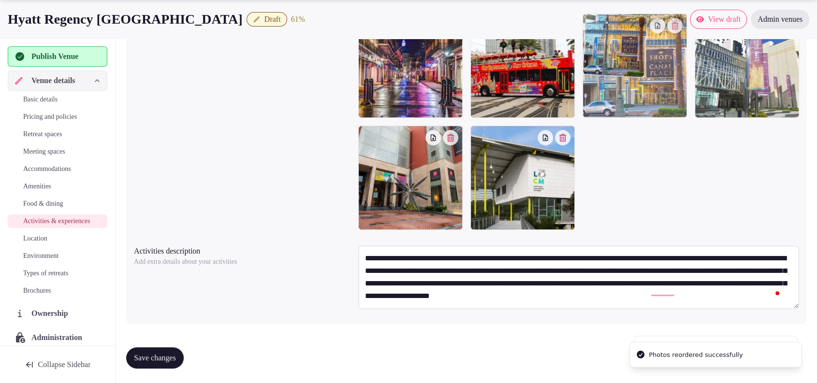
drag, startPoint x: 747, startPoint y: 99, endPoint x: 667, endPoint y: 99, distance: 80.2
click at [667, 99] on body "Search Popular Destinations Toscana, Italy Riviera Maya, Mexico Indonesia, Bali…" at bounding box center [408, 63] width 817 height 641
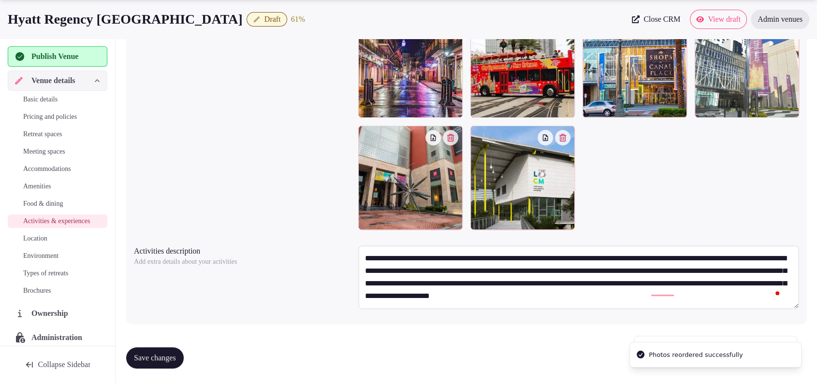
click at [165, 348] on button "Save changes" at bounding box center [155, 357] width 58 height 21
click at [47, 244] on span "Location" at bounding box center [35, 239] width 24 height 10
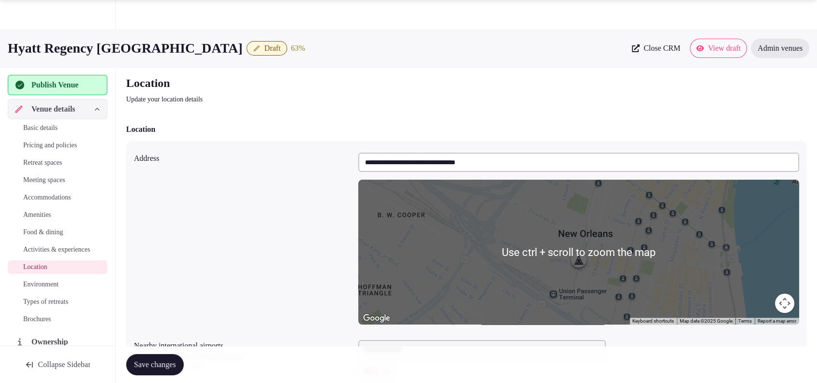
scroll to position [193, 0]
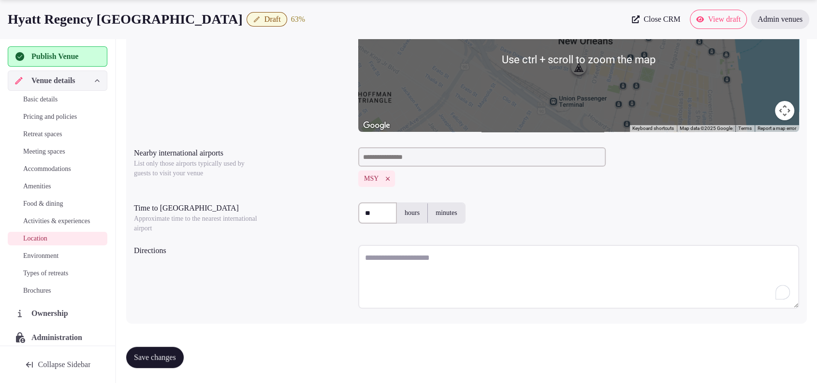
click at [389, 254] on textarea "To enrich screen reader interactions, please activate Accessibility in Grammarl…" at bounding box center [578, 277] width 441 height 64
paste textarea "**********"
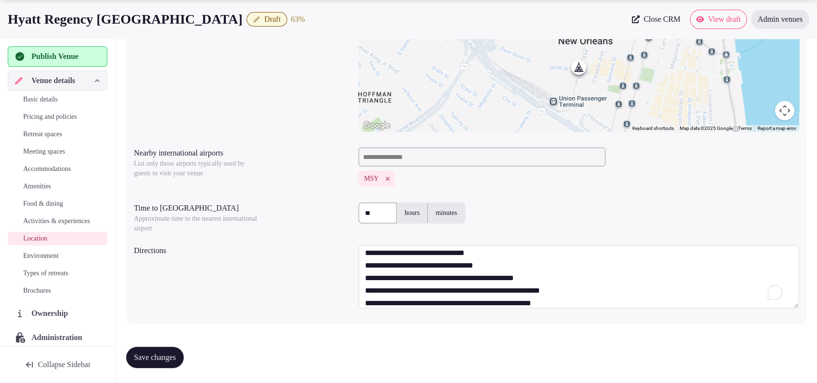
scroll to position [0, 0]
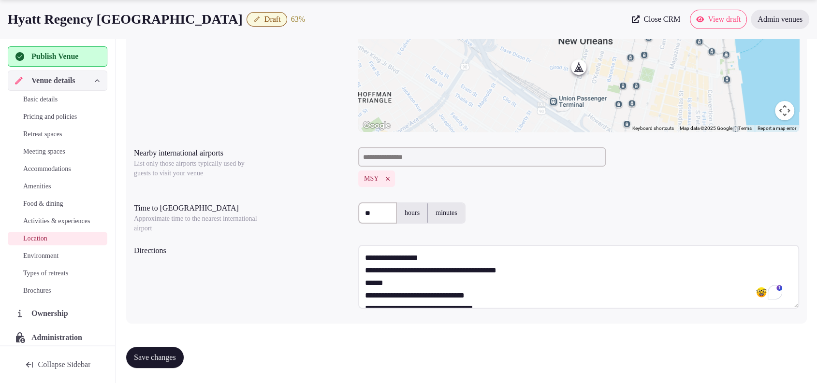
click at [468, 288] on textarea "**********" at bounding box center [578, 277] width 441 height 64
click at [564, 271] on textarea "**********" at bounding box center [578, 277] width 441 height 64
click at [458, 256] on textarea "**********" at bounding box center [578, 277] width 441 height 64
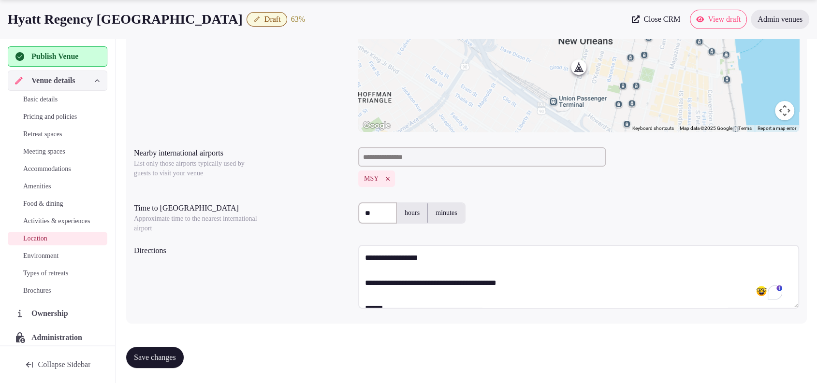
click at [429, 254] on textarea "**********" at bounding box center [578, 277] width 441 height 64
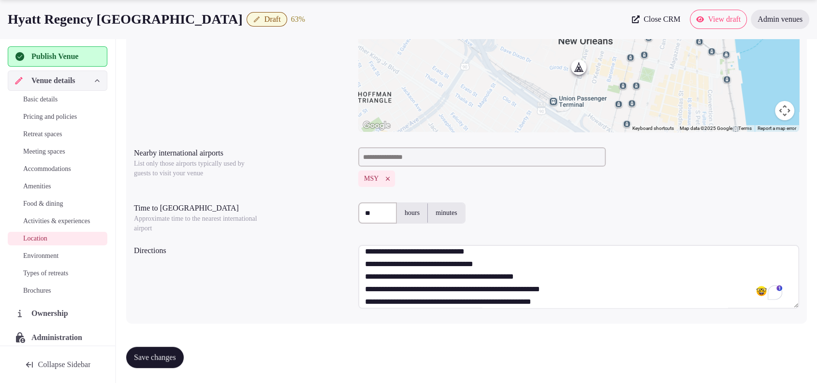
scroll to position [75, 0]
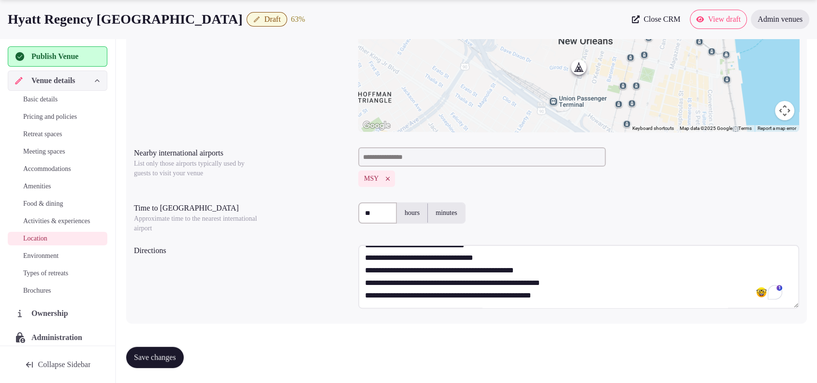
click at [598, 295] on textarea "**********" at bounding box center [578, 277] width 441 height 64
paste textarea "**********"
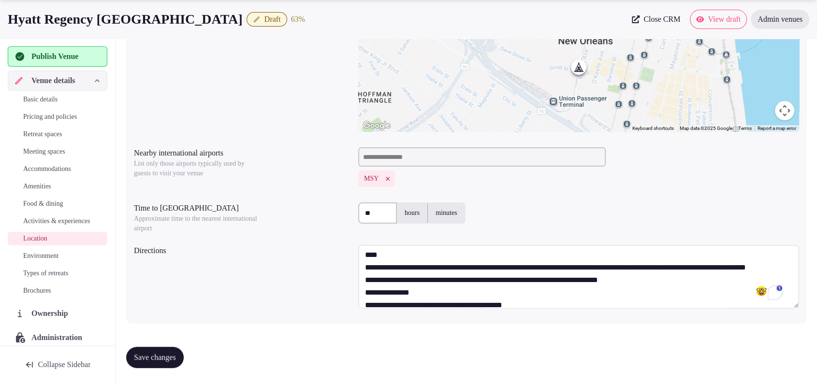
scroll to position [0, 0]
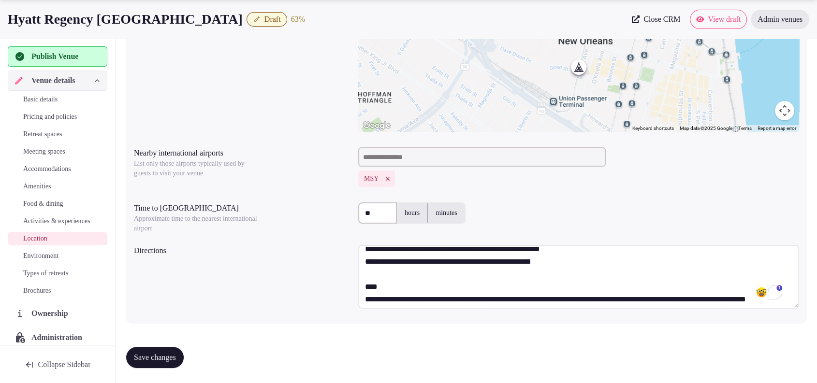
click at [406, 284] on textarea "**********" at bounding box center [578, 277] width 441 height 64
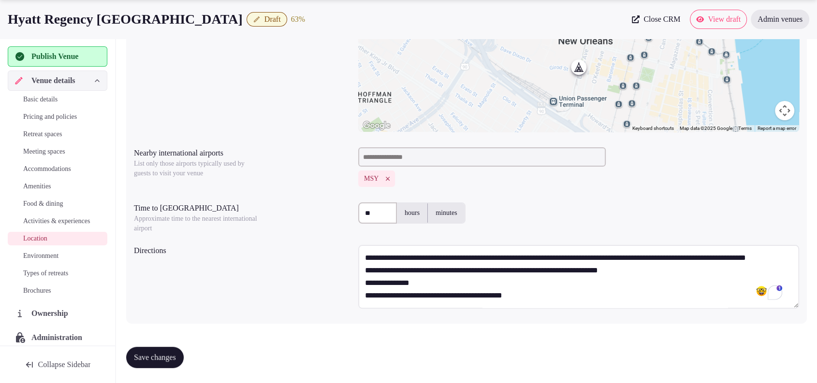
click at [646, 281] on textarea "**********" at bounding box center [578, 277] width 441 height 64
click at [657, 282] on textarea "**********" at bounding box center [578, 277] width 441 height 64
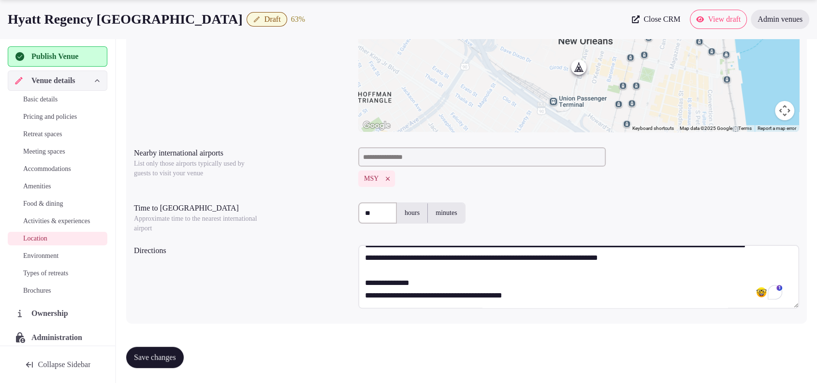
click at [443, 286] on textarea "**********" at bounding box center [578, 277] width 441 height 64
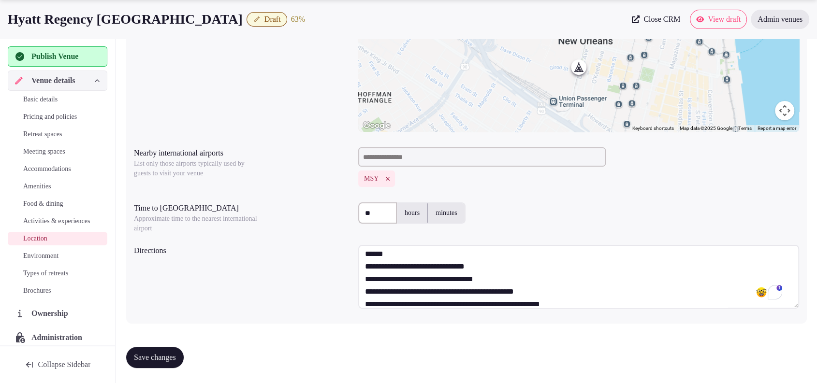
click at [400, 258] on textarea "**********" at bounding box center [578, 277] width 441 height 64
type textarea "**********"
click at [142, 355] on span "Save changes" at bounding box center [155, 358] width 42 height 10
click at [31, 261] on span "Environment" at bounding box center [40, 256] width 35 height 10
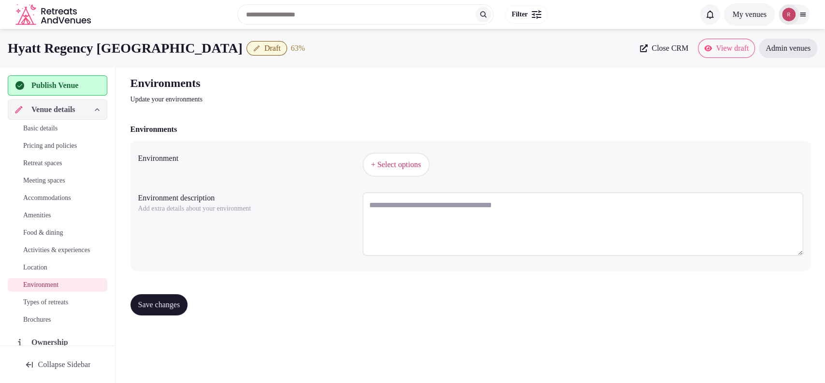
click at [403, 171] on button "+ Select options" at bounding box center [395, 165] width 67 height 24
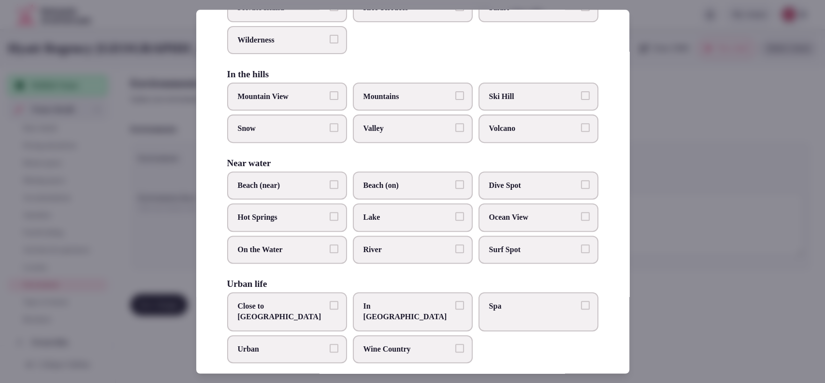
click at [298, 304] on span "Close to City Center" at bounding box center [282, 312] width 89 height 22
click at [330, 304] on button "Close to City Center" at bounding box center [334, 305] width 9 height 9
click at [683, 222] on div at bounding box center [412, 191] width 825 height 383
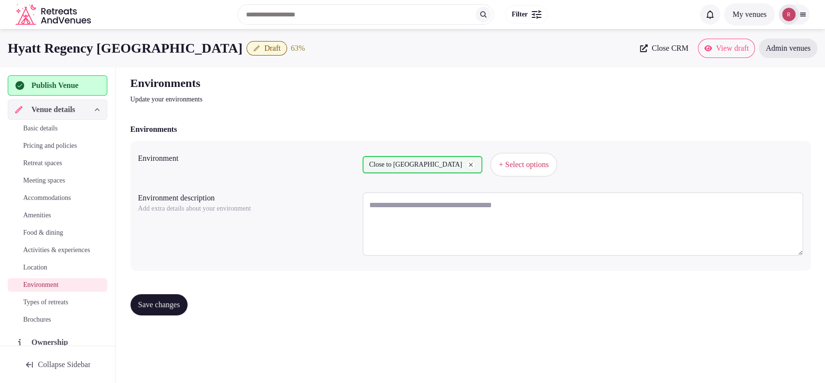
click at [188, 301] on button "Save changes" at bounding box center [159, 304] width 58 height 21
click at [68, 307] on span "Types of retreats" at bounding box center [45, 303] width 45 height 10
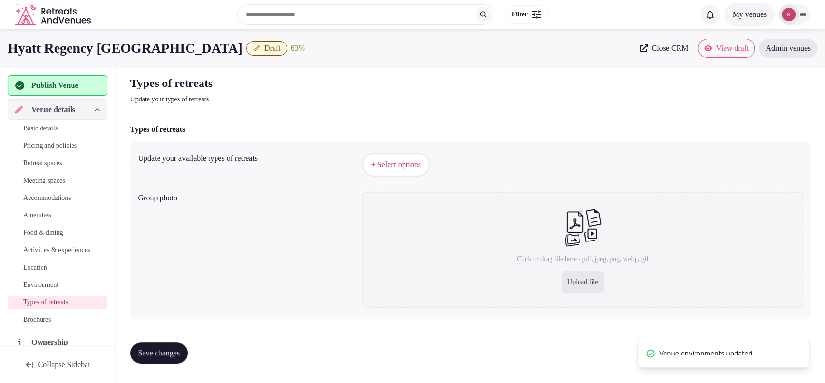
click at [421, 173] on button "+ Select options" at bounding box center [395, 165] width 67 height 24
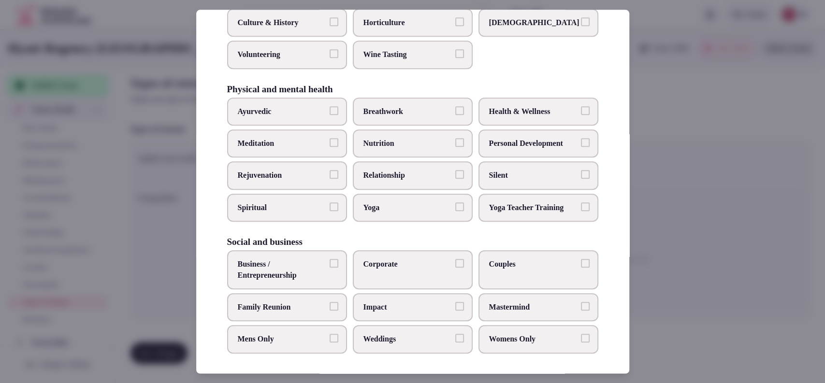
click at [332, 266] on label "Business / Entrepreneurship" at bounding box center [287, 269] width 120 height 39
click at [332, 266] on button "Business / Entrepreneurship" at bounding box center [334, 263] width 9 height 9
click at [375, 264] on span "Corporate" at bounding box center [407, 264] width 89 height 11
click at [455, 264] on button "Corporate" at bounding box center [459, 263] width 9 height 9
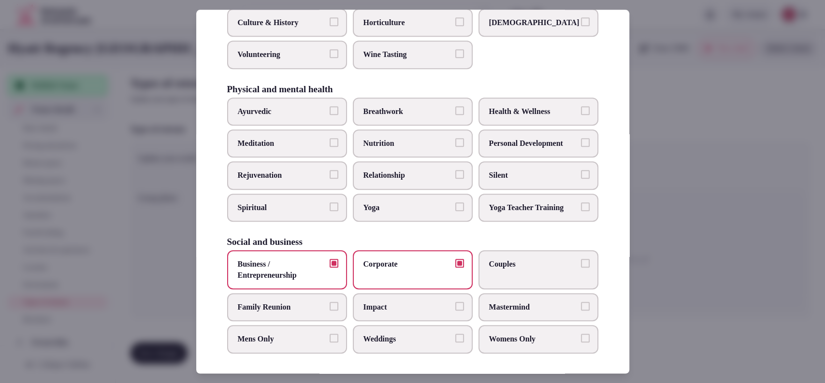
drag, startPoint x: 495, startPoint y: 262, endPoint x: 361, endPoint y: 276, distance: 134.2
click at [495, 263] on span "Couples" at bounding box center [533, 264] width 89 height 11
click at [581, 263] on button "Couples" at bounding box center [585, 263] width 9 height 9
click at [367, 329] on label "Weddings" at bounding box center [413, 340] width 120 height 28
click at [455, 334] on button "Weddings" at bounding box center [459, 338] width 9 height 9
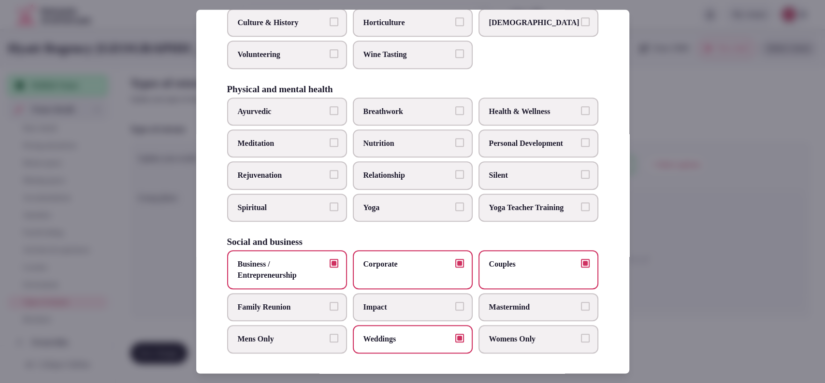
click at [704, 225] on div at bounding box center [412, 191] width 825 height 383
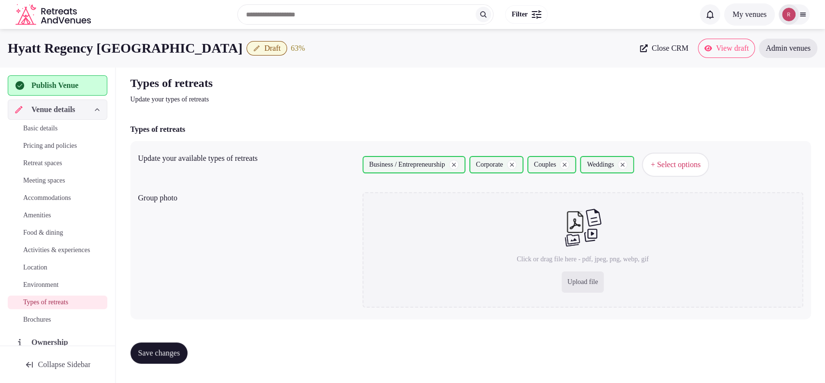
click at [179, 353] on span "Save changes" at bounding box center [159, 353] width 42 height 10
click at [78, 87] on span "Publish Venue" at bounding box center [54, 86] width 47 height 12
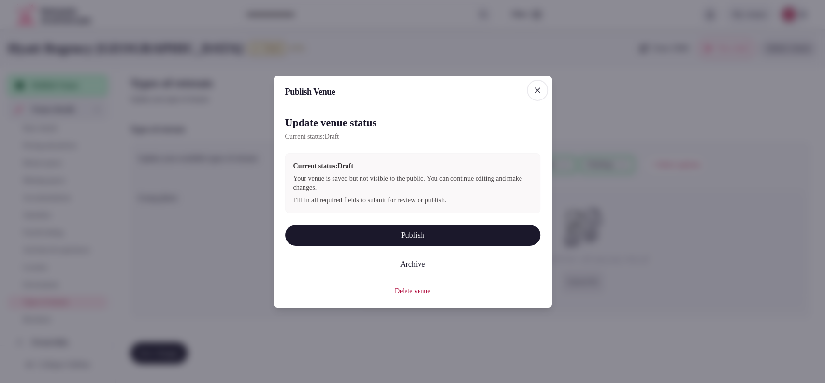
click at [385, 233] on button "Publish" at bounding box center [412, 235] width 255 height 21
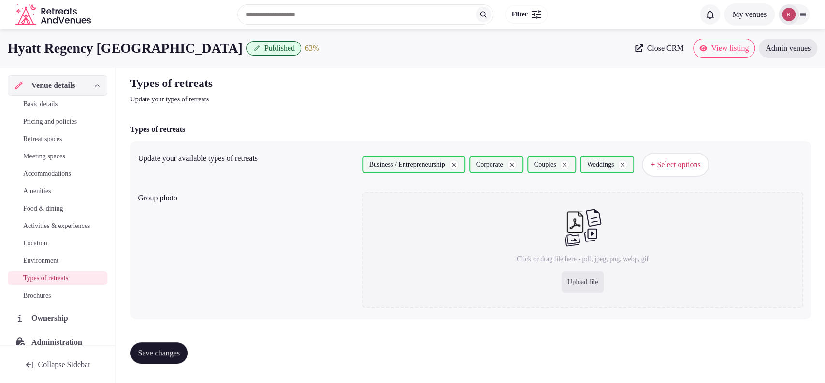
click at [150, 245] on div "Group photo Click or drag file here - pdf, jpeg, png, webp, gif Upload file" at bounding box center [470, 249] width 665 height 123
click at [125, 60] on div "Hyatt Regency New Orleans Published 63 % Close CRM View listing Admin venues" at bounding box center [412, 48] width 825 height 39
click at [115, 14] on div "Search Popular Destinations Toscana, Italy Riviera Maya, Mexico Indonesia, Bali…" at bounding box center [394, 15] width 599 height 42
click at [629, 43] on link "Close CRM" at bounding box center [659, 48] width 60 height 19
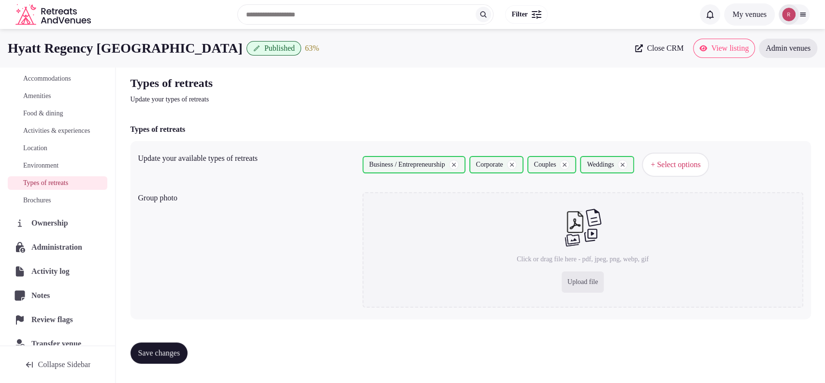
scroll to position [120, 0]
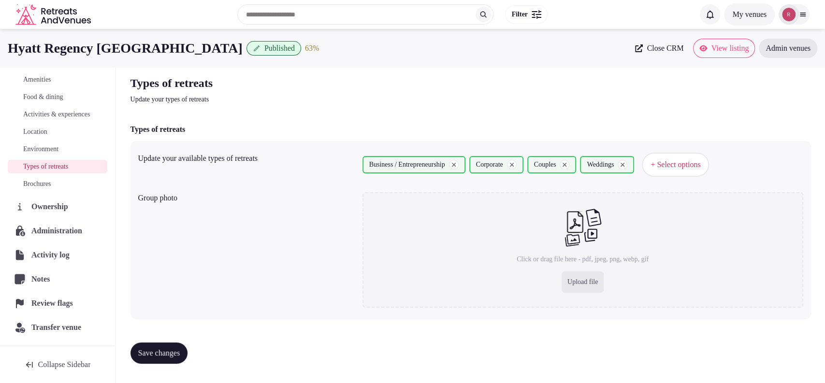
click at [41, 233] on span "Administration" at bounding box center [58, 231] width 55 height 12
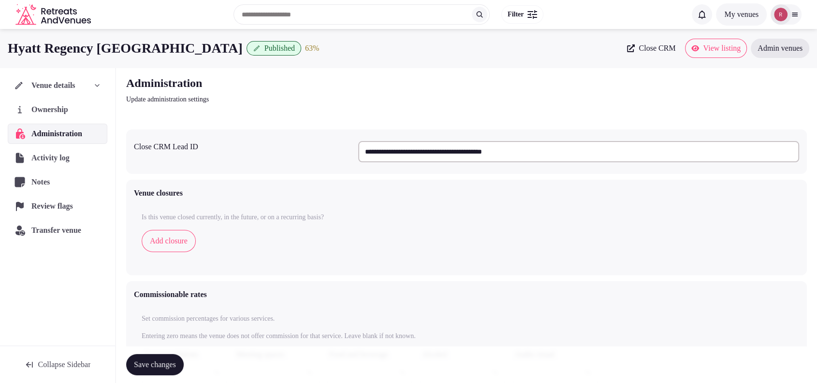
click at [606, 147] on input "**********" at bounding box center [578, 151] width 441 height 21
click at [45, 114] on span "Ownership" at bounding box center [51, 110] width 41 height 12
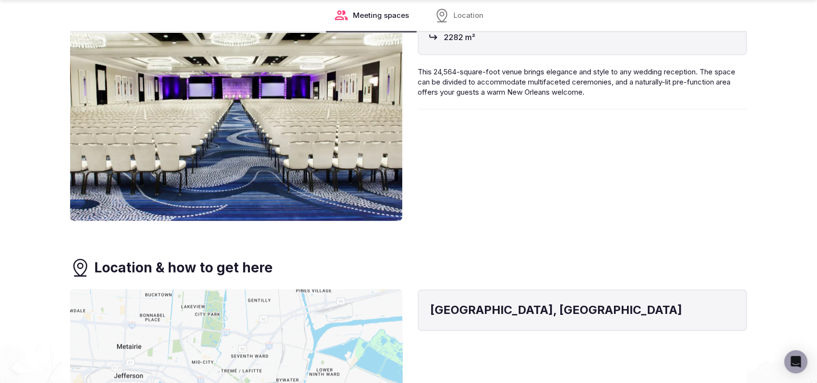
scroll to position [670, 0]
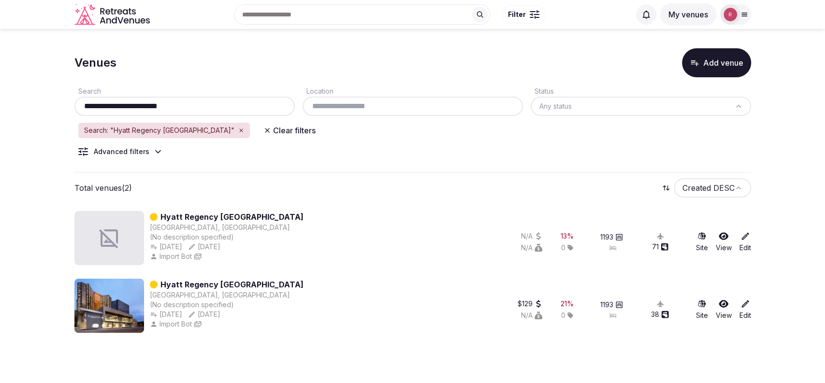
click at [193, 98] on div "**********" at bounding box center [184, 106] width 220 height 19
click at [193, 103] on input "**********" at bounding box center [184, 107] width 213 height 12
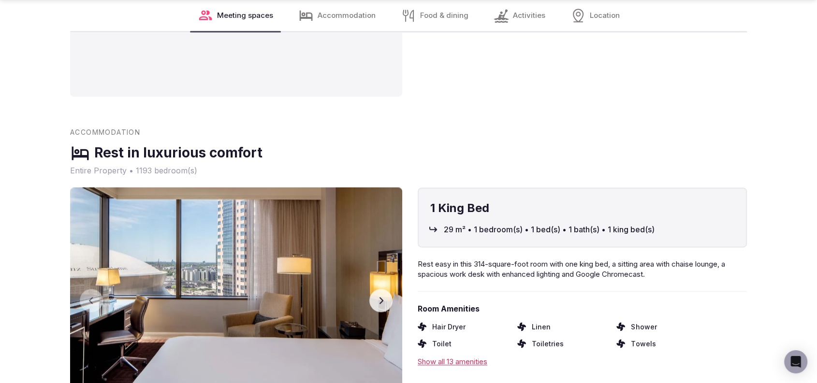
scroll to position [1320, 0]
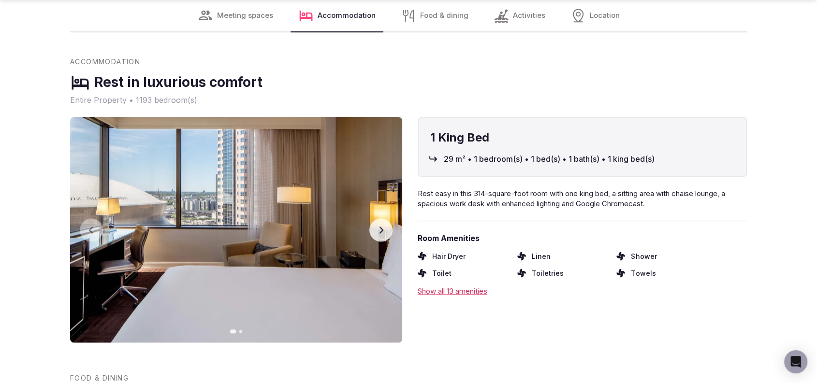
click at [385, 218] on button "Next slide" at bounding box center [380, 229] width 23 height 23
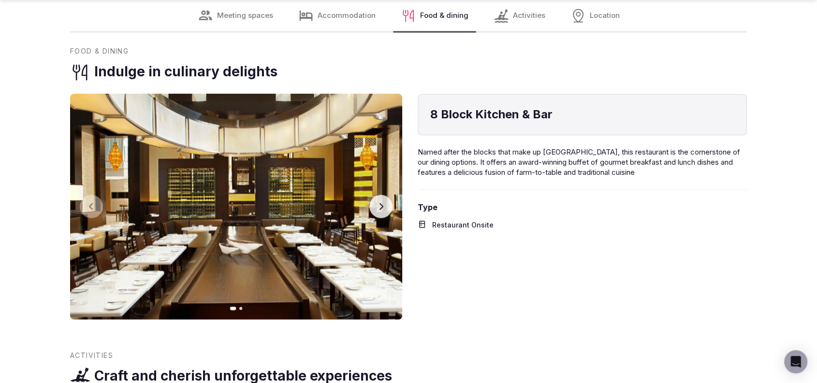
scroll to position [1651, 0]
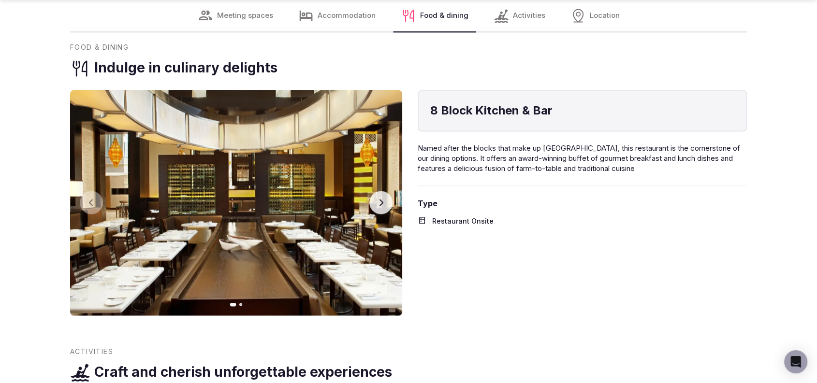
click at [372, 191] on button "Next slide" at bounding box center [380, 202] width 23 height 23
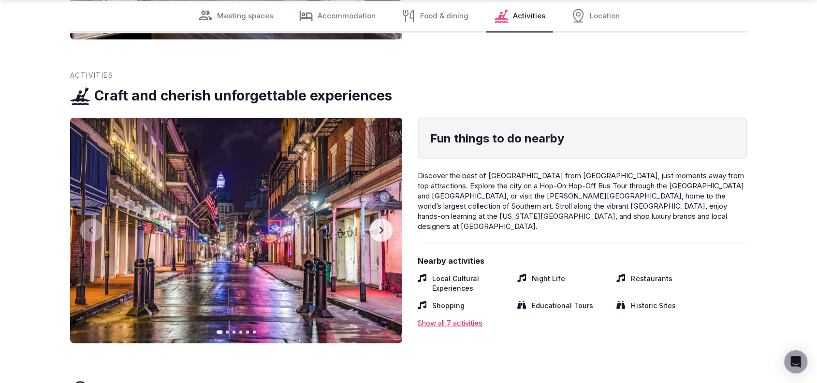
scroll to position [1938, 0]
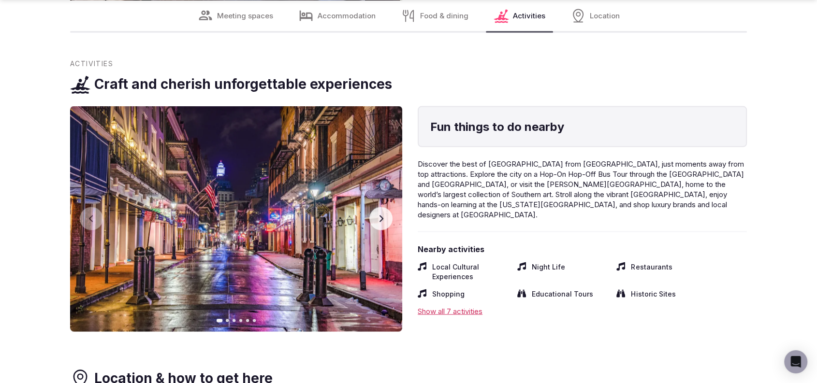
click at [376, 207] on button "Next slide" at bounding box center [380, 218] width 23 height 23
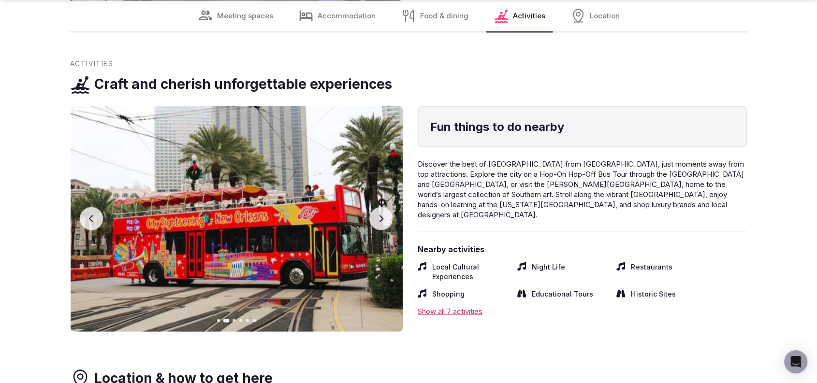
click at [376, 207] on button "Next slide" at bounding box center [380, 218] width 23 height 23
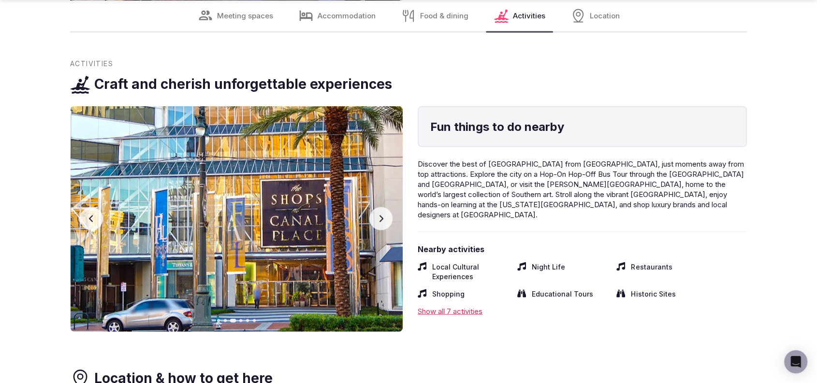
click at [376, 207] on button "Next slide" at bounding box center [380, 218] width 23 height 23
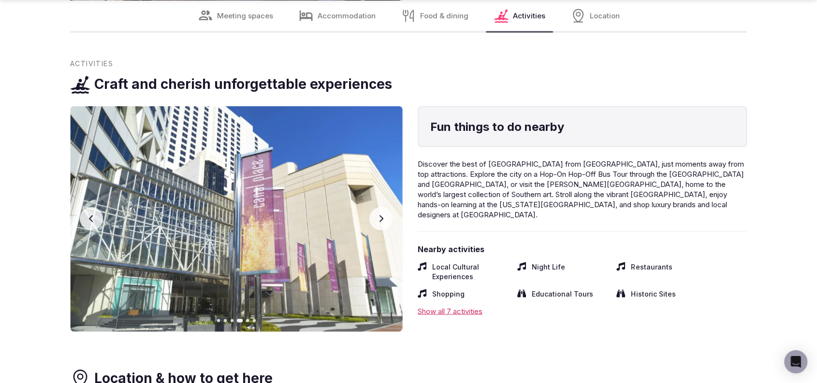
click at [376, 207] on button "Next slide" at bounding box center [380, 218] width 23 height 23
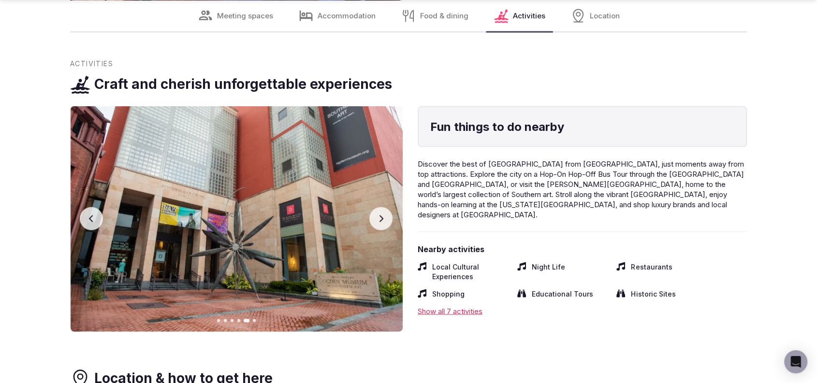
click at [376, 207] on button "Next slide" at bounding box center [380, 218] width 23 height 23
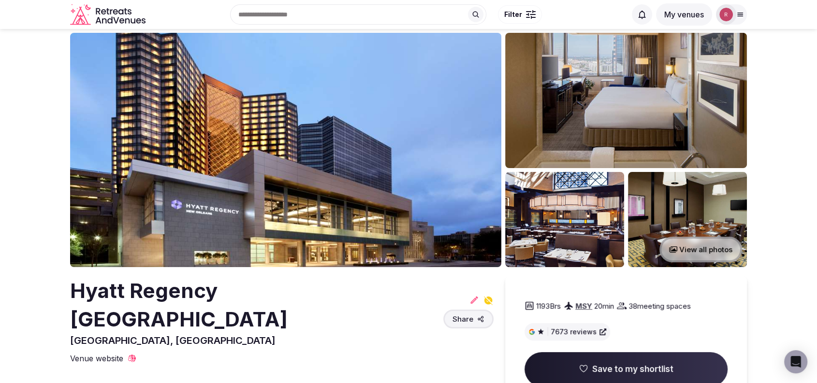
scroll to position [0, 0]
